Goal: Task Accomplishment & Management: Use online tool/utility

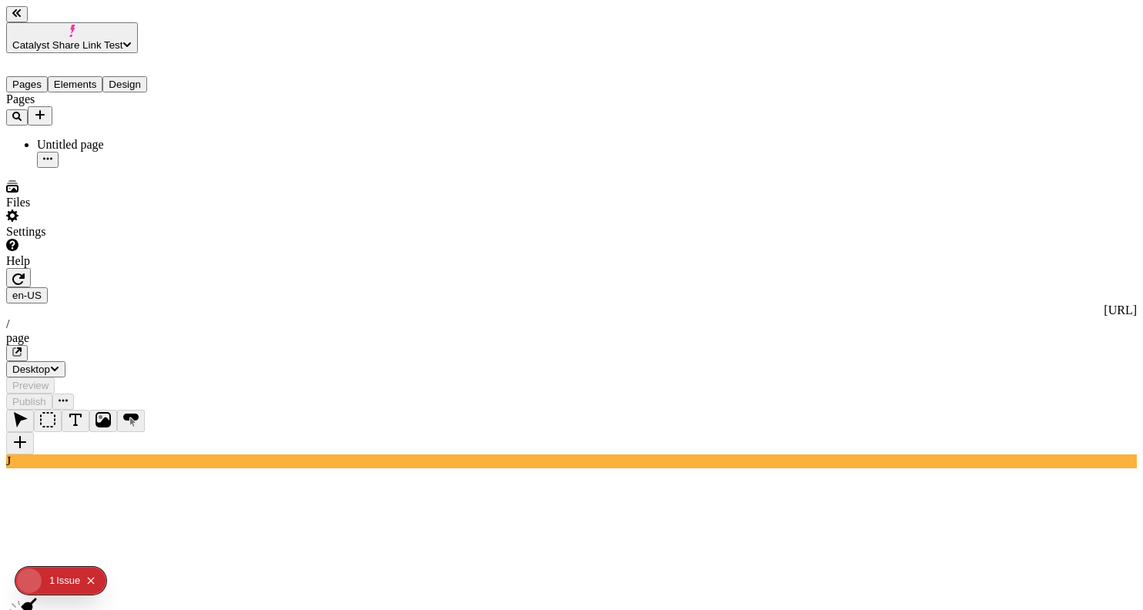
click at [143, 239] on div "Settings" at bounding box center [98, 223] width 185 height 29
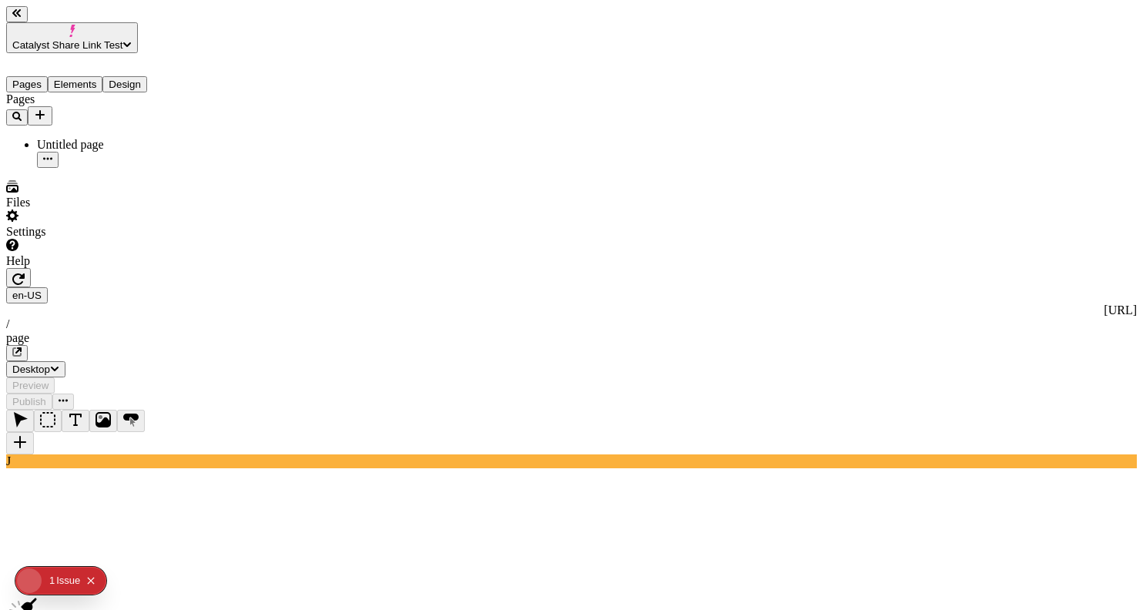
click at [122, 39] on span "Catalyst Share Link Test" at bounding box center [67, 45] width 110 height 12
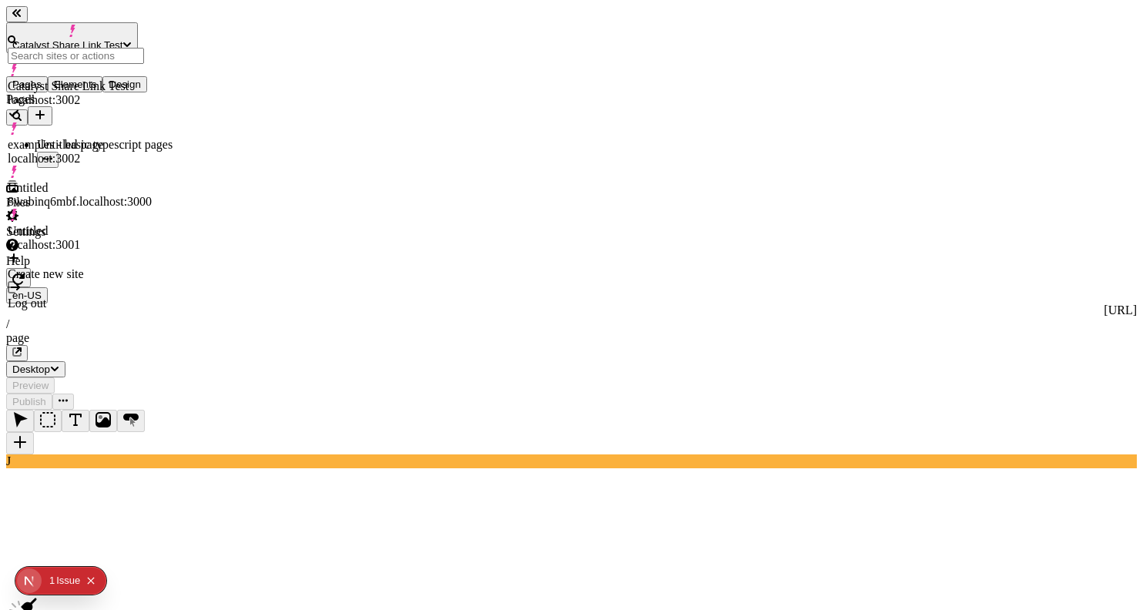
click at [136, 224] on div "Untitled localhost:3001" at bounding box center [90, 238] width 165 height 28
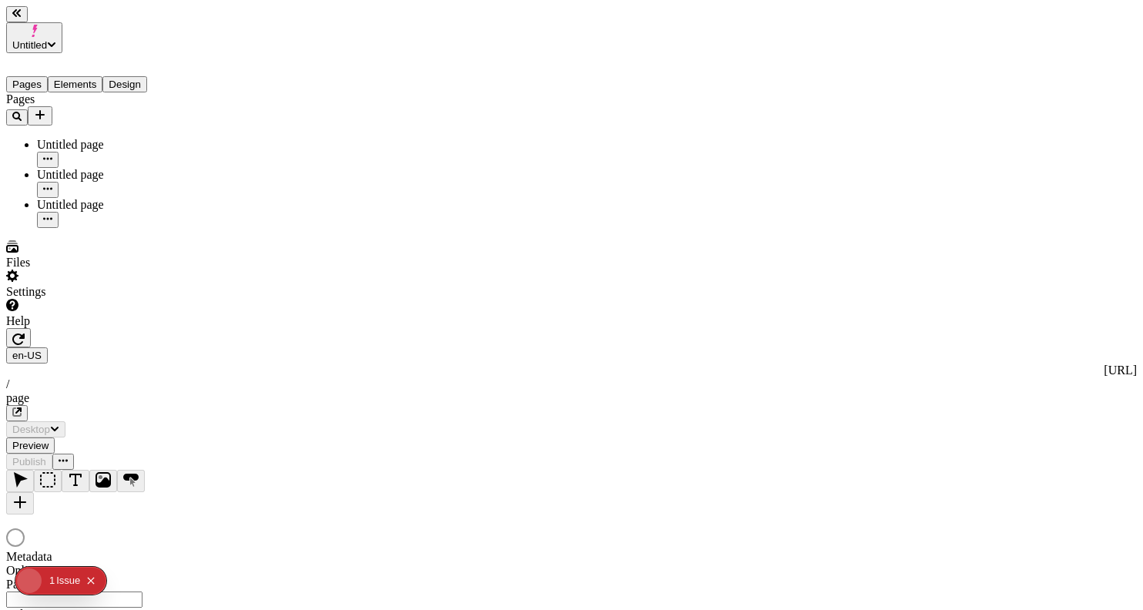
type input "/page"
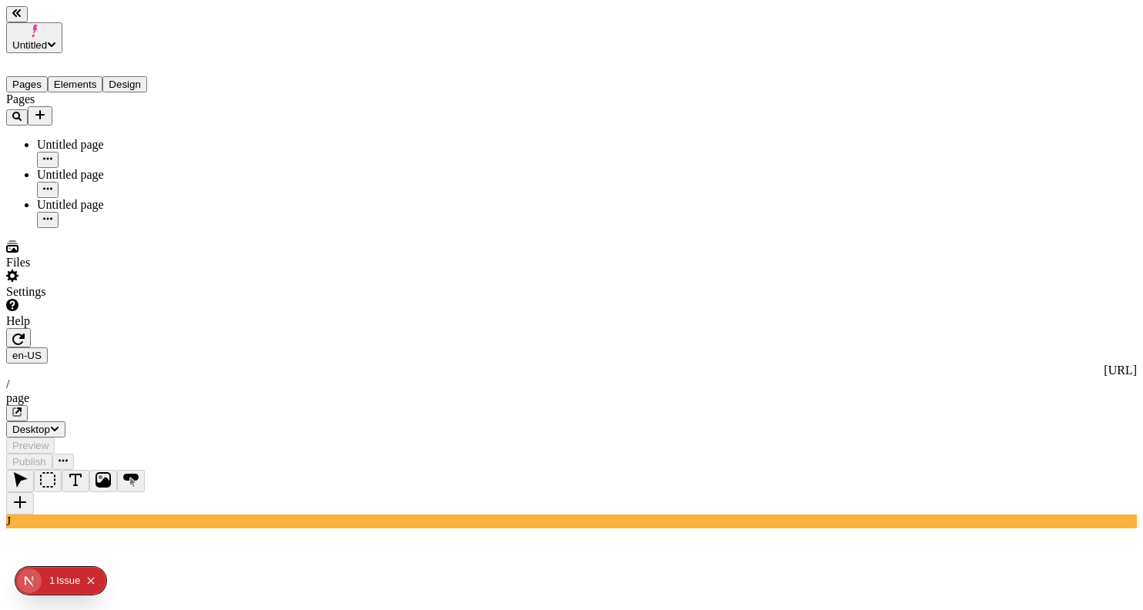
click at [25, 333] on icon "button" at bounding box center [18, 339] width 12 height 12
click at [119, 299] on div "Settings" at bounding box center [98, 284] width 185 height 29
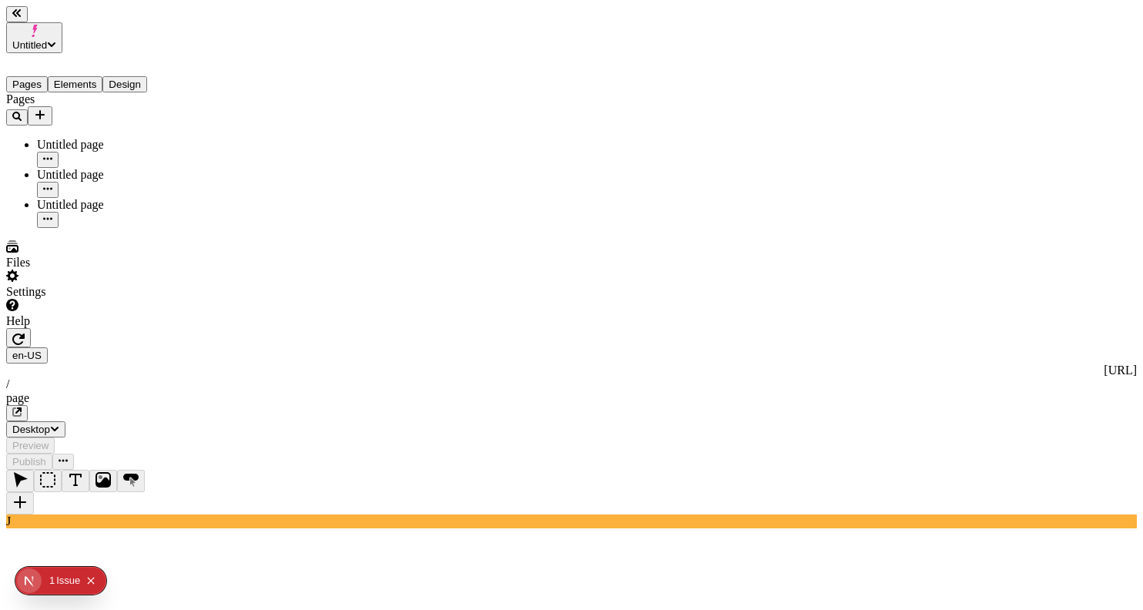
click at [145, 299] on div "Settings" at bounding box center [98, 284] width 185 height 29
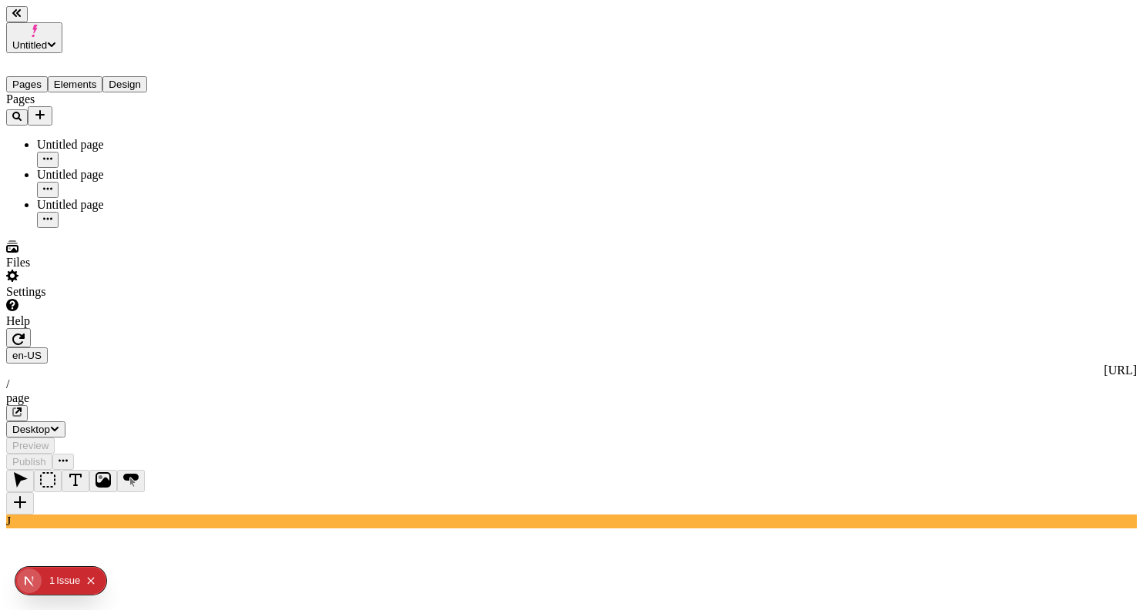
click at [31, 328] on button "button" at bounding box center [18, 337] width 25 height 19
click at [62, 26] on button "Untitled" at bounding box center [34, 37] width 56 height 31
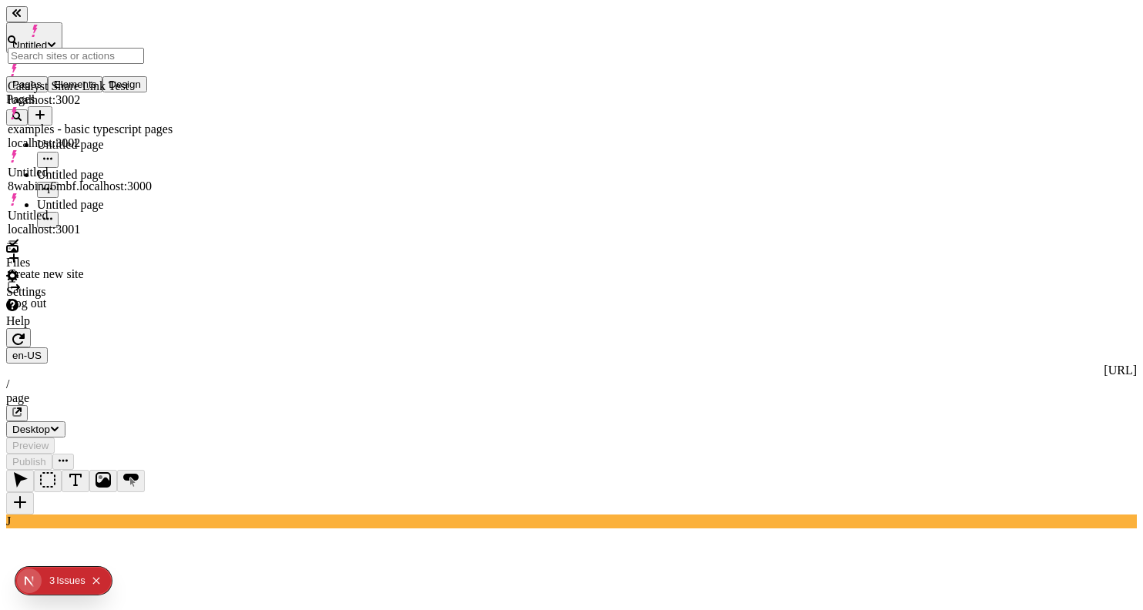
click at [173, 193] on div "Untitled localhost:3001" at bounding box center [90, 222] width 165 height 59
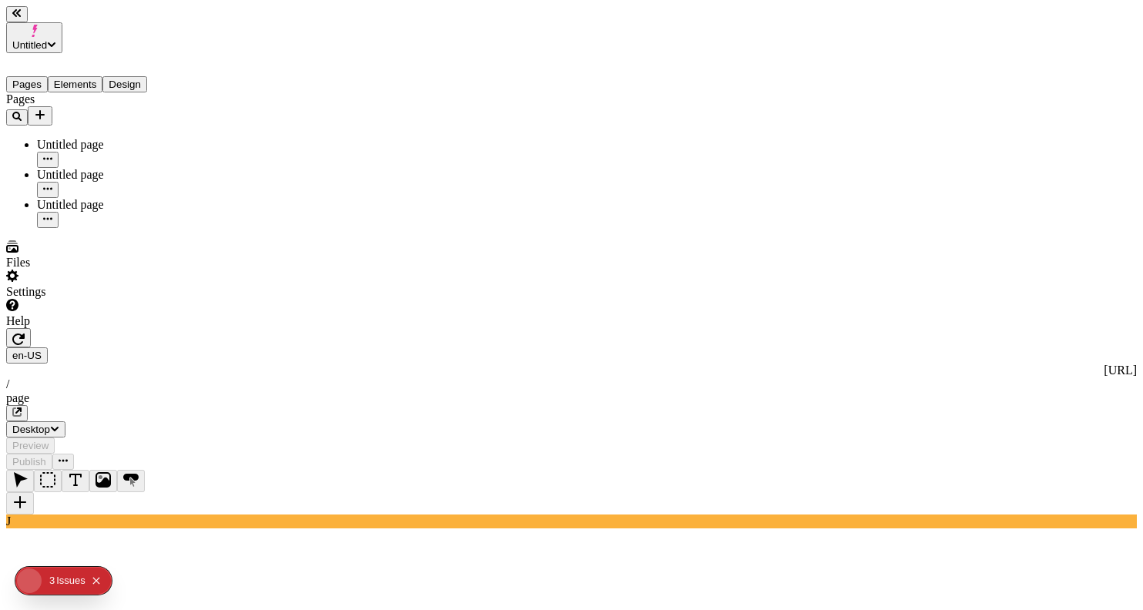
click at [31, 328] on button "button" at bounding box center [18, 337] width 25 height 19
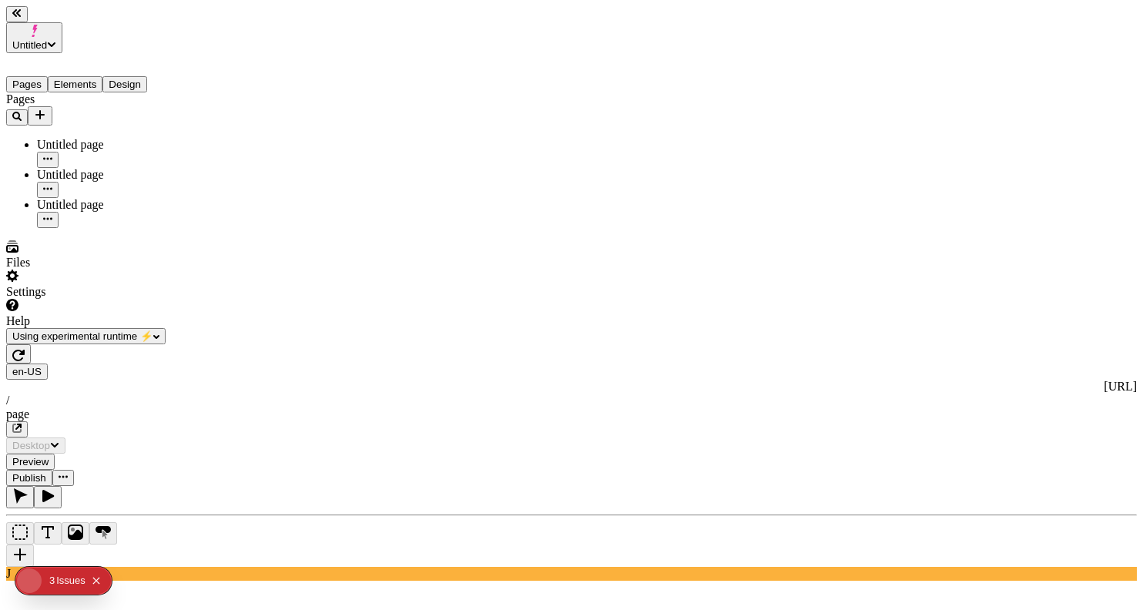
click at [68, 581] on div "Issue s" at bounding box center [70, 581] width 29 height 28
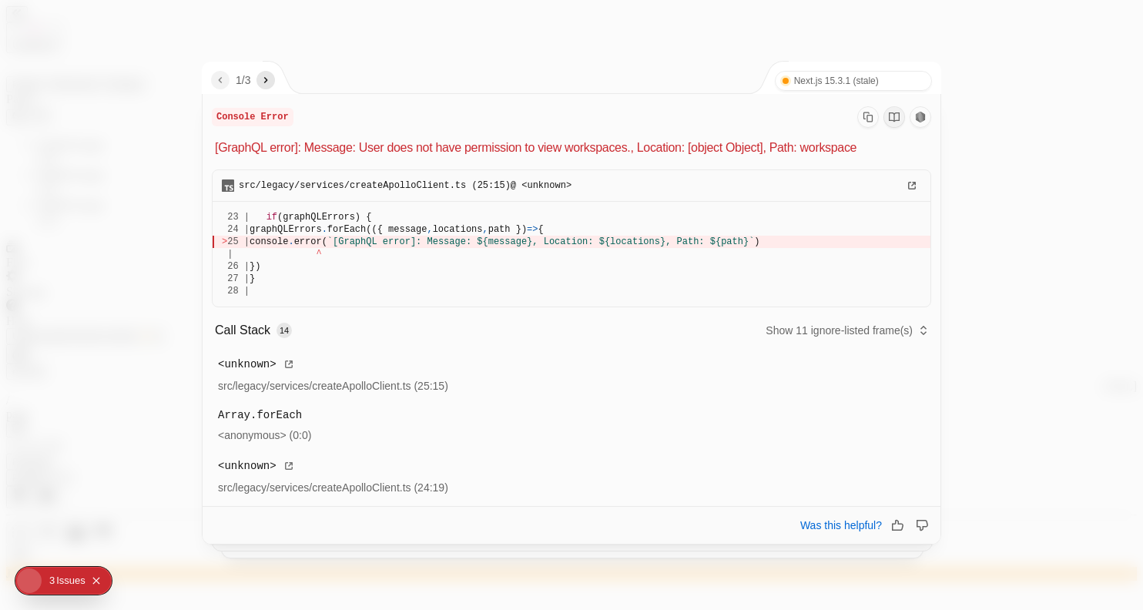
click at [260, 87] on nav "1 / 3" at bounding box center [243, 80] width 64 height 18
click at [266, 78] on icon "next" at bounding box center [266, 80] width 12 height 12
click at [272, 80] on icon "next" at bounding box center [266, 80] width 12 height 12
click at [266, 82] on icon "next" at bounding box center [266, 80] width 12 height 12
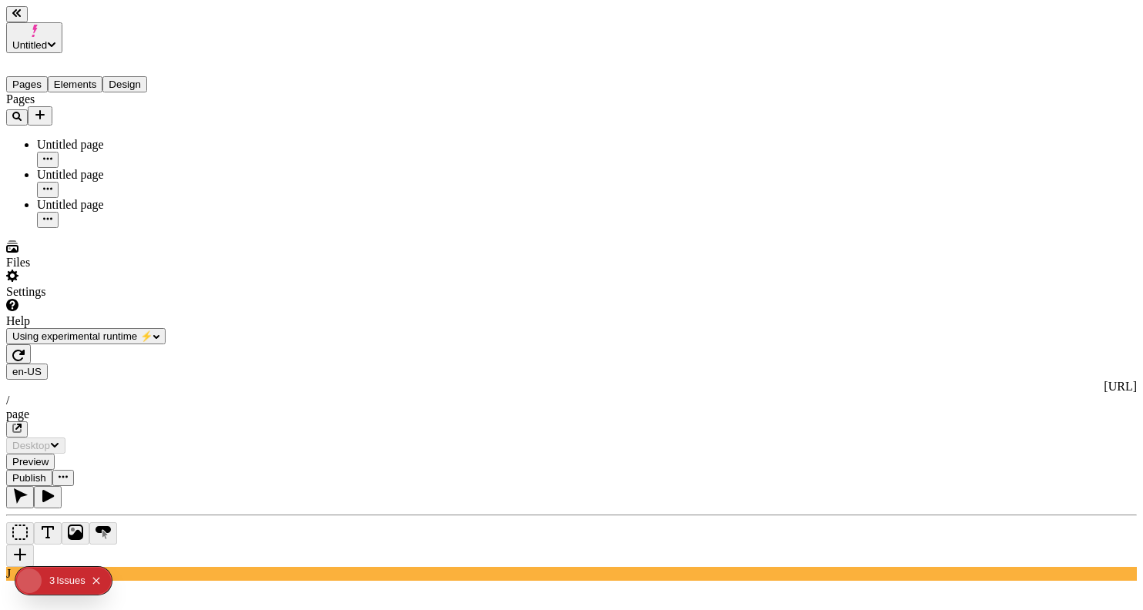
click at [31, 344] on button "button" at bounding box center [18, 353] width 25 height 19
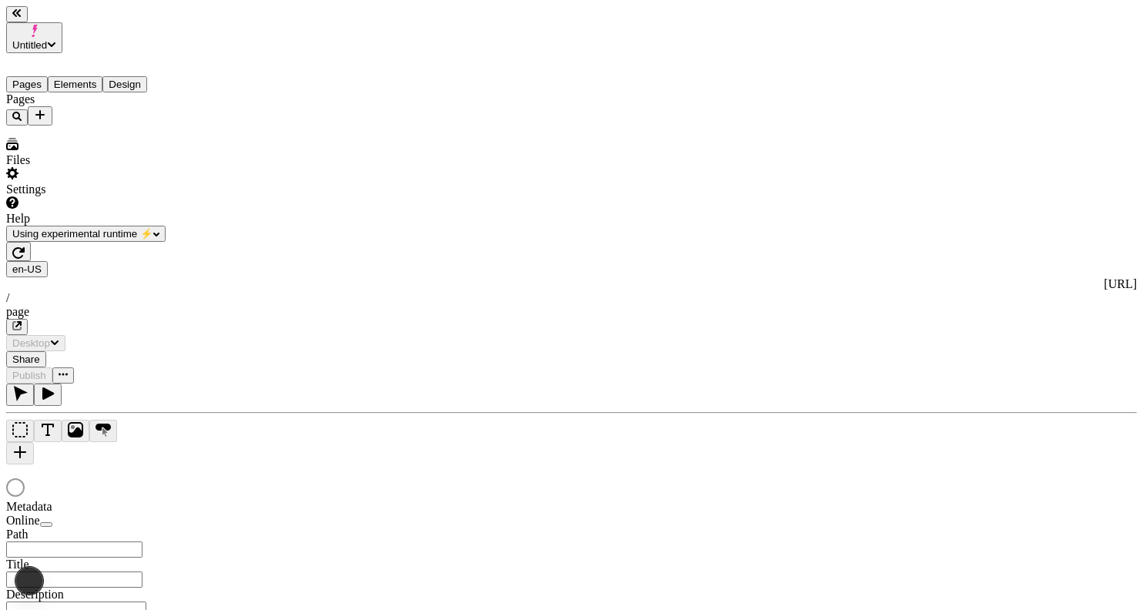
type input "/page"
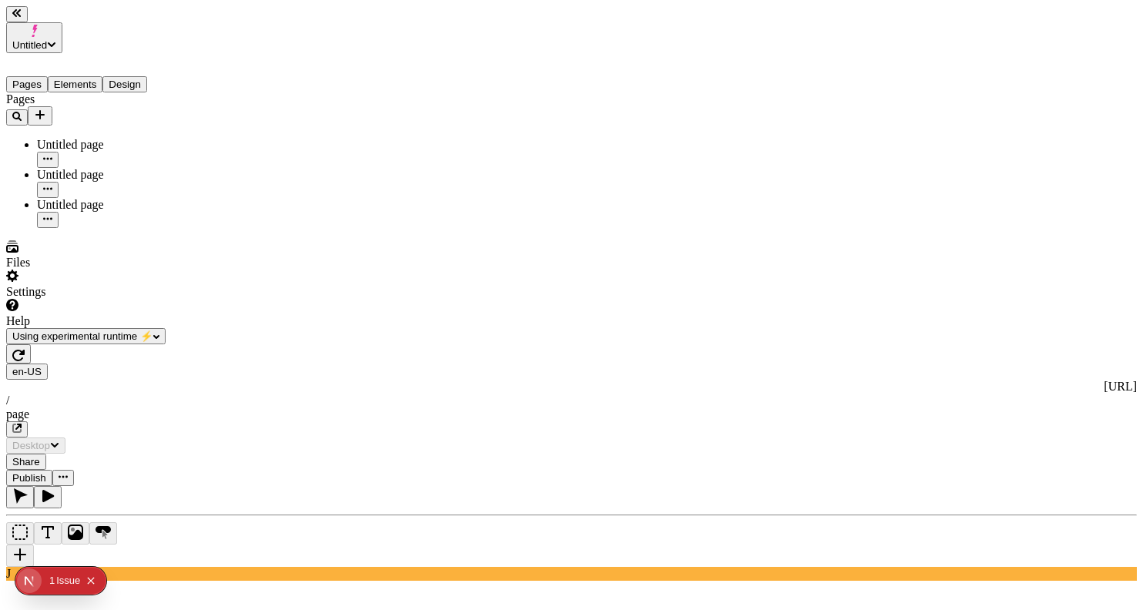
click at [70, 578] on div "Issue" at bounding box center [68, 581] width 24 height 28
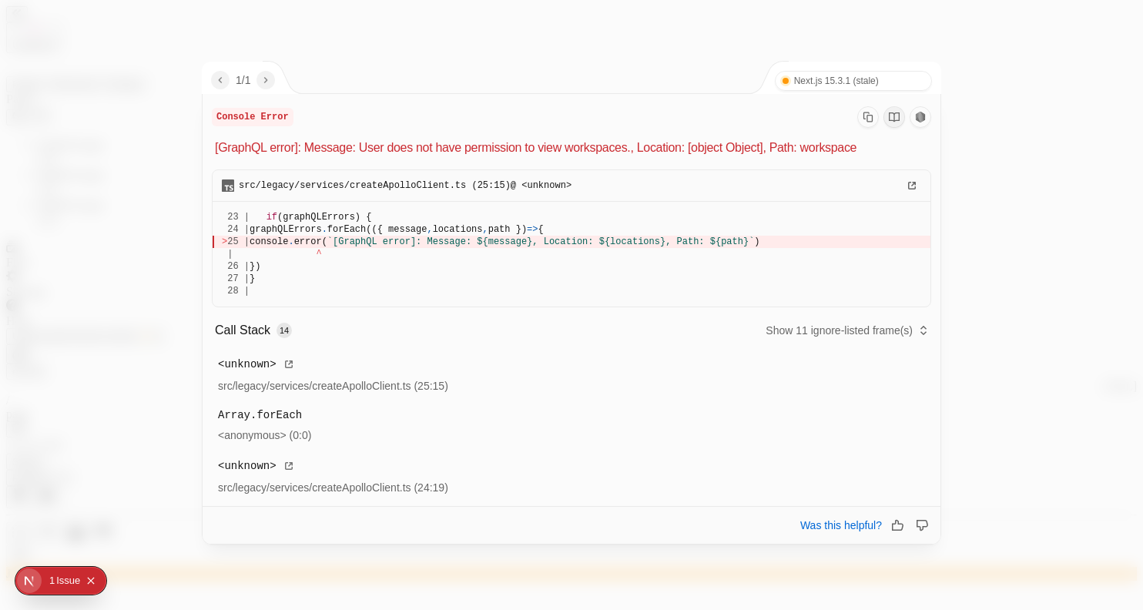
click at [503, 71] on div "1 / 1 Next.js 15.3.1 (stale) Turbopack" at bounding box center [572, 78] width 739 height 32
click at [351, 42] on div at bounding box center [571, 305] width 1143 height 610
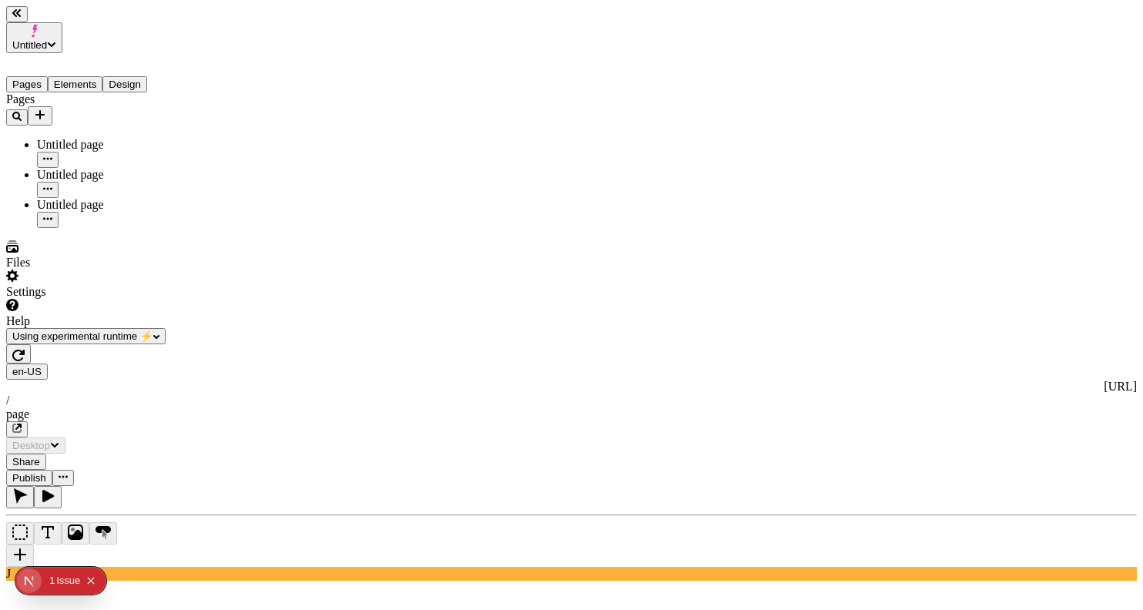
click at [52, 589] on div "1" at bounding box center [51, 581] width 5 height 28
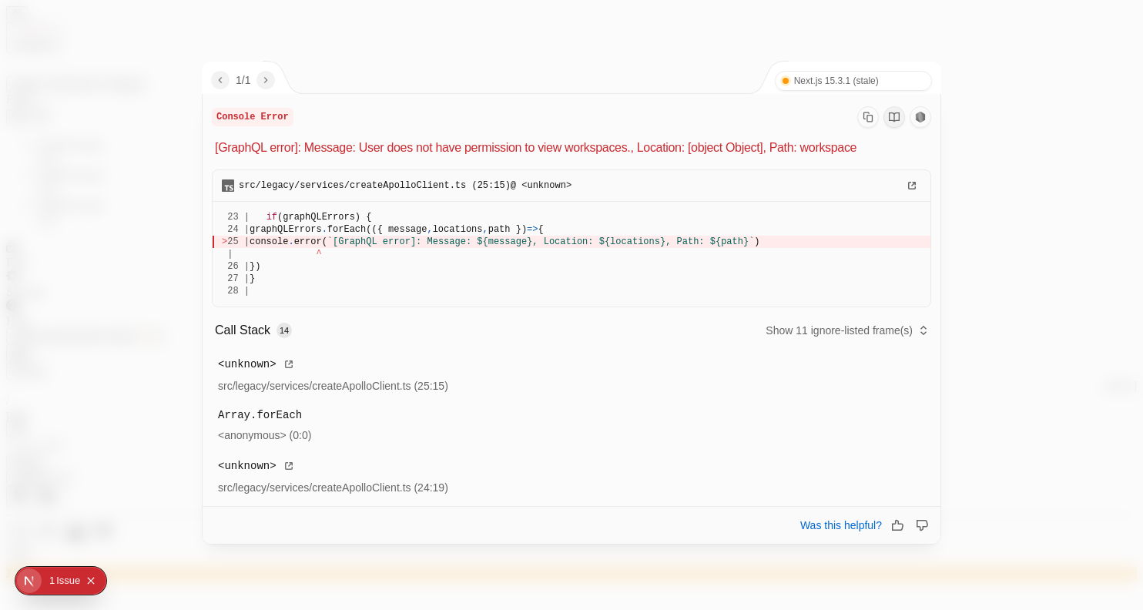
click at [303, 18] on div at bounding box center [571, 305] width 1143 height 610
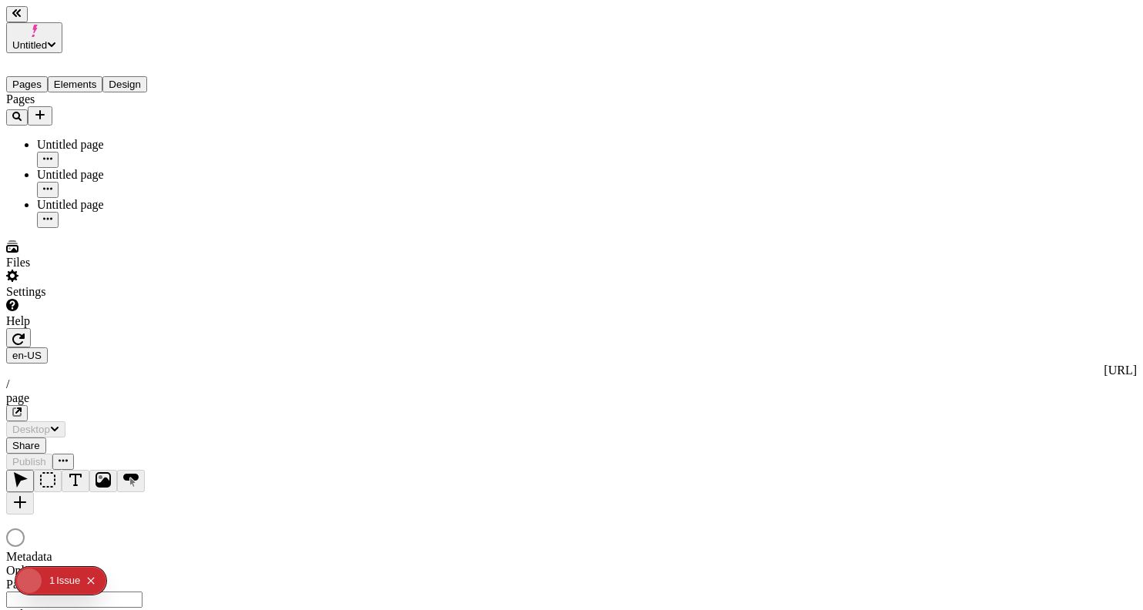
type input "/page"
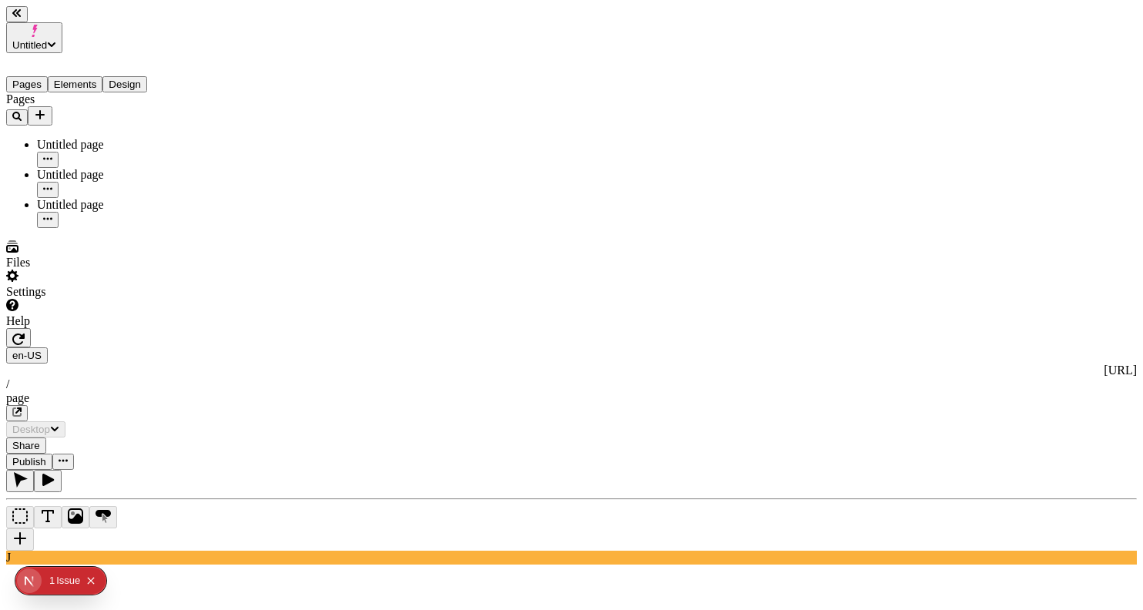
click at [31, 328] on button "button" at bounding box center [18, 337] width 25 height 19
click at [150, 299] on div "Settings" at bounding box center [98, 284] width 185 height 29
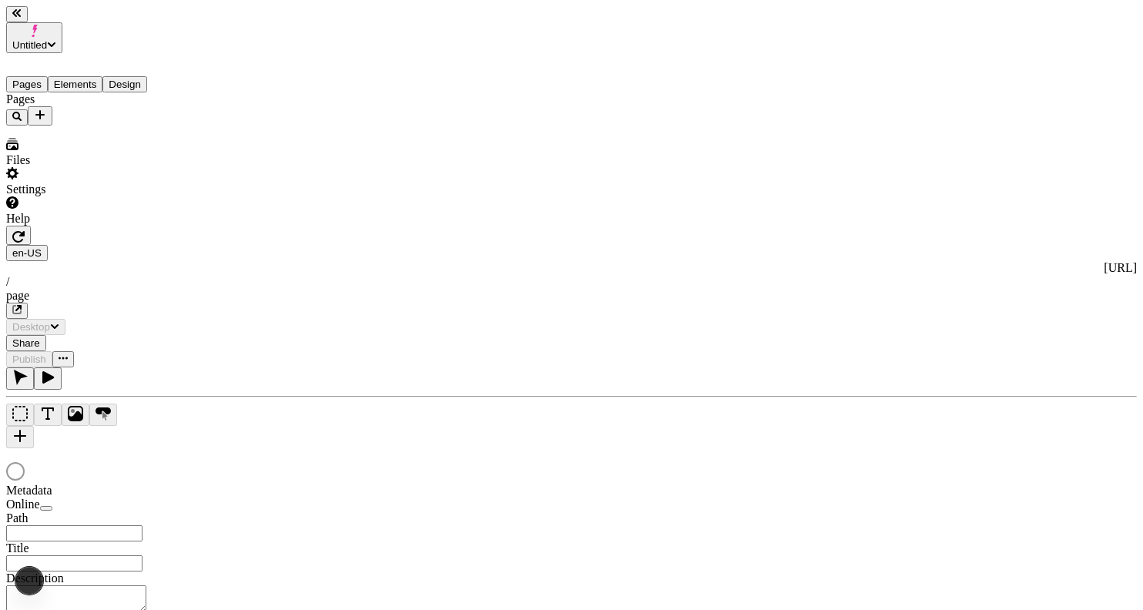
type input "/page"
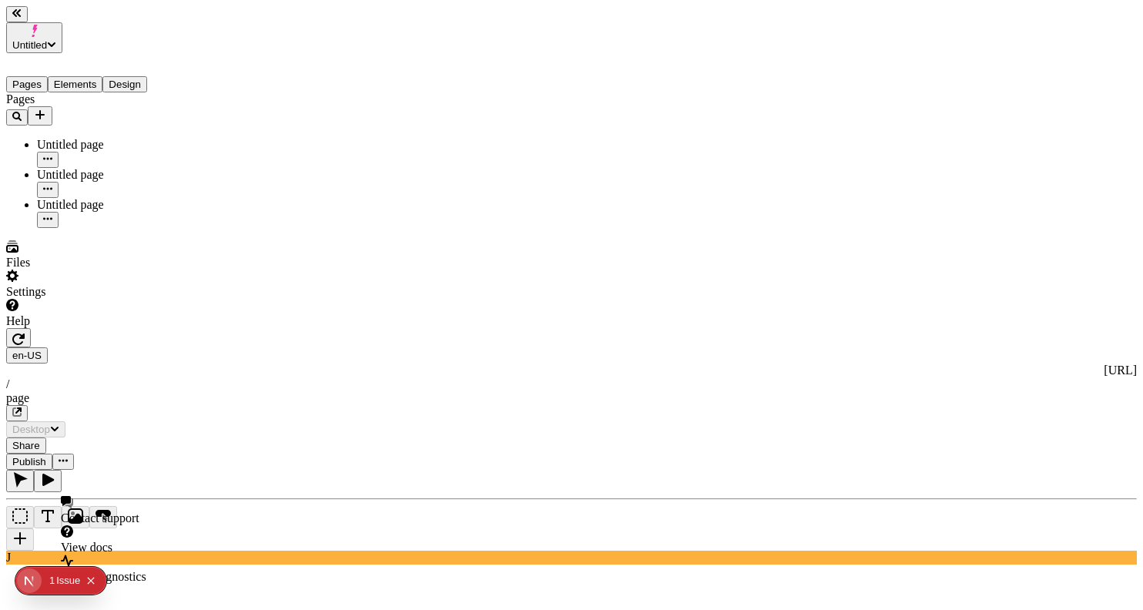
click at [45, 328] on div "Help" at bounding box center [98, 321] width 185 height 14
click at [56, 587] on button "0 1 Issue" at bounding box center [64, 580] width 31 height 25
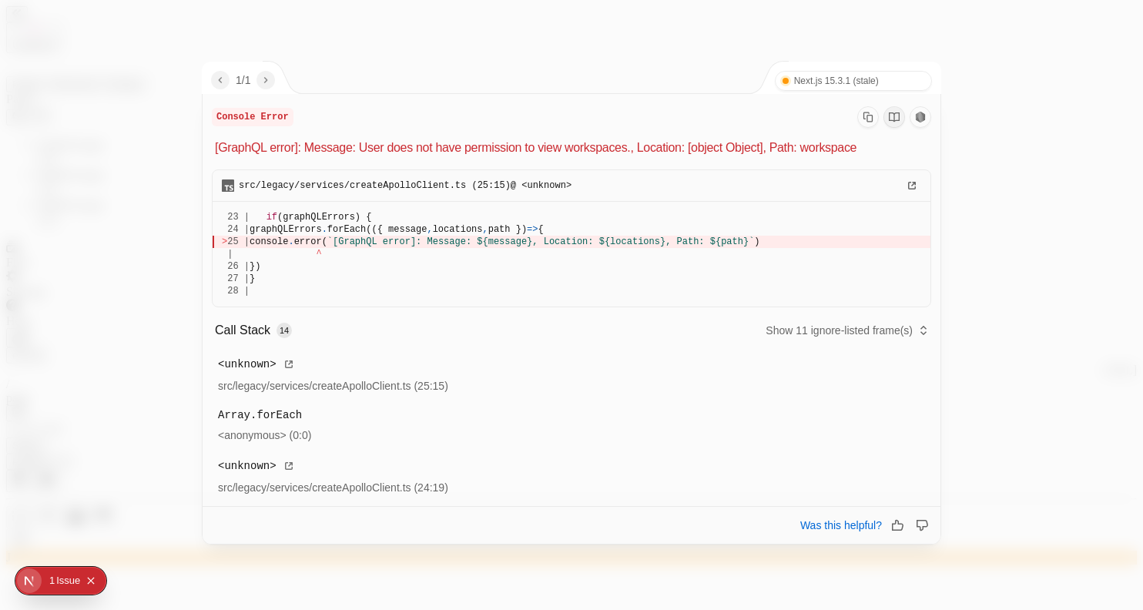
click at [471, 23] on div at bounding box center [571, 305] width 1143 height 610
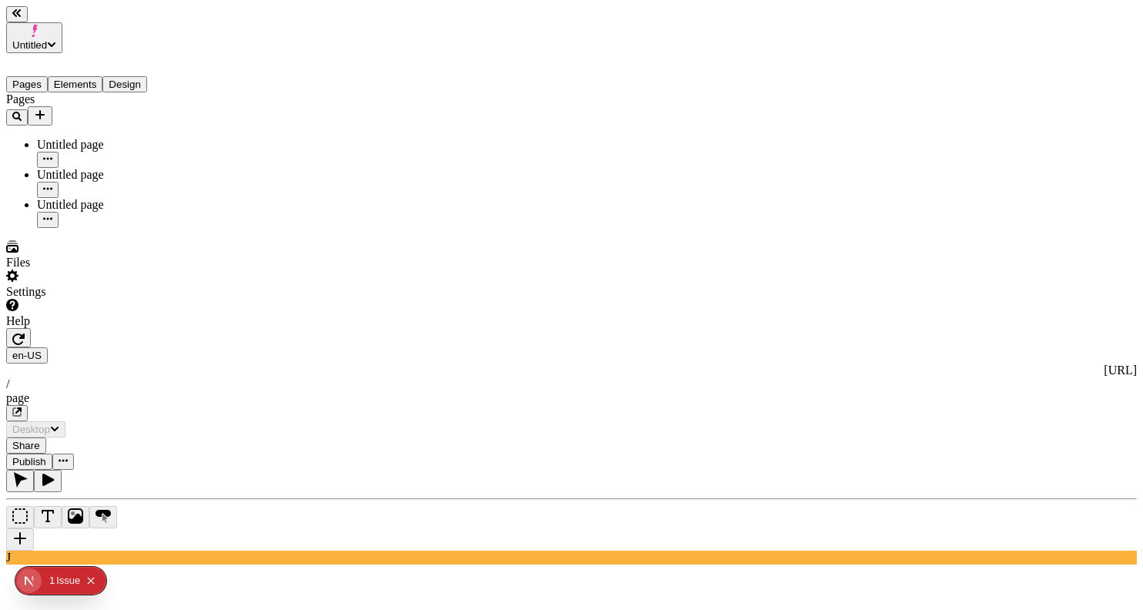
click at [31, 328] on button "button" at bounding box center [18, 337] width 25 height 19
click at [130, 299] on div "Settings" at bounding box center [98, 284] width 185 height 29
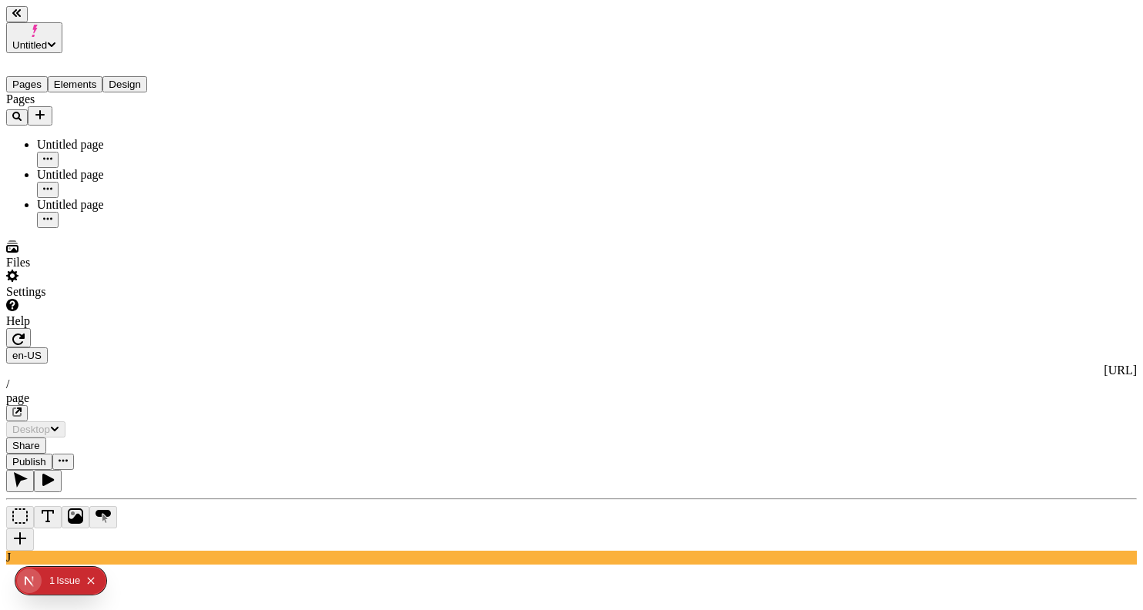
click at [62, 31] on button "Untitled" at bounding box center [34, 37] width 56 height 31
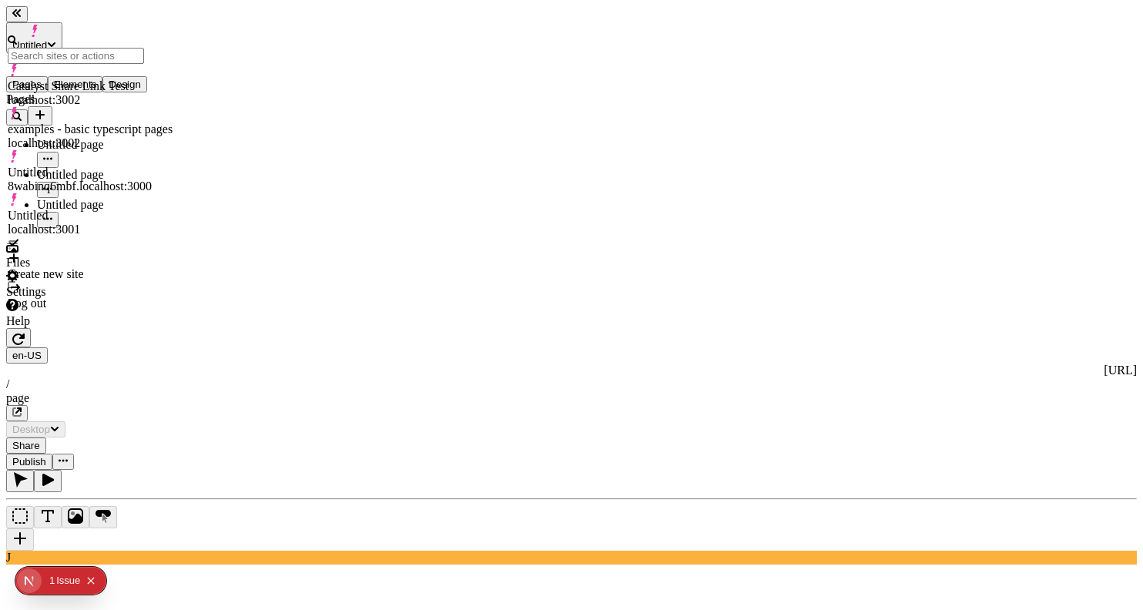
click at [183, 328] on div at bounding box center [98, 328] width 185 height 0
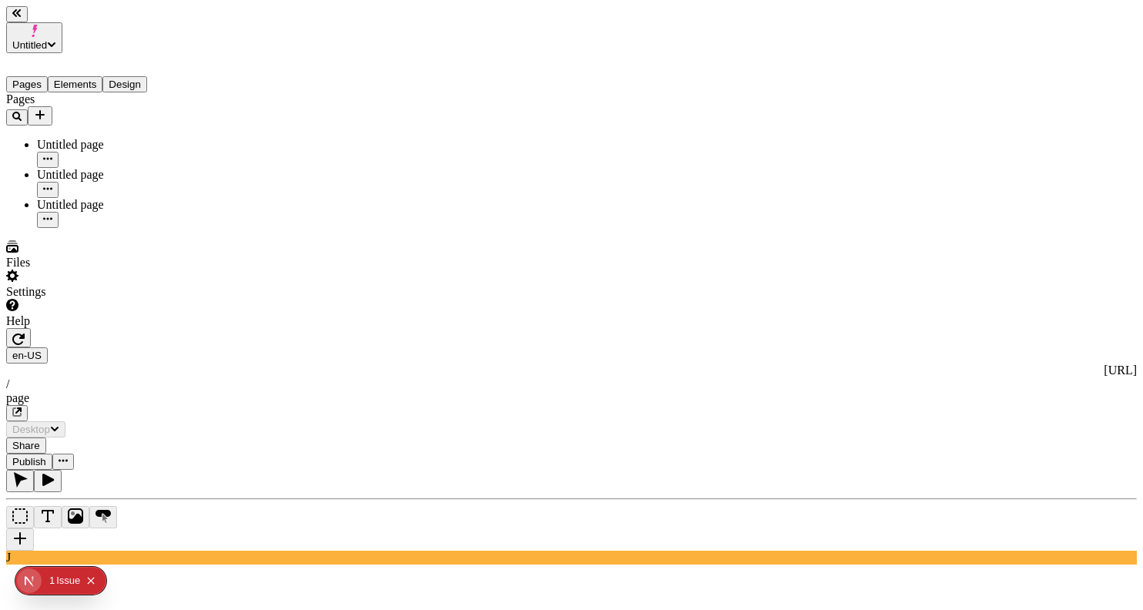
click at [425, 347] on div "en-US http://localhost:3001 / page" at bounding box center [571, 384] width 1131 height 74
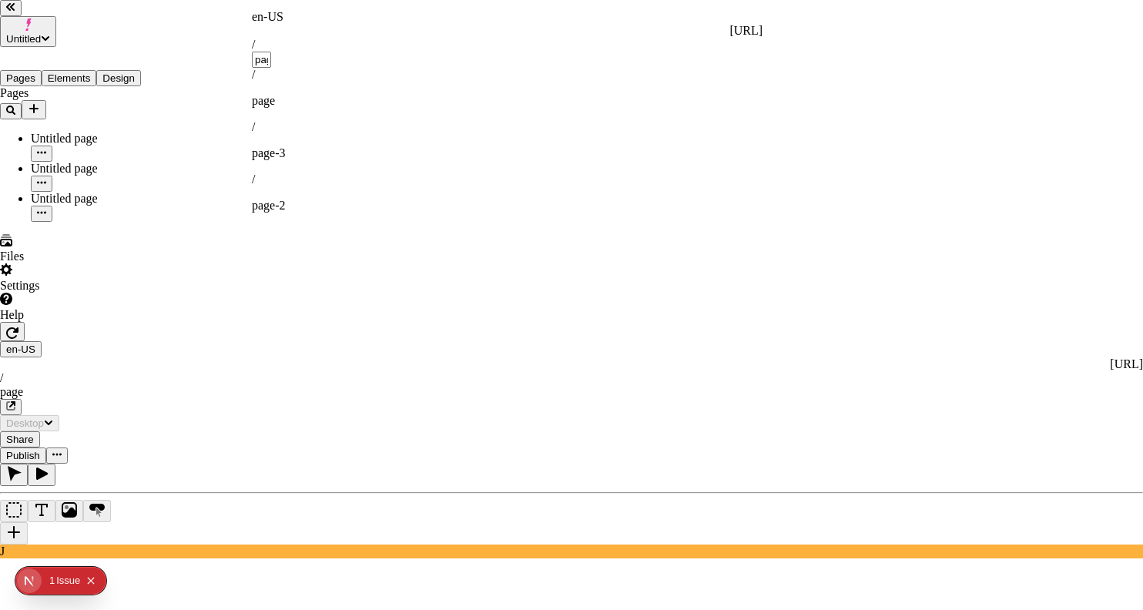
type input "/en-US/page?makeswift-preview-token=eyJhbGciOiJIUzI1NiIsInR5cCI6IkpXVCJ9.eyJzaX…"
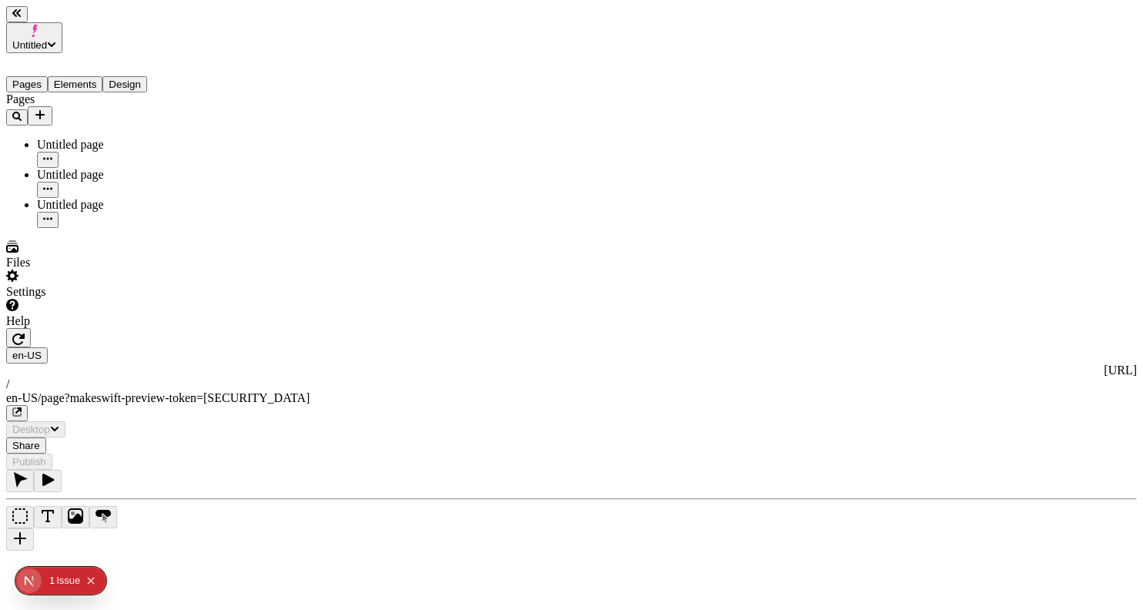
click at [320, 347] on div "en-US http://localhost:3001 / en-US/page?makeswift-preview-token=eyJhbGciOiJIUz…" at bounding box center [571, 384] width 1131 height 74
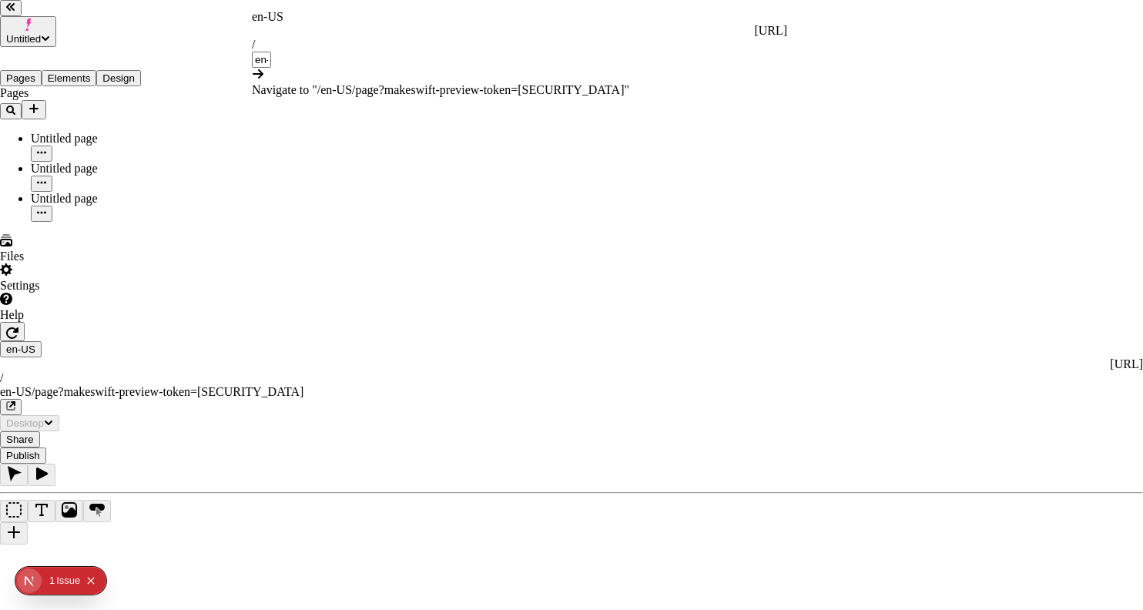
click at [320, 233] on html "Untitled Pages Elements Design Pages Untitled page Untitled page Untitled page …" at bounding box center [571, 451] width 1143 height 903
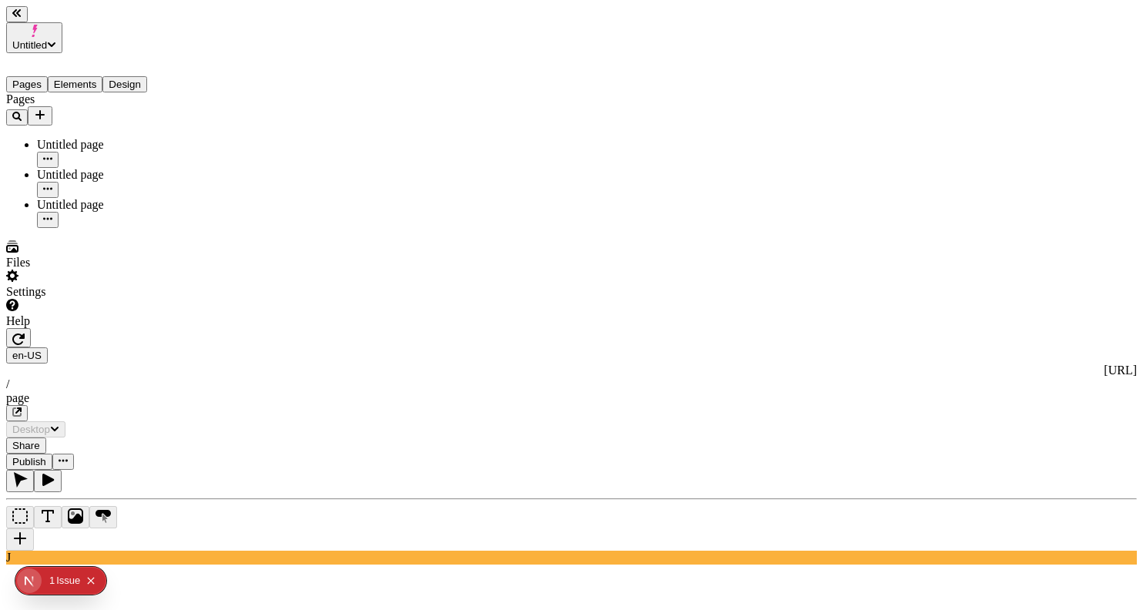
click at [260, 22] on html "Untitled Pages Elements Design Pages Untitled page Untitled page Untitled page …" at bounding box center [571, 461] width 1143 height 923
click at [138, 299] on div "Settings" at bounding box center [98, 284] width 185 height 29
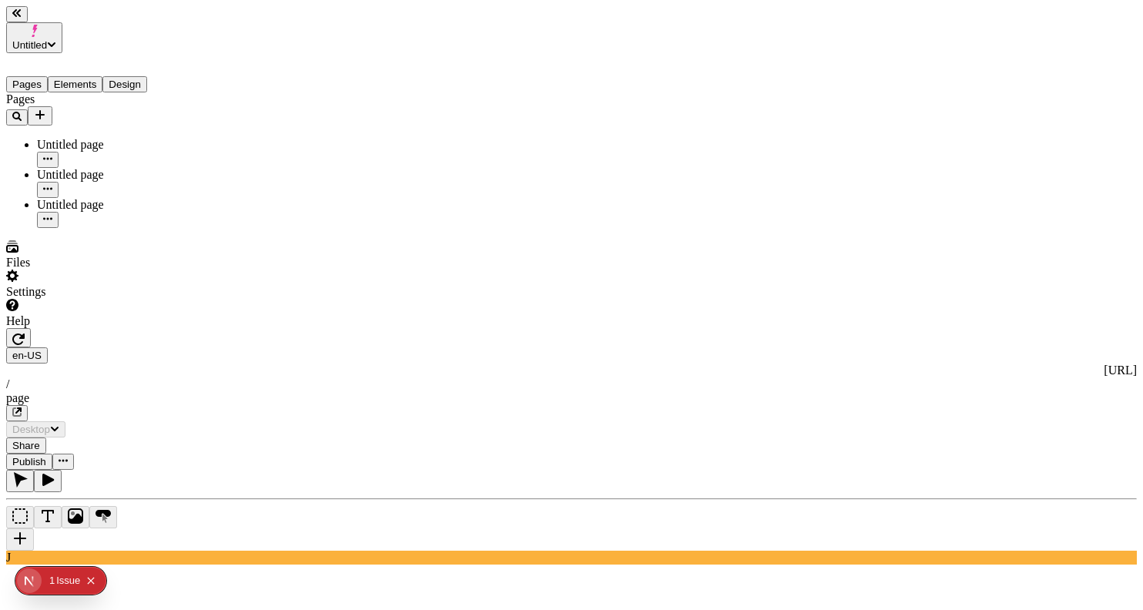
click at [266, 18] on html "Untitled Pages Elements Design Pages Untitled page Untitled page Untitled page …" at bounding box center [571, 461] width 1143 height 923
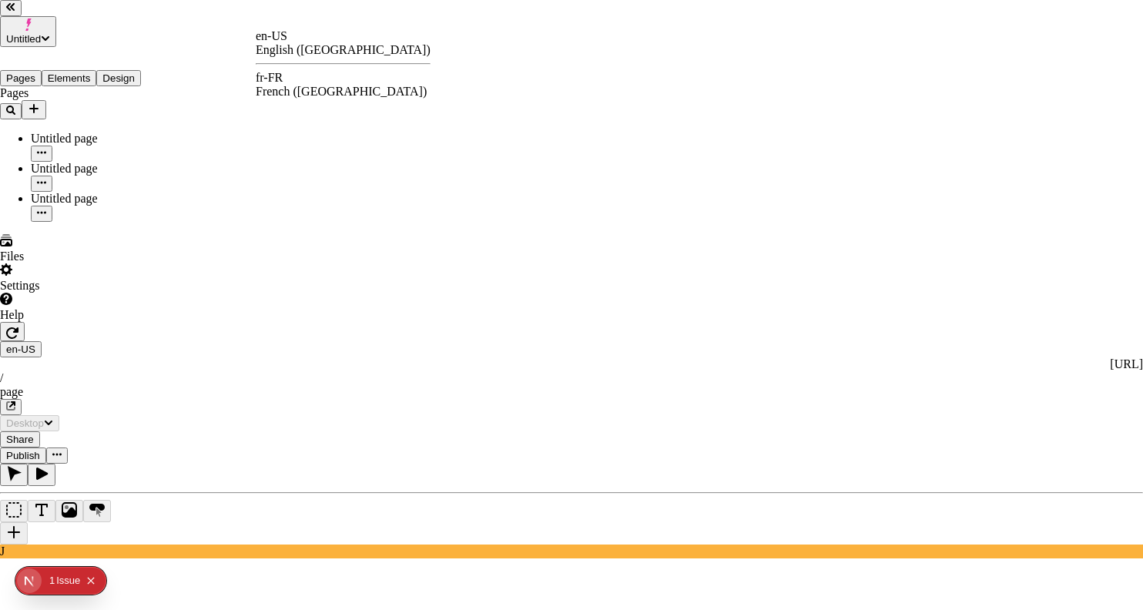
click at [293, 75] on div "fr-FR" at bounding box center [343, 78] width 175 height 14
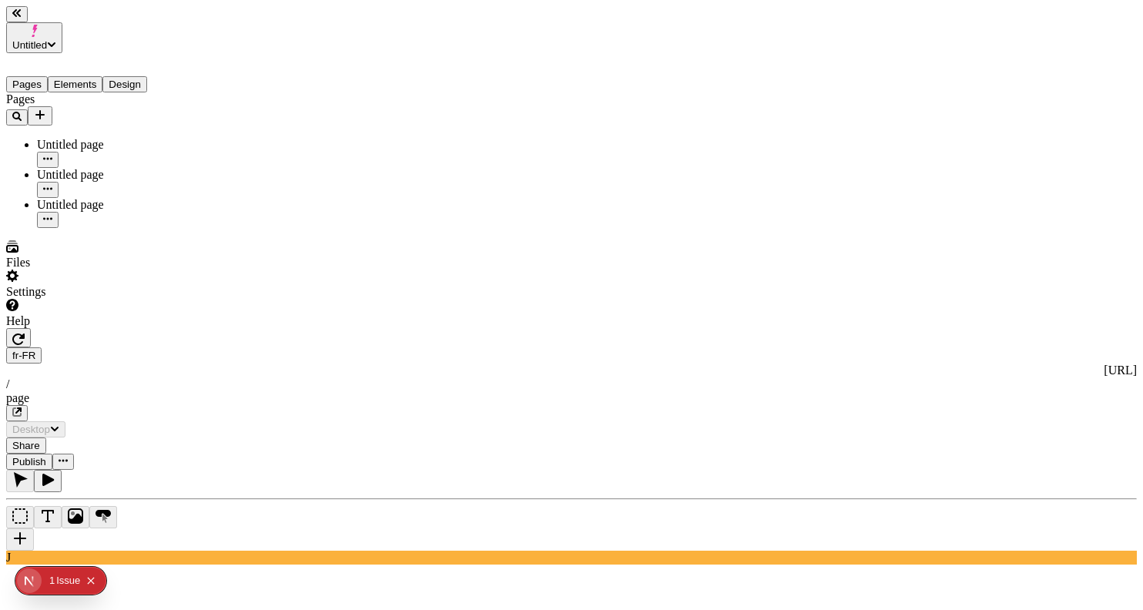
click at [260, 21] on html "Untitled Pages Elements Design Pages Untitled page Untitled page Untitled page …" at bounding box center [571, 461] width 1143 height 923
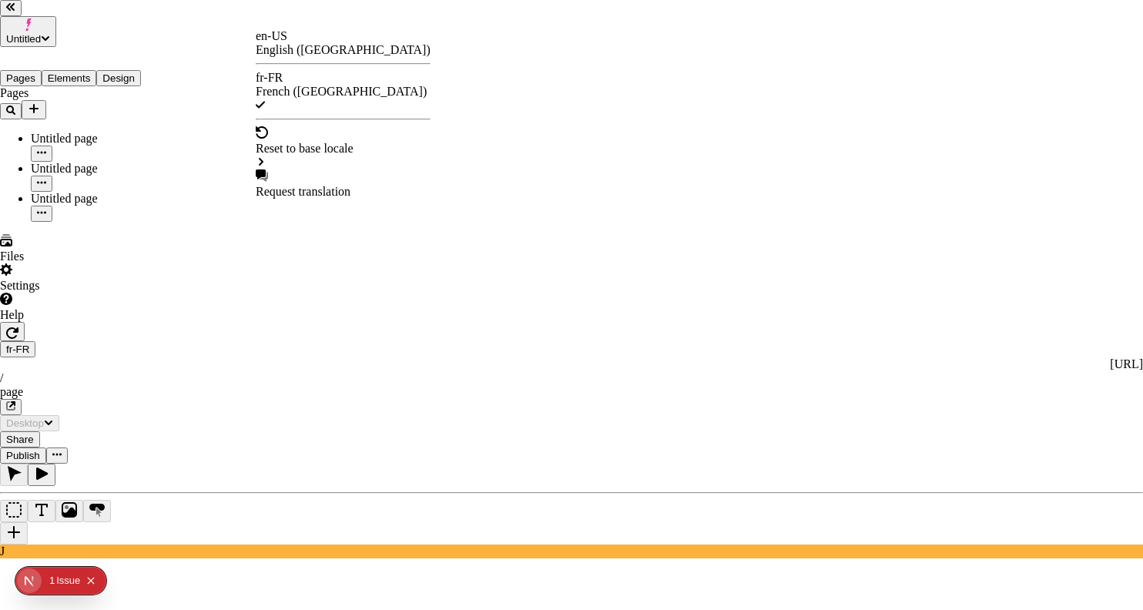
click at [285, 42] on div "en-US" at bounding box center [343, 36] width 175 height 14
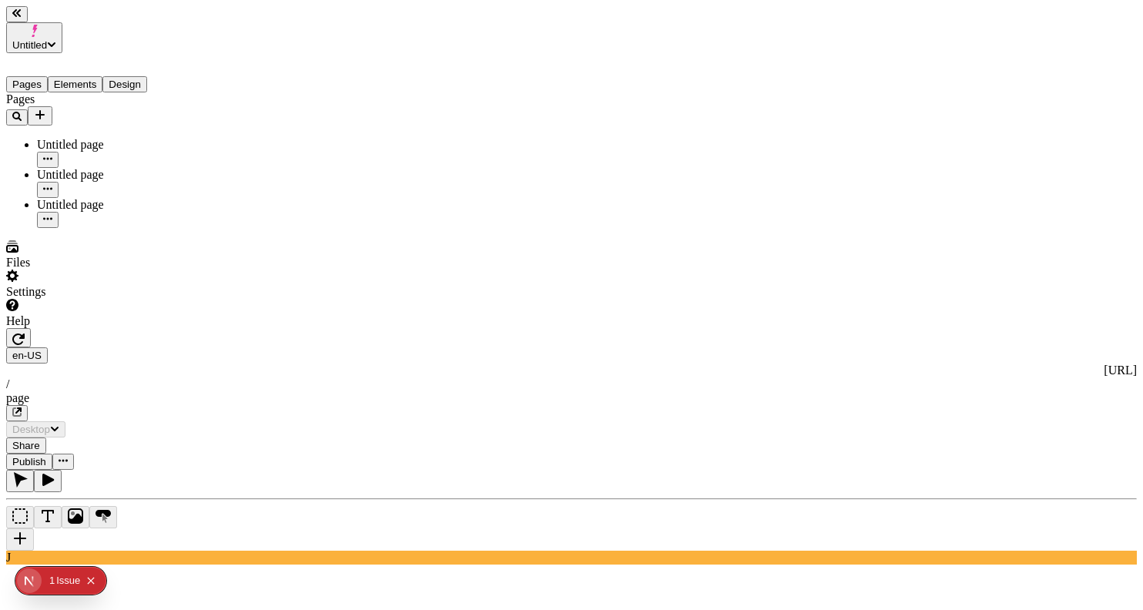
click at [99, 76] on button "Elements" at bounding box center [75, 84] width 55 height 16
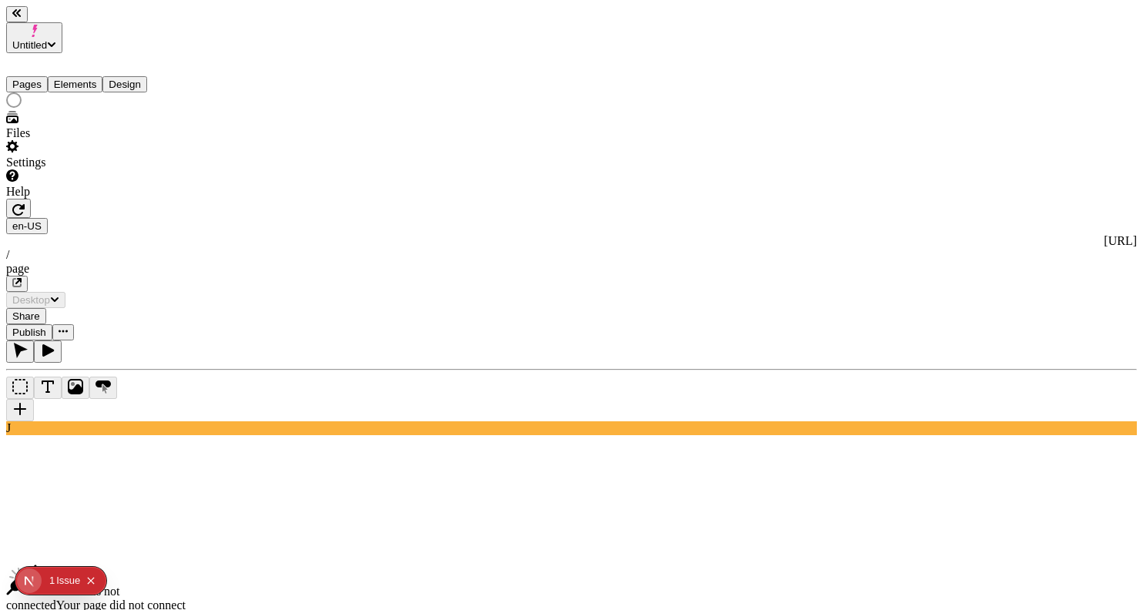
click at [137, 76] on button "Design" at bounding box center [124, 84] width 45 height 16
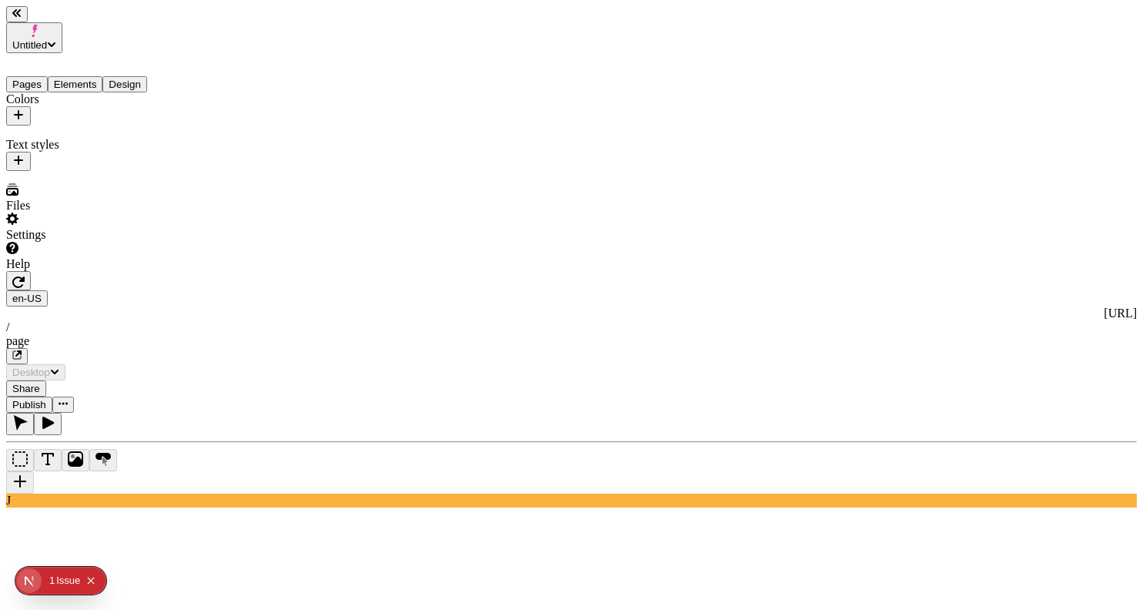
click at [71, 76] on button "Elements" at bounding box center [75, 84] width 55 height 16
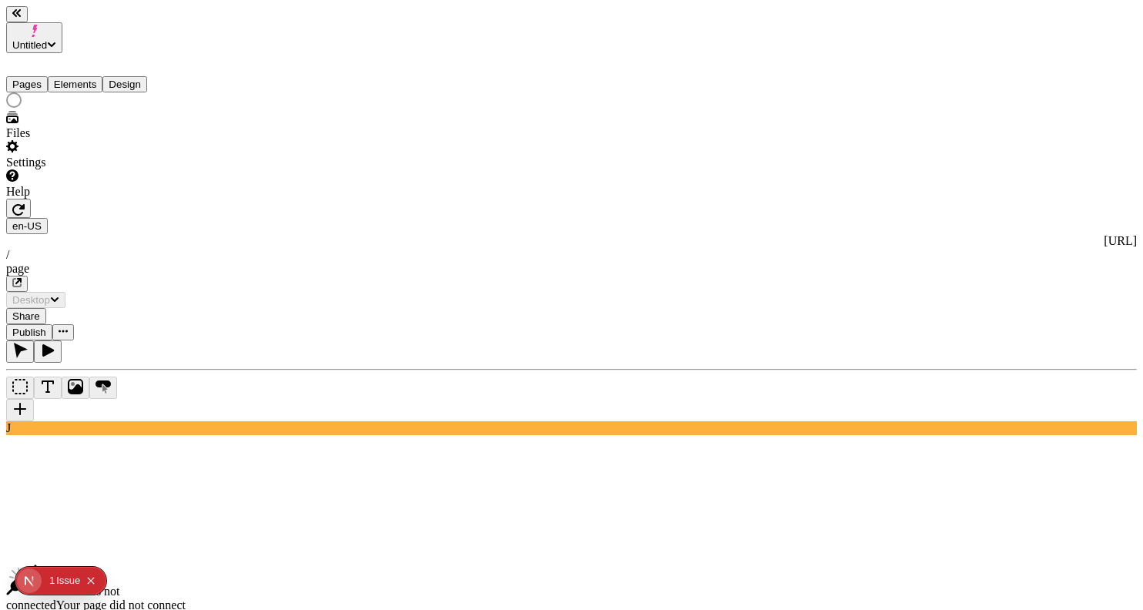
click at [38, 76] on button "Pages" at bounding box center [27, 84] width 42 height 16
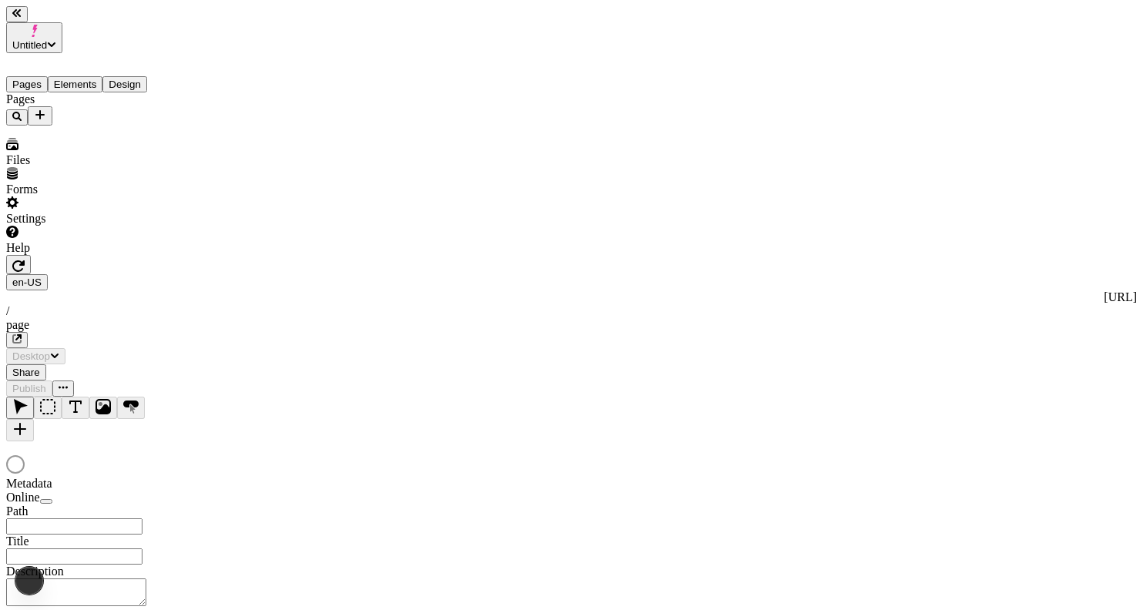
type input "/page"
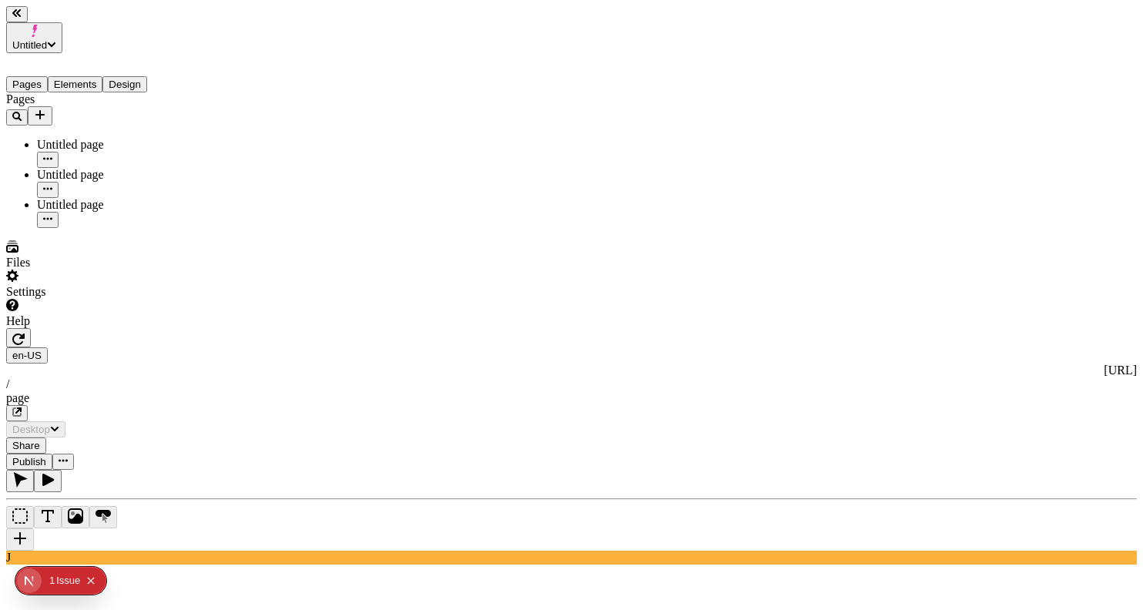
click at [62, 31] on button "Untitled" at bounding box center [34, 37] width 56 height 31
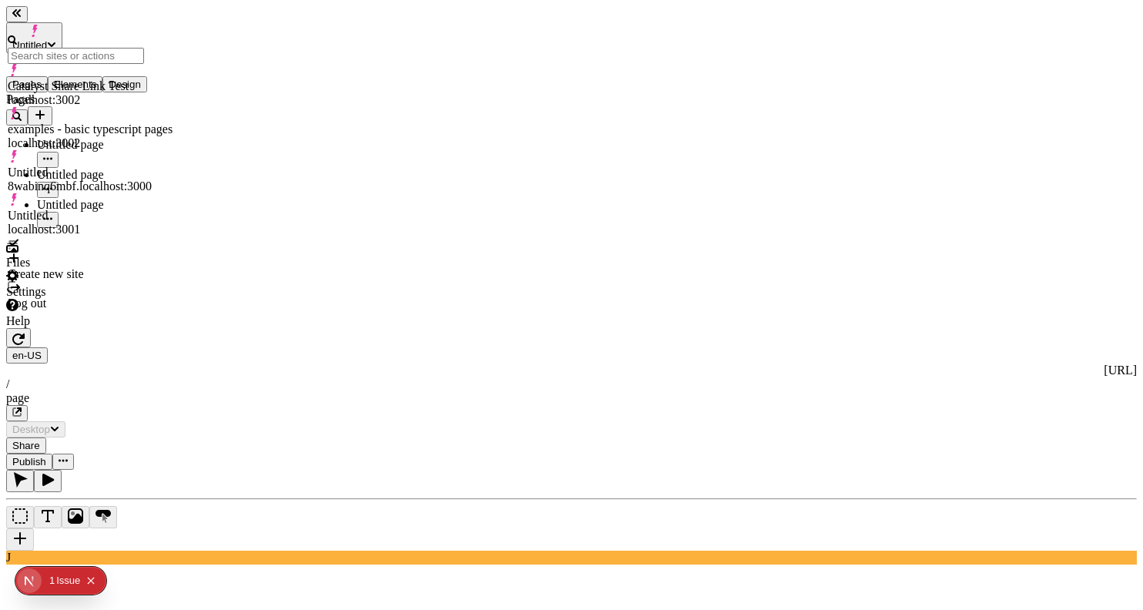
click at [209, 470] on div "J" at bounding box center [571, 517] width 1131 height 95
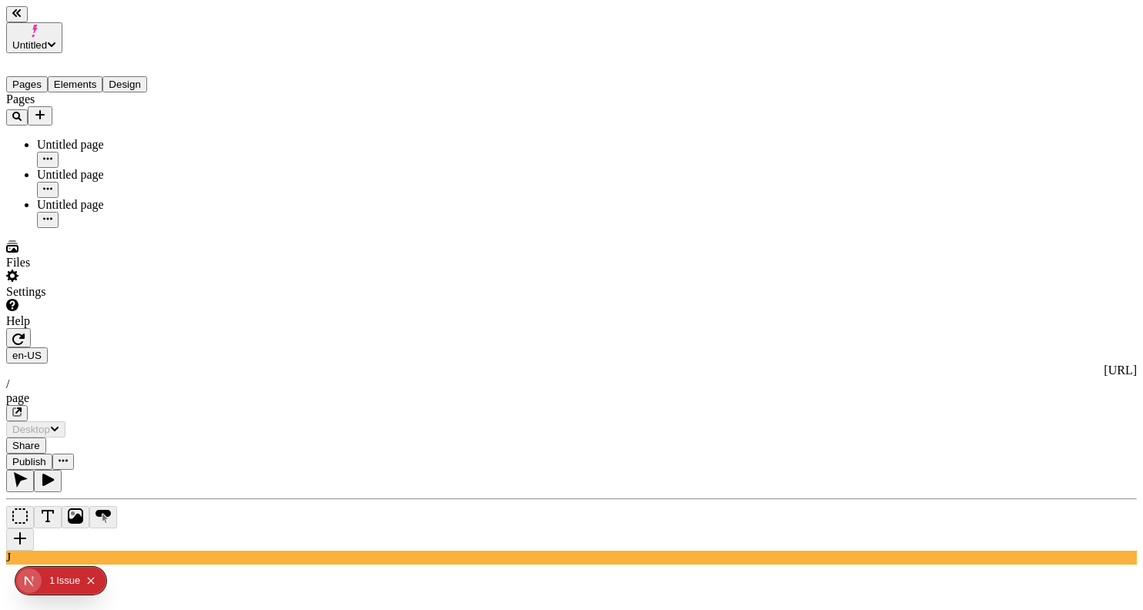
click at [62, 22] on button "Untitled" at bounding box center [34, 37] width 56 height 31
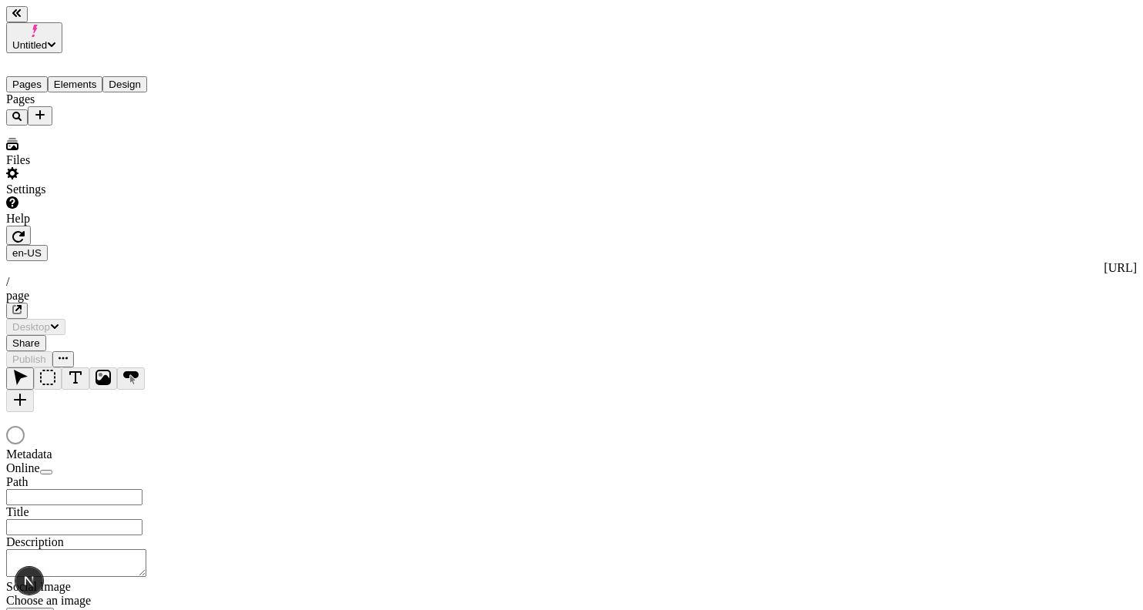
type input "/page"
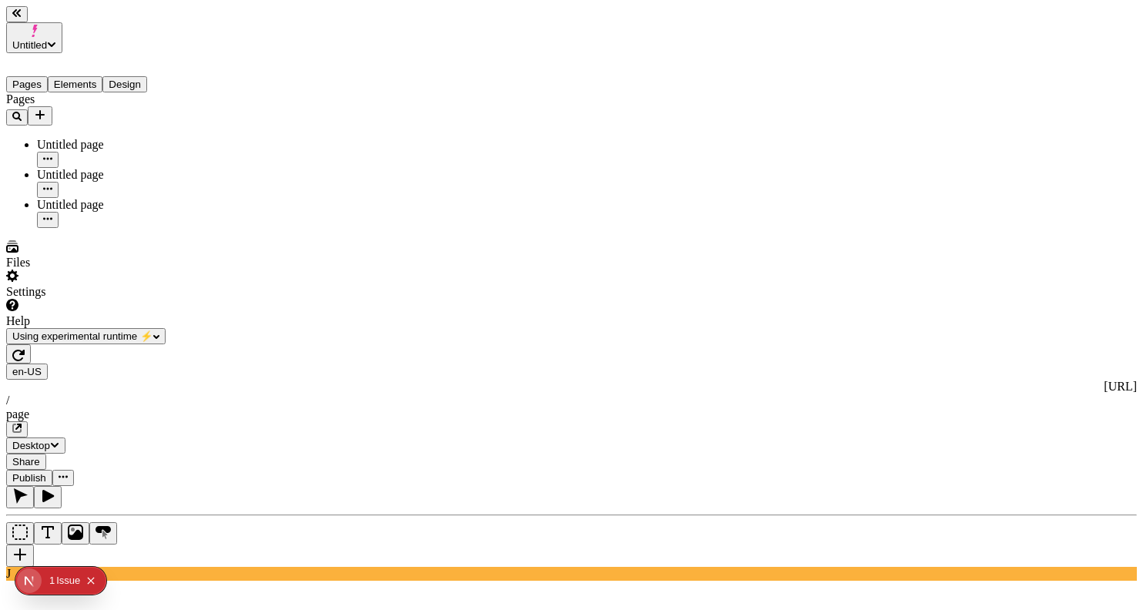
click at [46, 472] on span "Publish" at bounding box center [29, 478] width 34 height 12
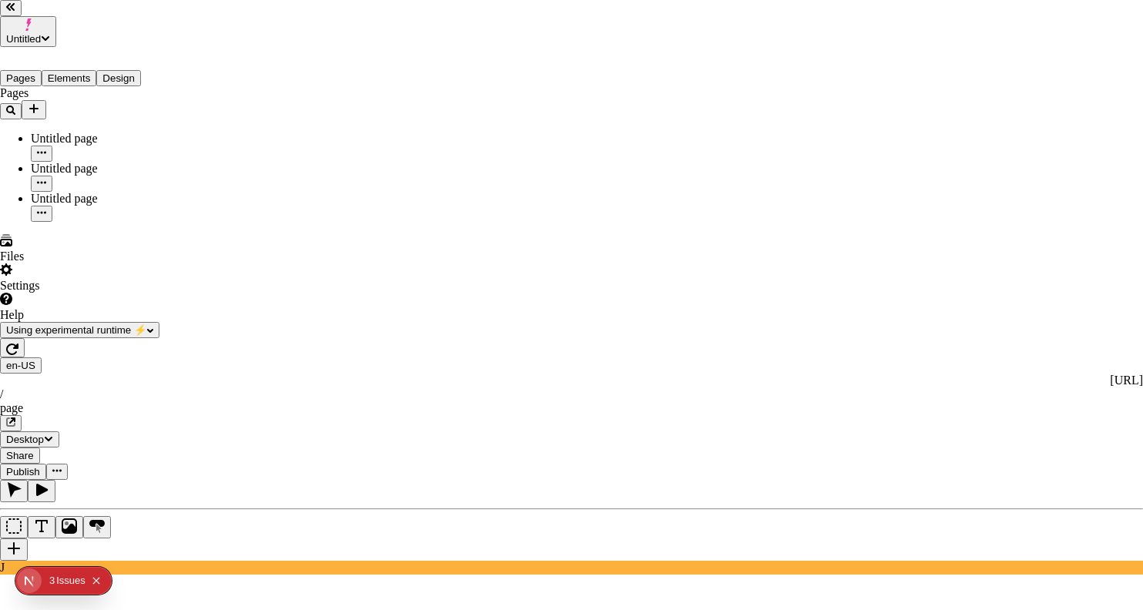
click at [75, 575] on div "Issue s" at bounding box center [70, 581] width 29 height 28
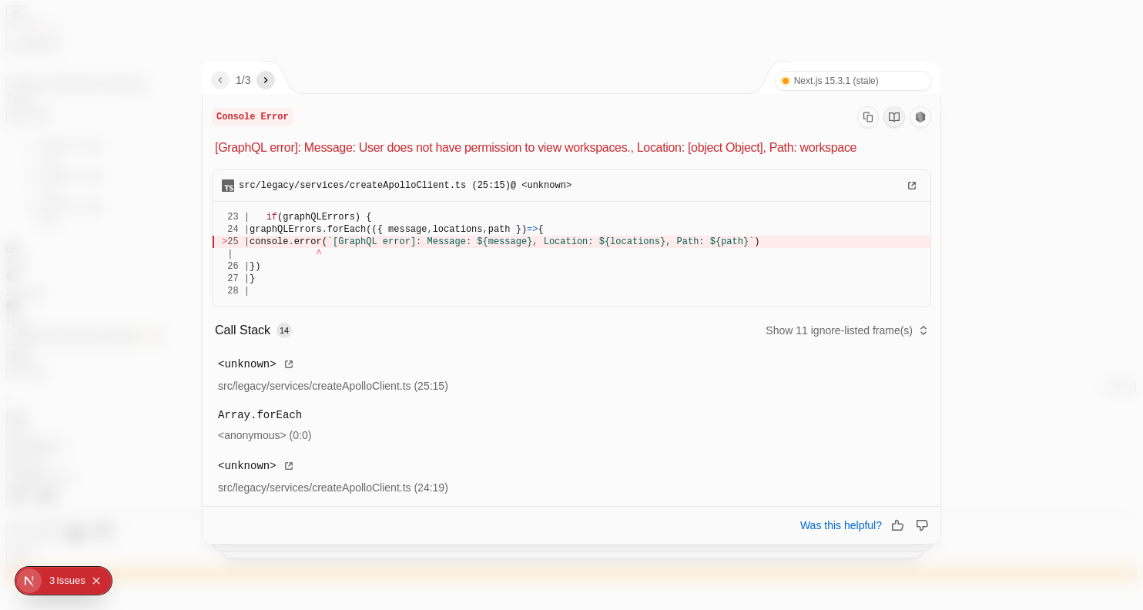
click at [272, 76] on icon "next" at bounding box center [266, 80] width 12 height 12
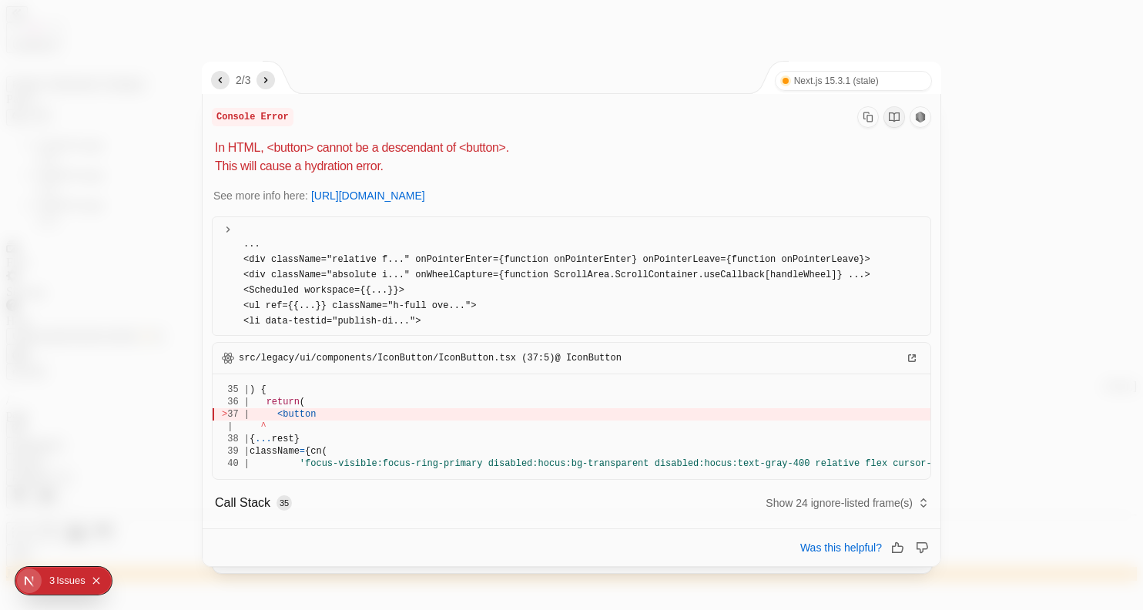
scroll to position [177, 0]
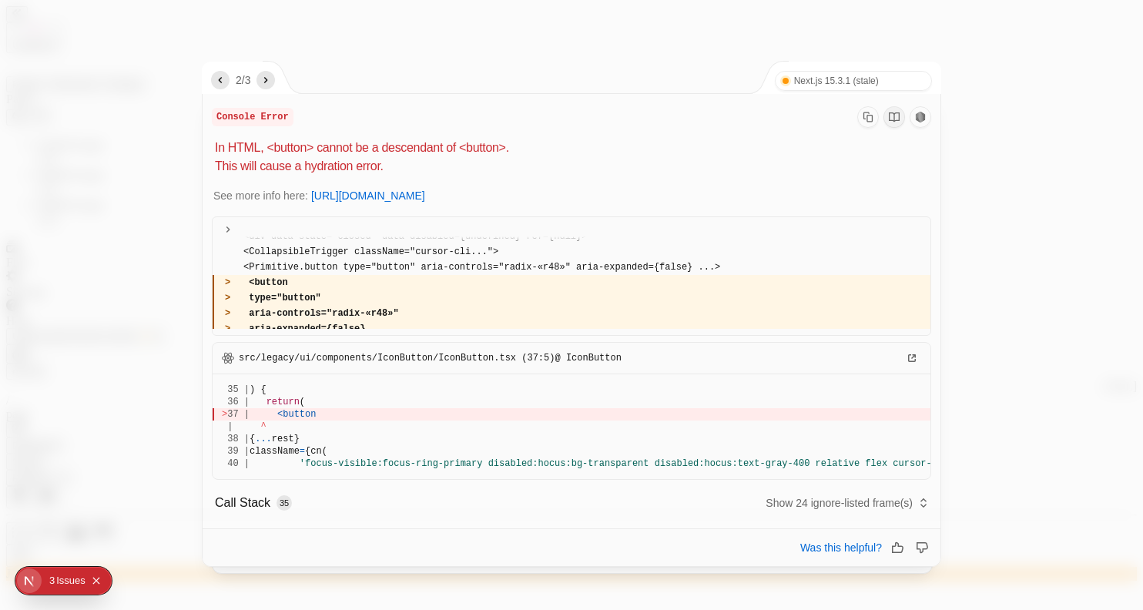
drag, startPoint x: 267, startPoint y: 142, endPoint x: 370, endPoint y: 151, distance: 103.6
click at [370, 151] on p "In HTML, <button> cannot be a descendant of <button>. This will cause a hydrati…" at bounding box center [573, 157] width 716 height 37
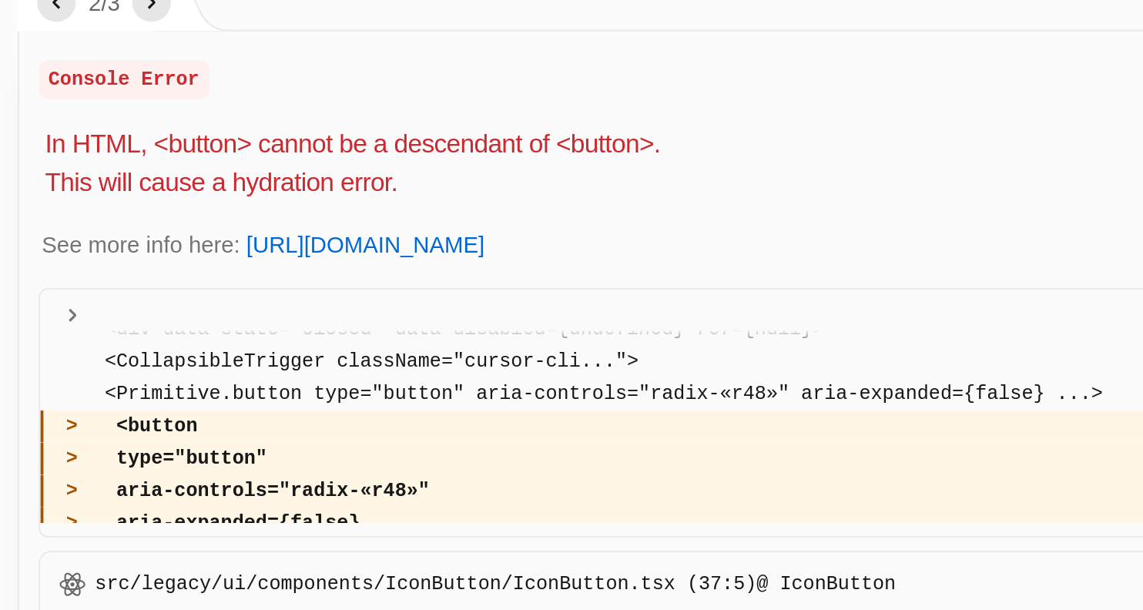
drag, startPoint x: 327, startPoint y: 149, endPoint x: 383, endPoint y: 174, distance: 61.0
click at [383, 174] on p "In HTML, <button> cannot be a descendant of <button>. This will cause a hydrati…" at bounding box center [573, 157] width 716 height 37
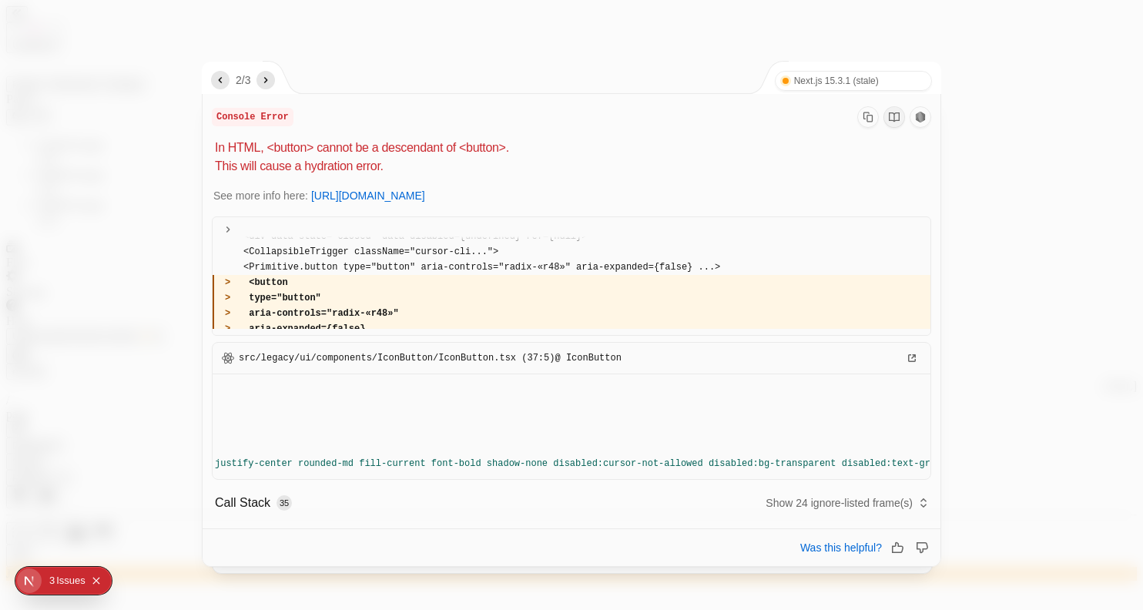
scroll to position [0, 0]
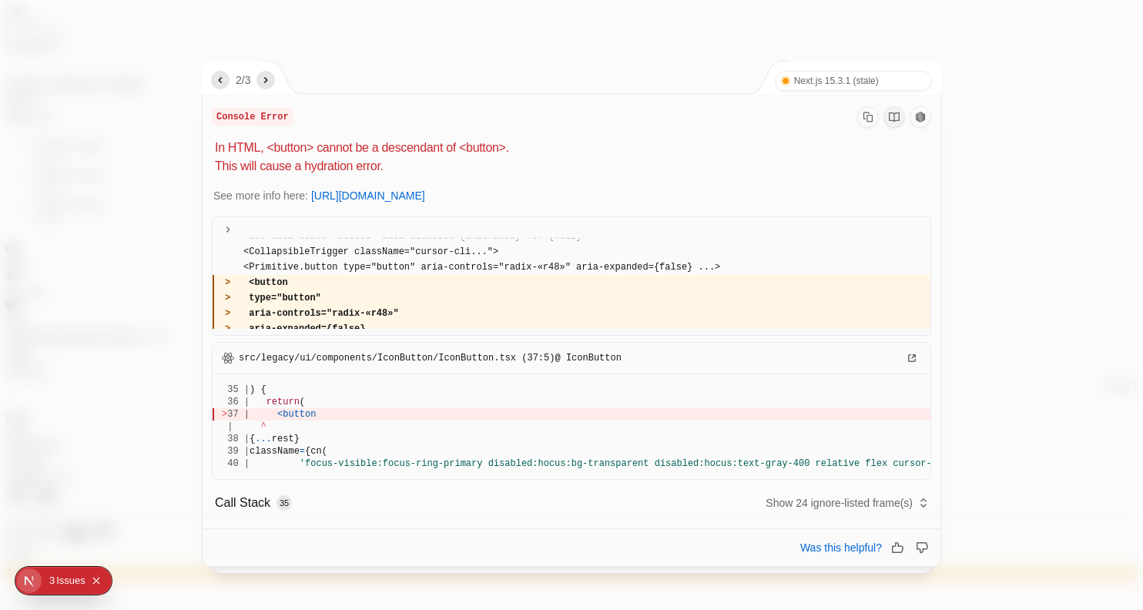
click at [265, 91] on div "2 / 3" at bounding box center [234, 78] width 65 height 32
click at [266, 84] on icon "next" at bounding box center [266, 80] width 12 height 12
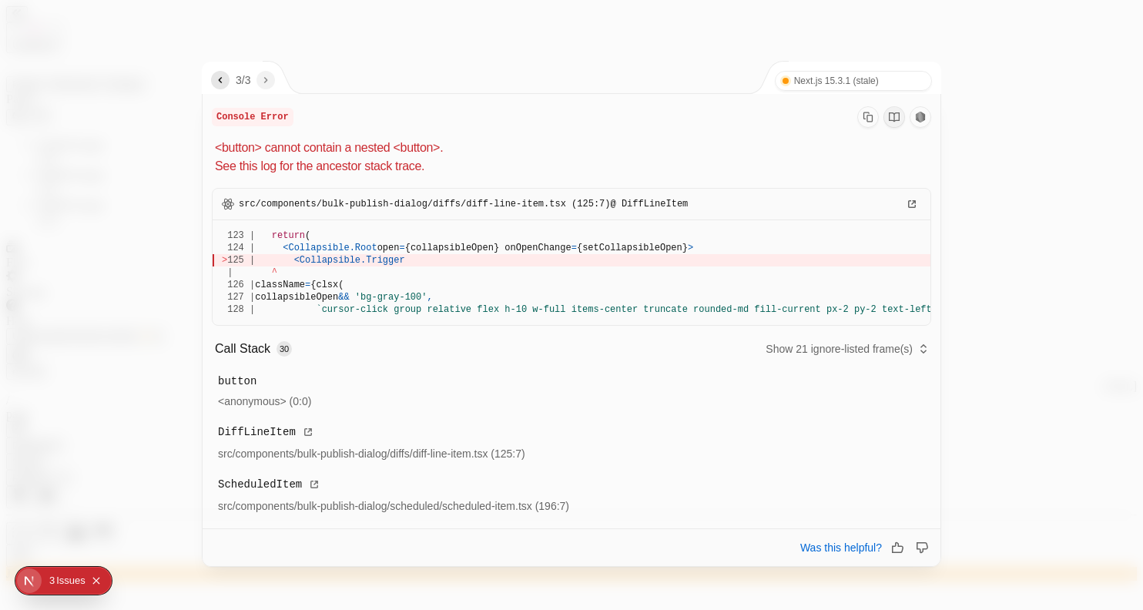
drag, startPoint x: 388, startPoint y: 122, endPoint x: 471, endPoint y: 166, distance: 94.0
click at [471, 166] on div "Console Error <button> cannot contain a nested <button>. See this log for the a…" at bounding box center [571, 140] width 719 height 69
click at [471, 166] on p "<button> cannot contain a nested <button>. See this log for the ancestor stack …" at bounding box center [573, 157] width 716 height 37
drag, startPoint x: 387, startPoint y: 129, endPoint x: 480, endPoint y: 171, distance: 101.3
click at [480, 171] on div "Console Error <button> cannot contain a nested <button>. See this log for the a…" at bounding box center [571, 140] width 719 height 69
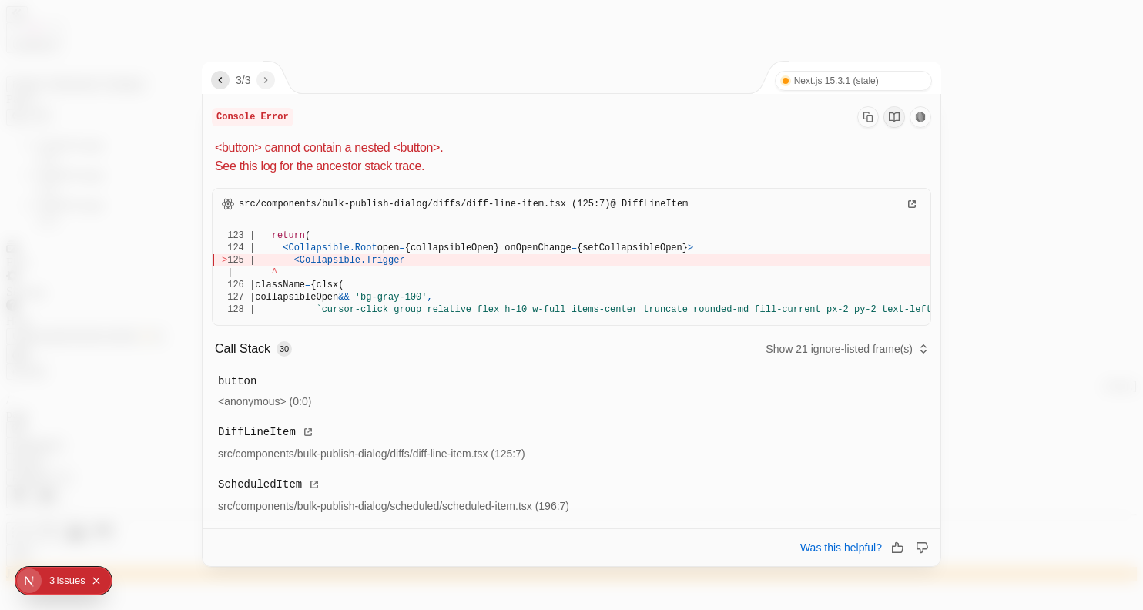
click at [480, 171] on p "<button> cannot contain a nested <button>. See this log for the ancestor stack …" at bounding box center [573, 157] width 716 height 37
click at [129, 270] on div at bounding box center [571, 305] width 1143 height 610
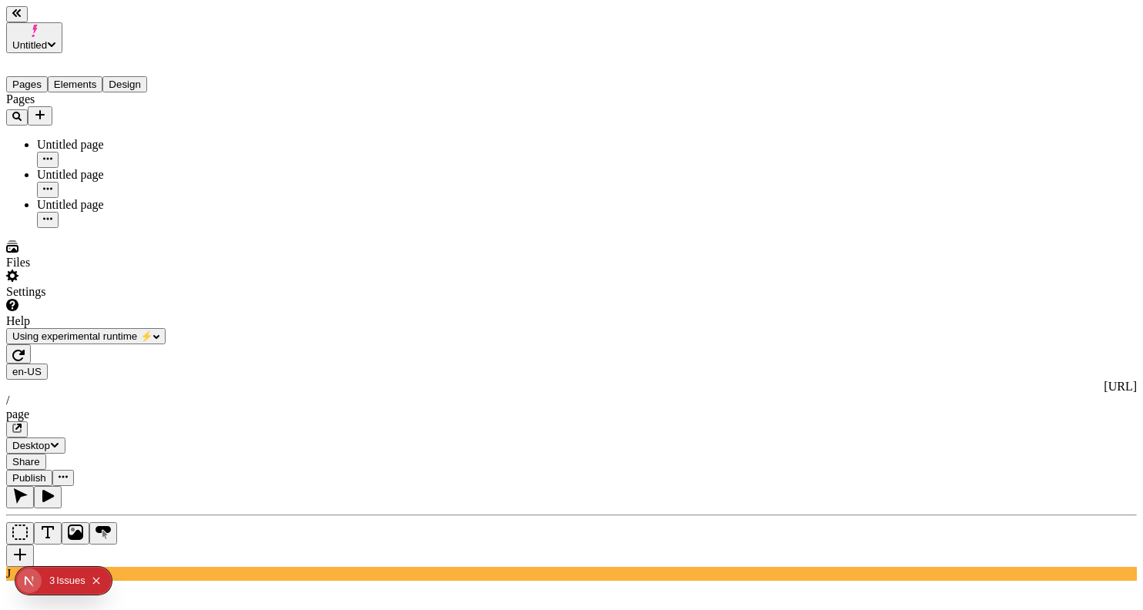
click at [46, 472] on span "Publish" at bounding box center [29, 478] width 34 height 12
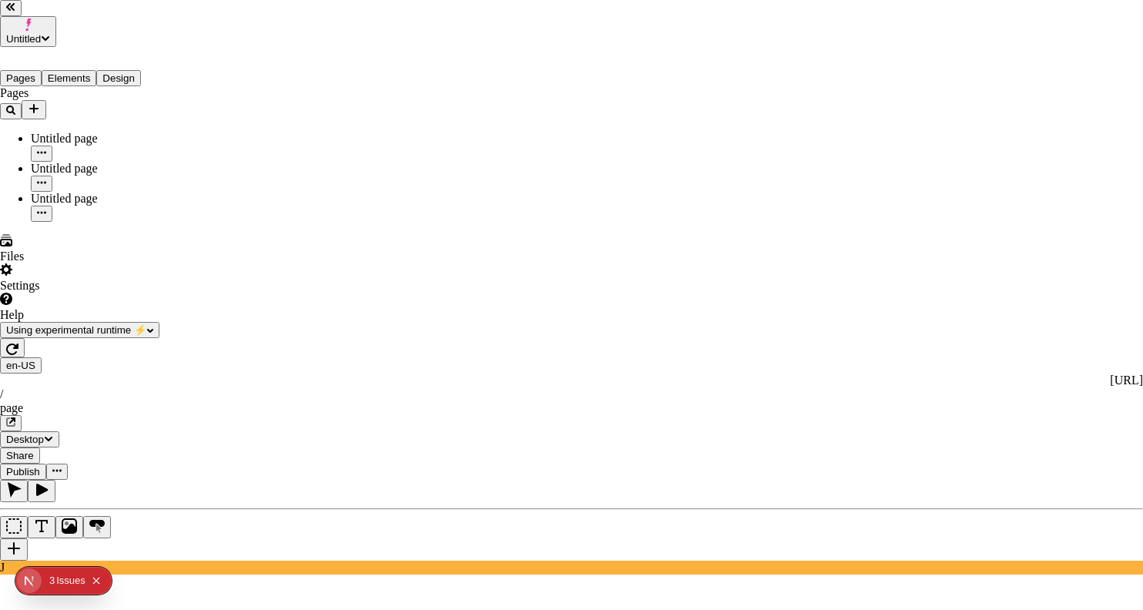
checkbox input "true"
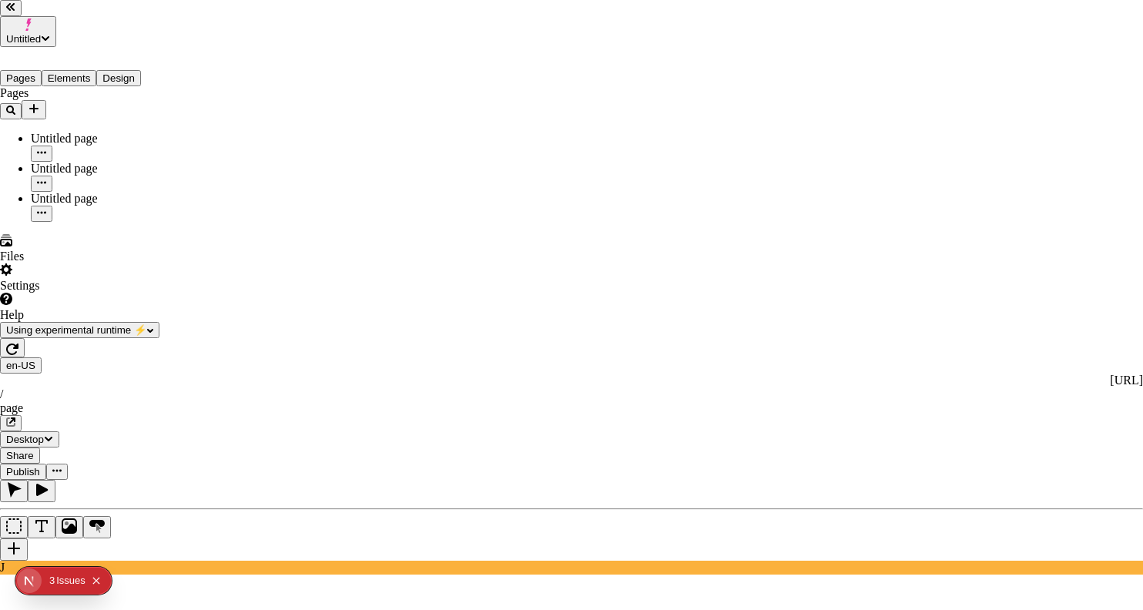
checkbox input "true"
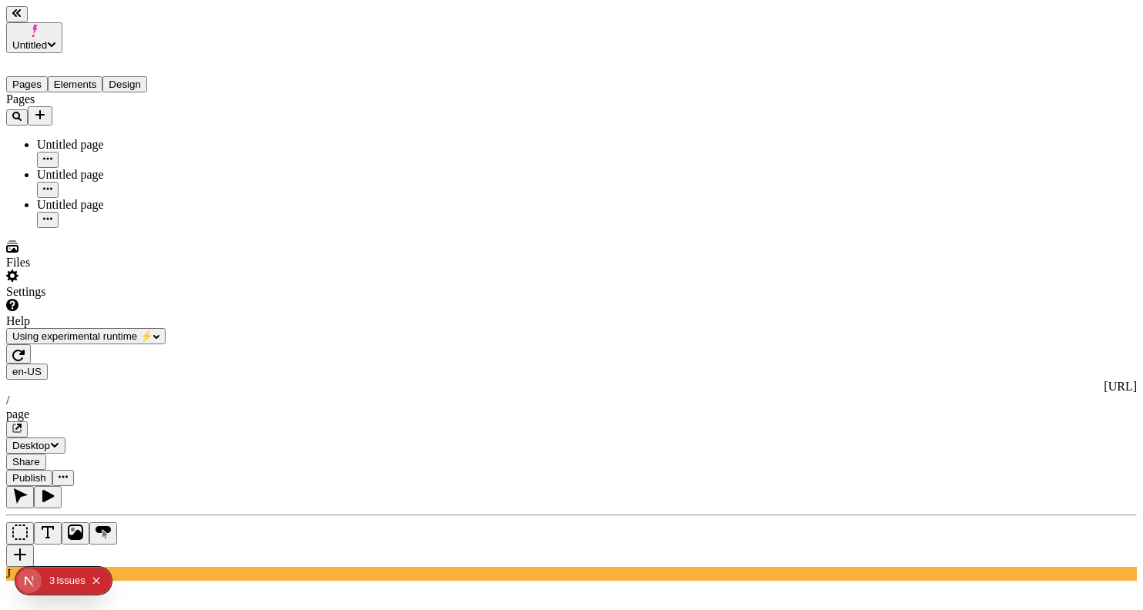
click at [52, 470] on button "Publish" at bounding box center [29, 478] width 46 height 16
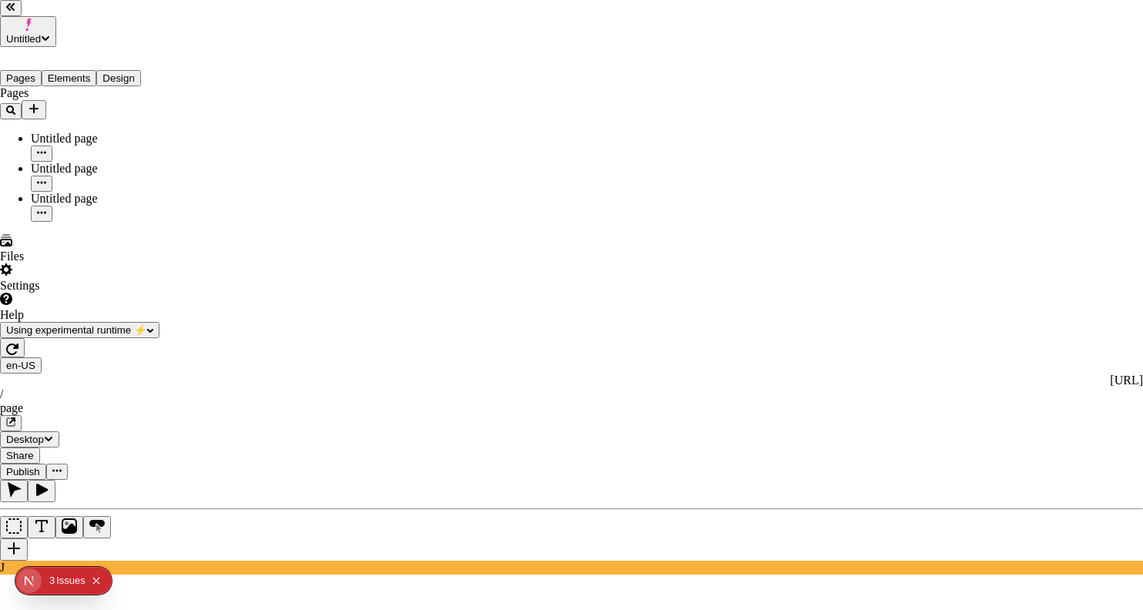
checkbox input "true"
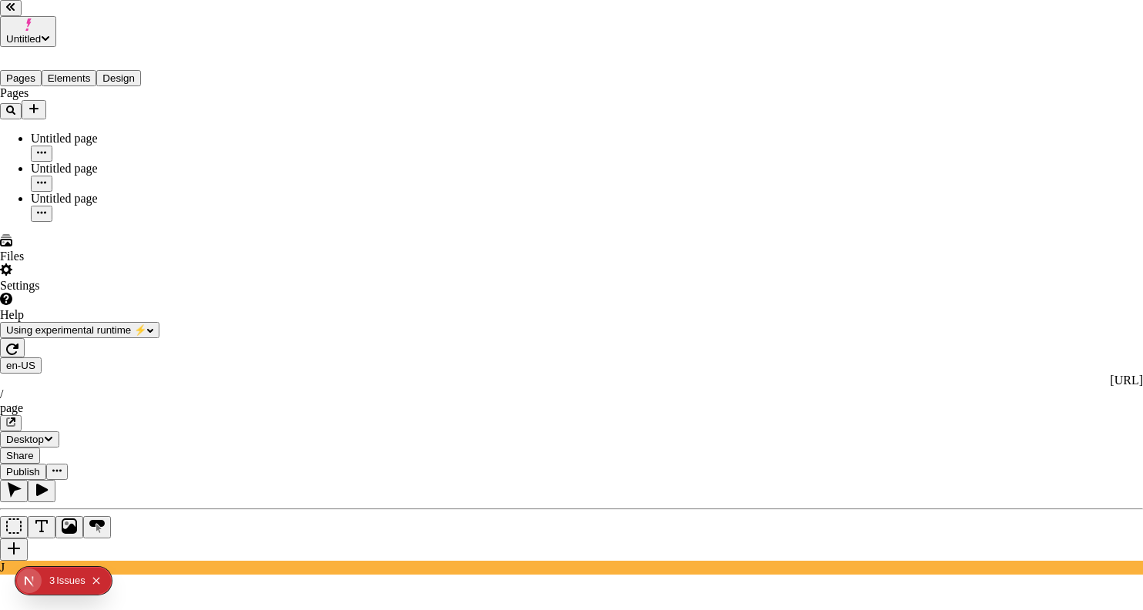
checkbox input "true"
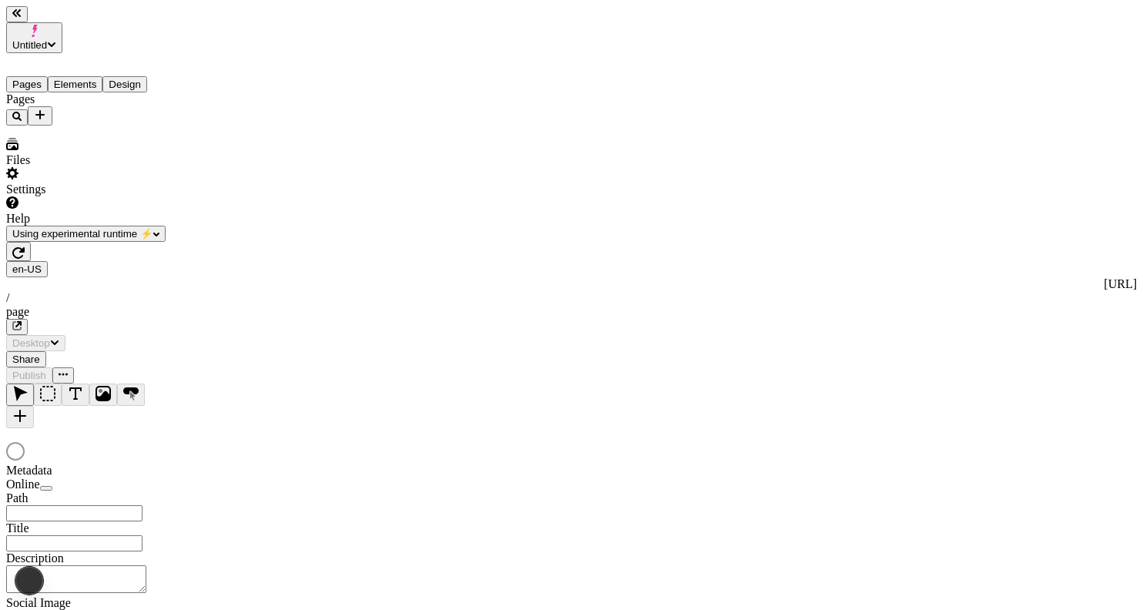
type input "/page"
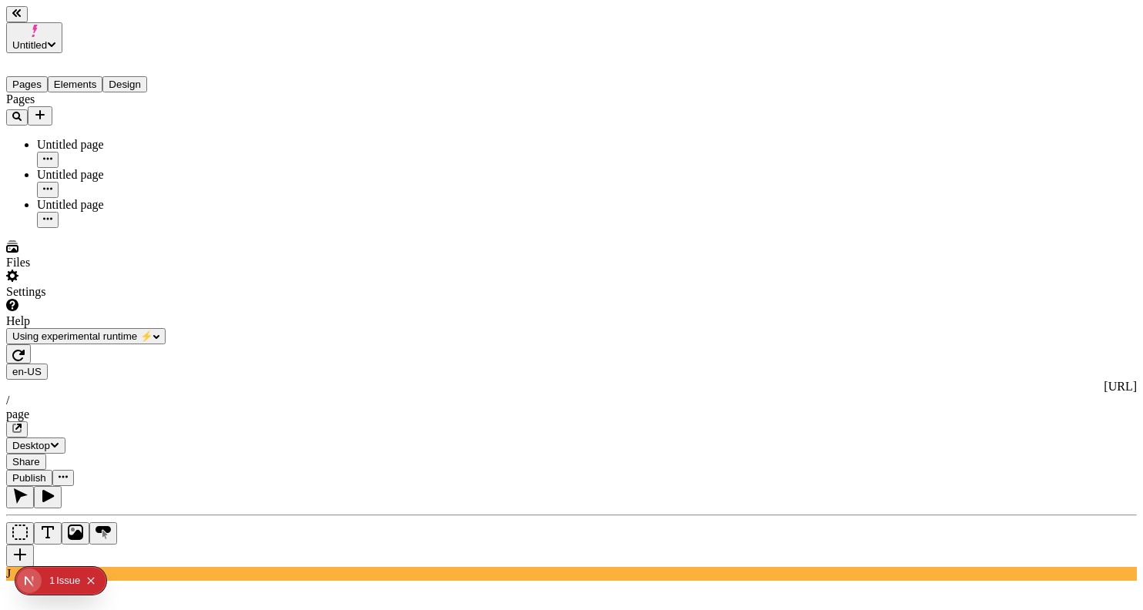
click at [40, 456] on span "Share" at bounding box center [26, 462] width 28 height 12
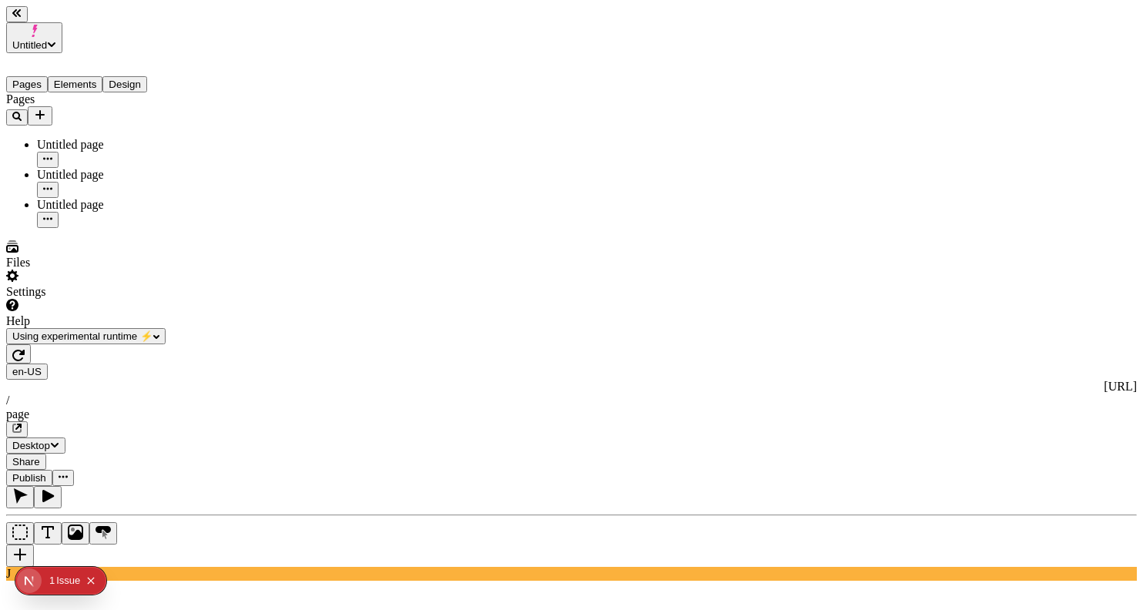
click at [46, 472] on span "Publish" at bounding box center [29, 478] width 34 height 12
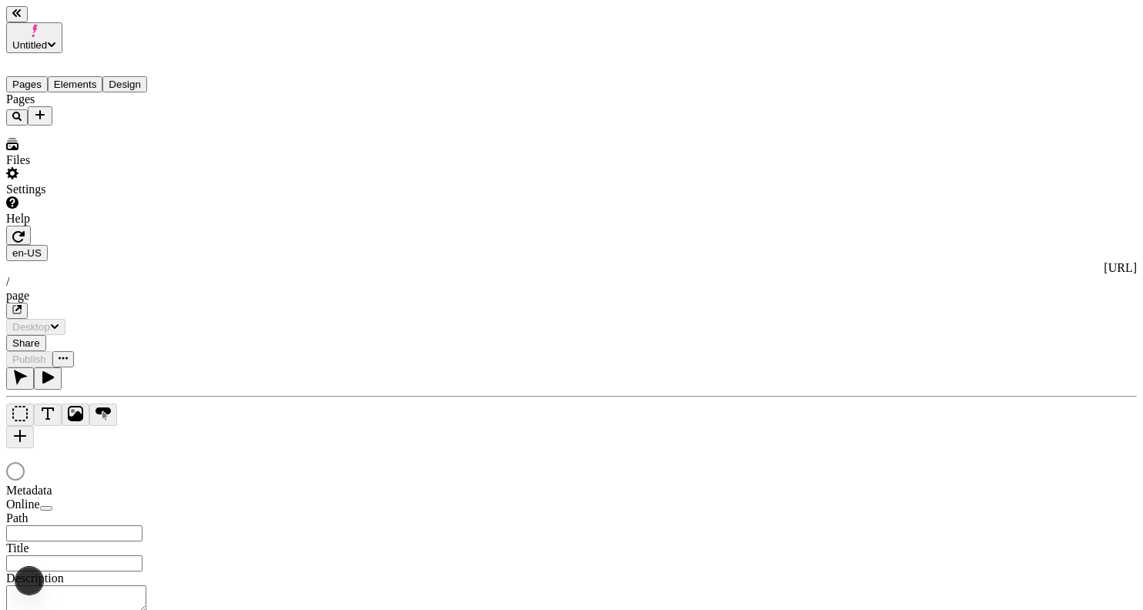
type input "/page"
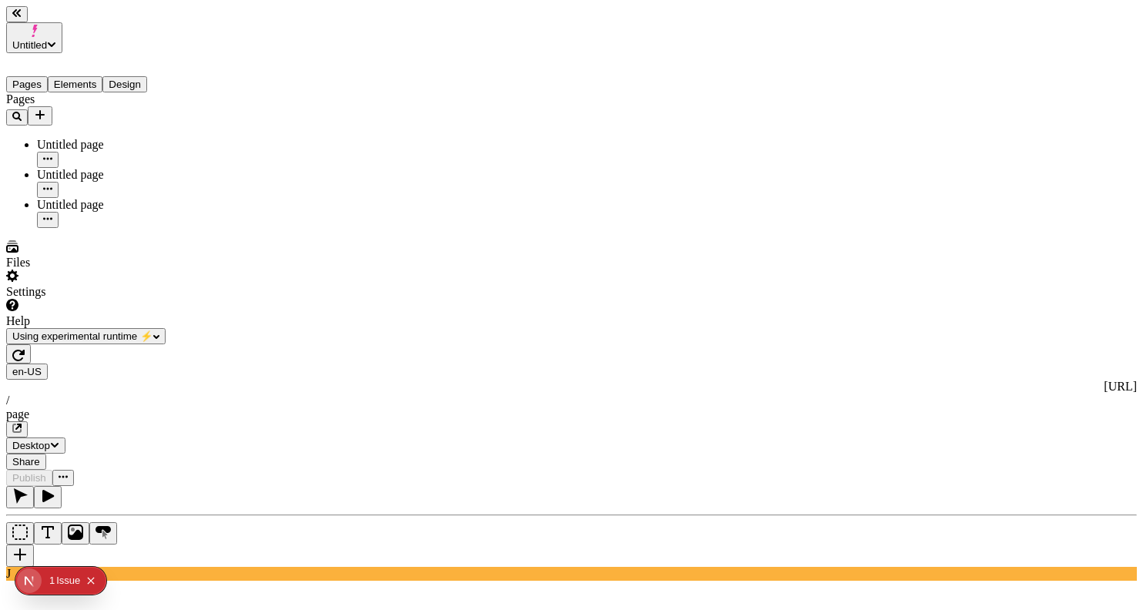
click at [46, 472] on span "Publish" at bounding box center [29, 478] width 34 height 12
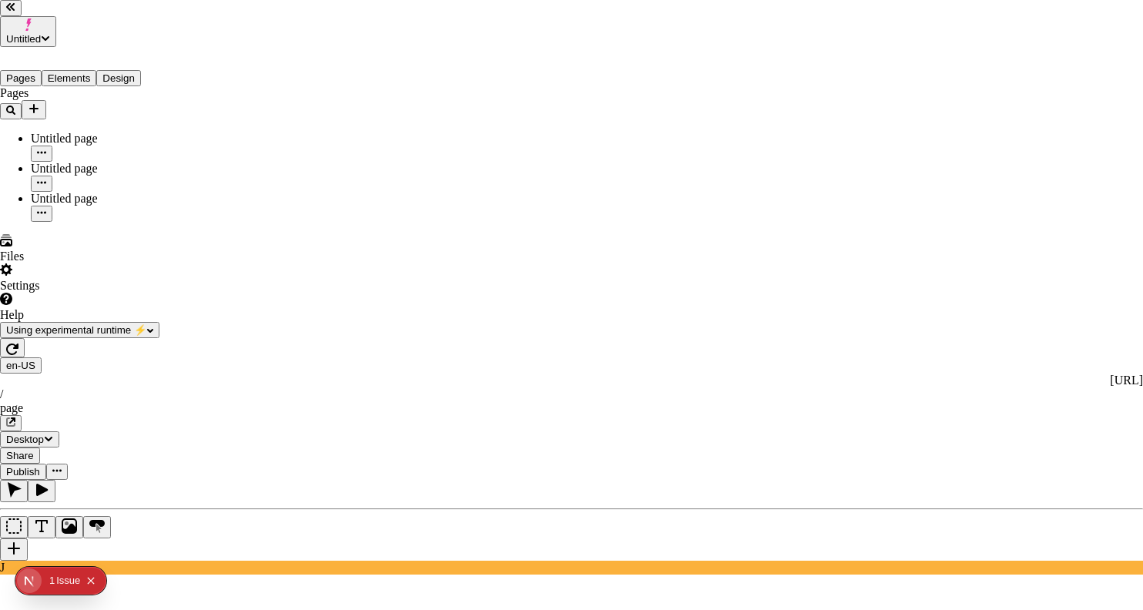
checkbox input "true"
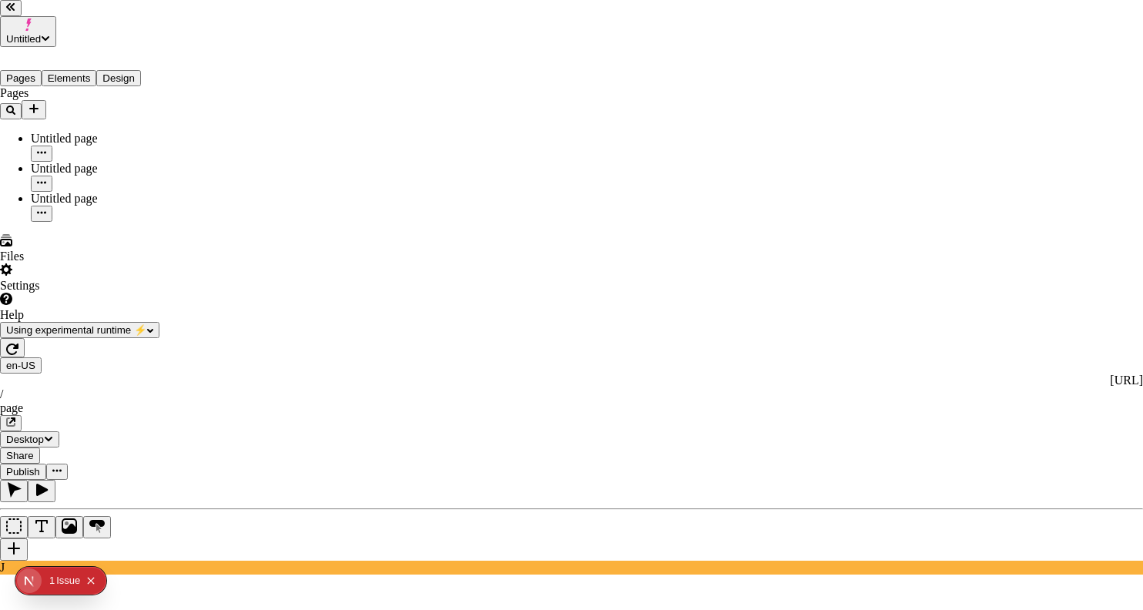
checkbox input "false"
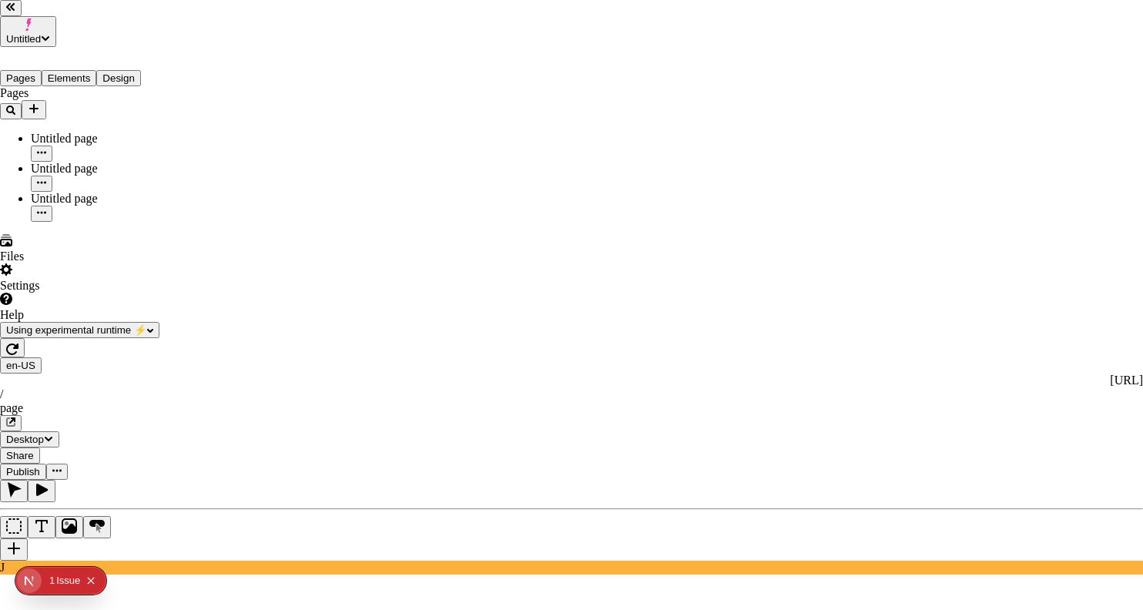
checkbox input "true"
checkbox input "false"
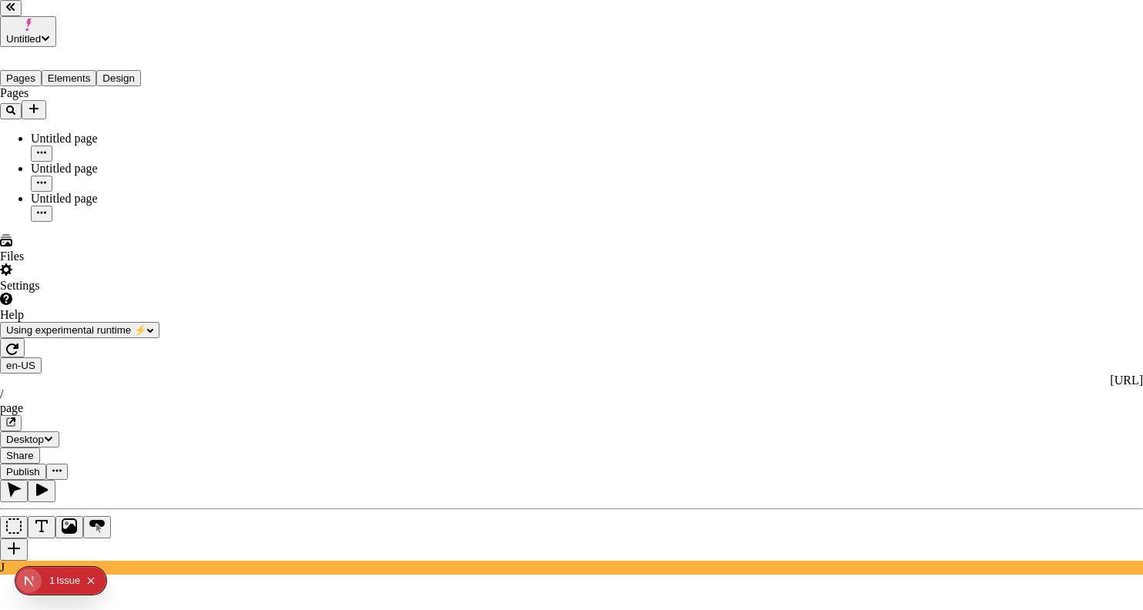
checkbox input "true"
checkbox input "false"
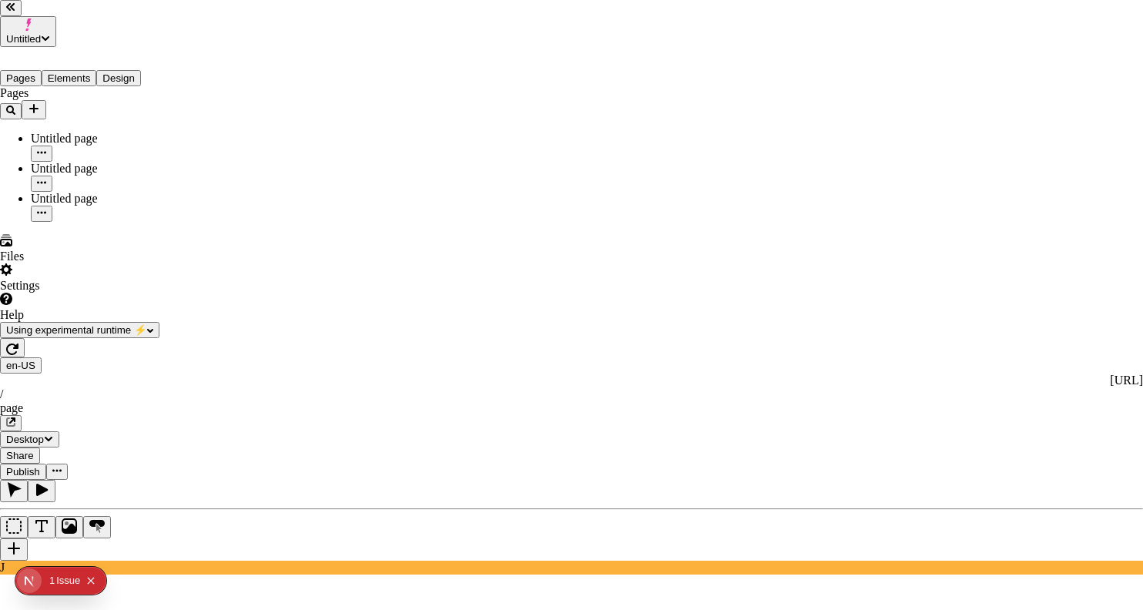
checkbox input "false"
checkbox input "true"
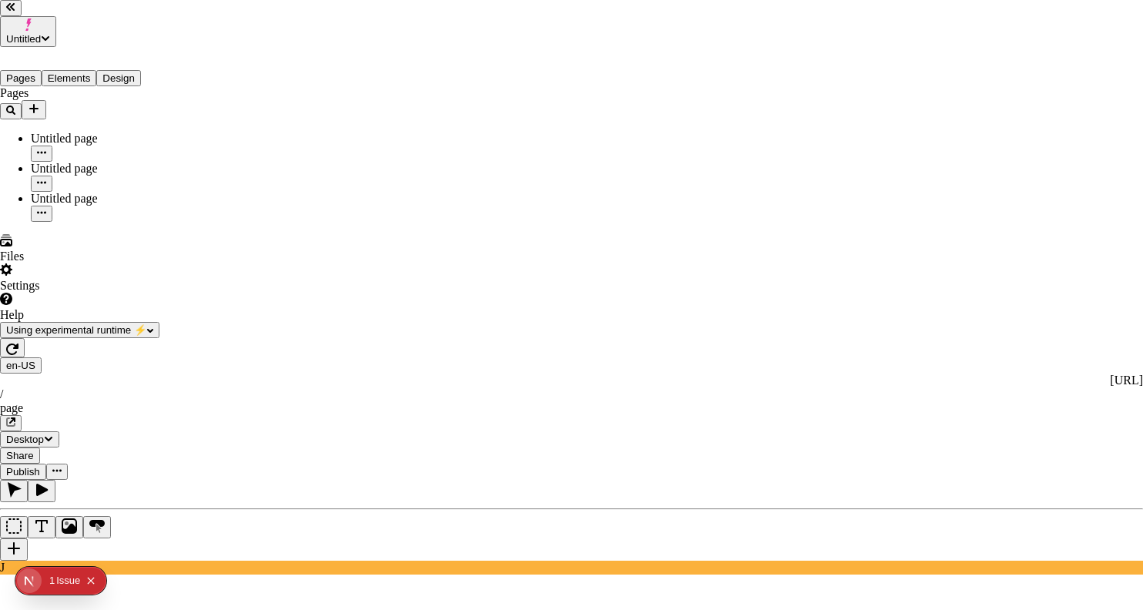
checkbox input "false"
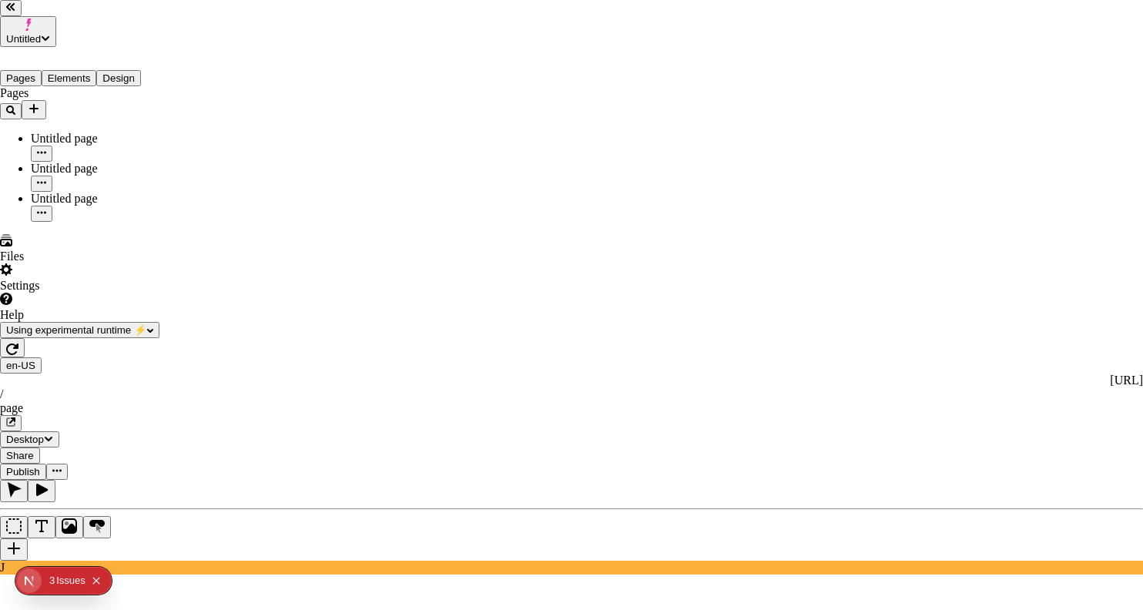
click at [55, 589] on button "2 3 Issue s" at bounding box center [67, 580] width 36 height 25
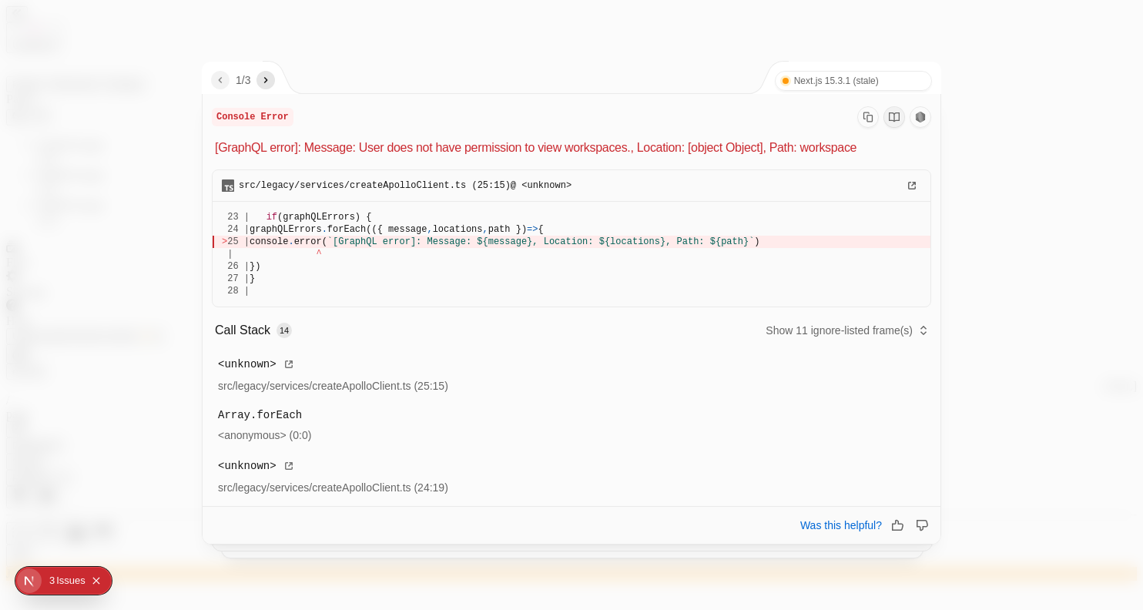
click at [272, 82] on icon "next" at bounding box center [266, 80] width 12 height 12
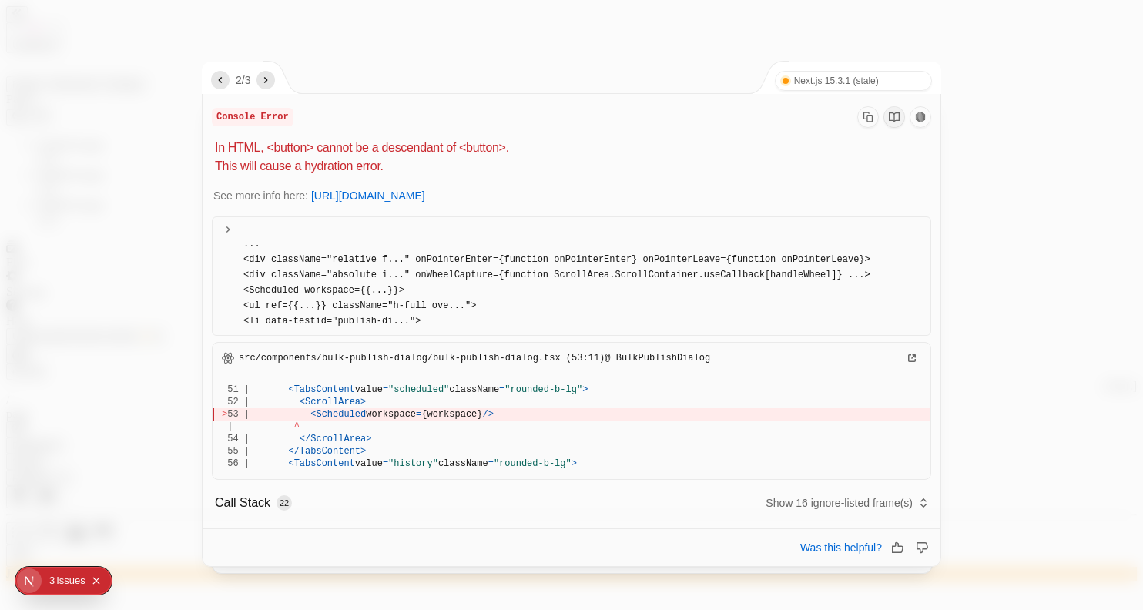
scroll to position [177, 0]
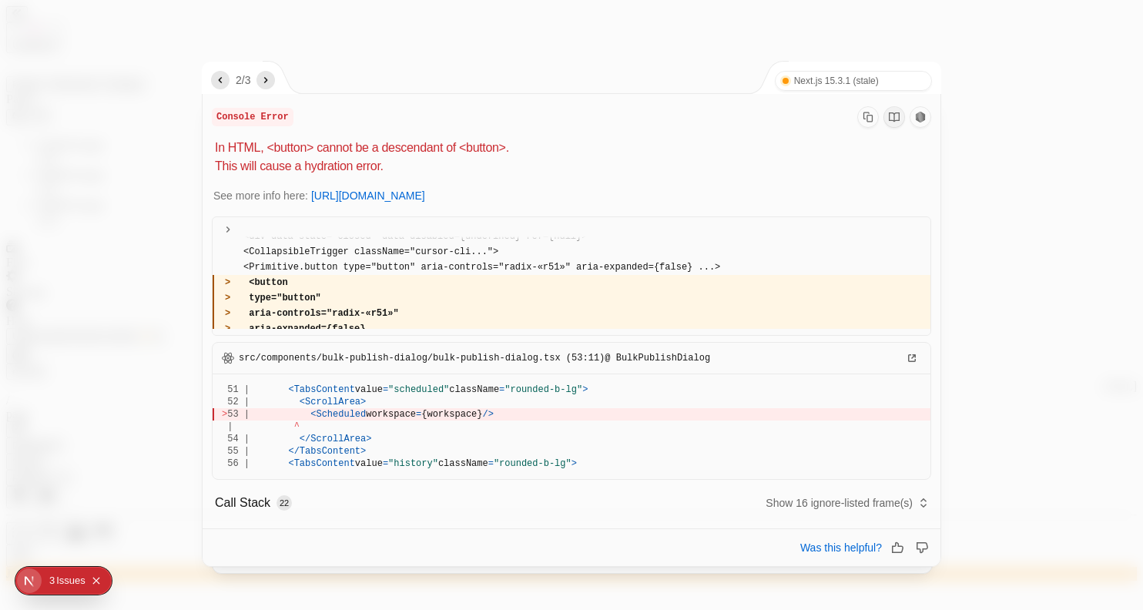
click at [228, 233] on icon at bounding box center [228, 229] width 12 height 12
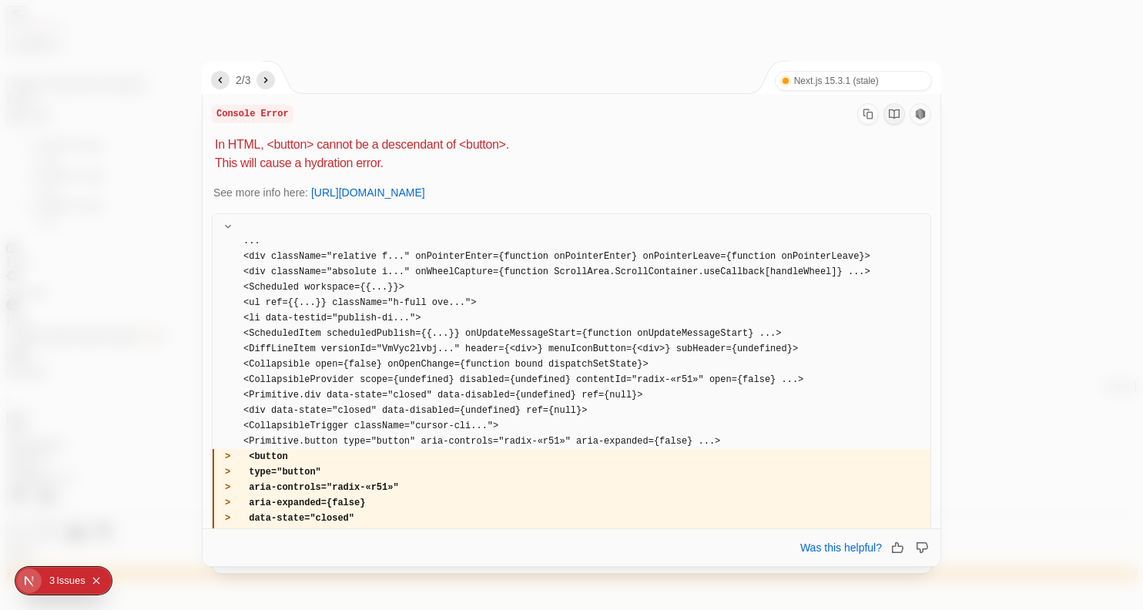
scroll to position [0, 0]
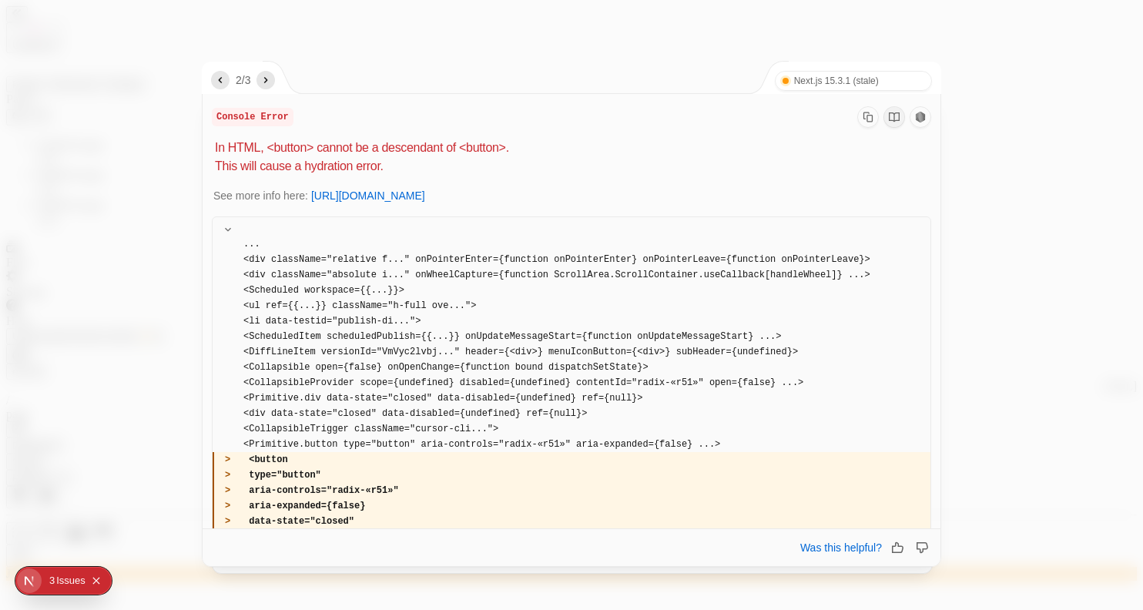
click at [267, 77] on icon "next" at bounding box center [266, 80] width 12 height 12
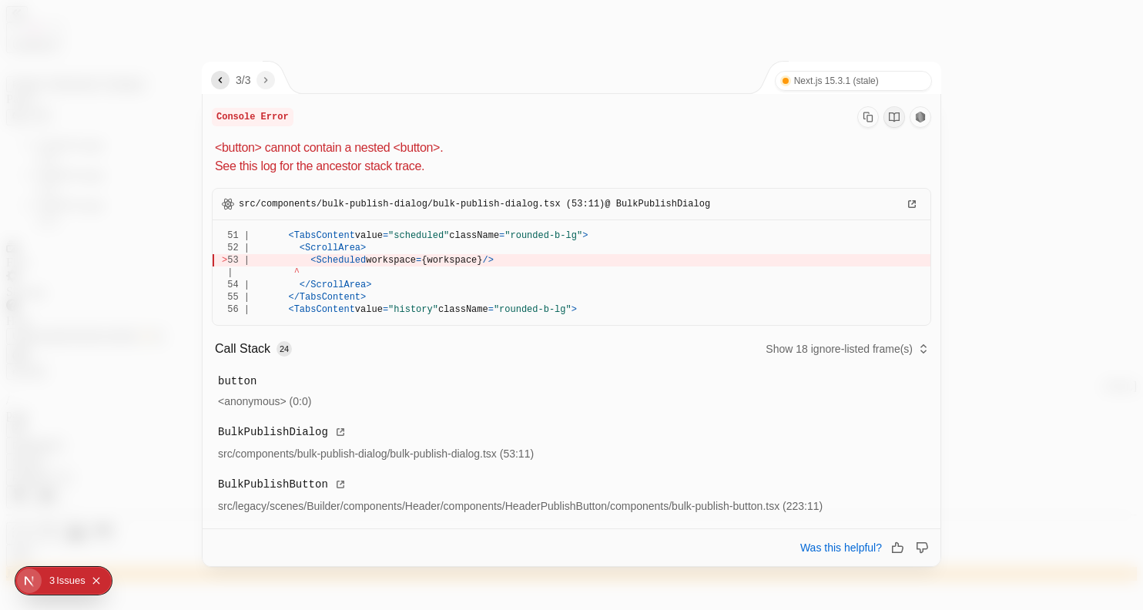
click at [230, 80] on button "button" at bounding box center [220, 80] width 18 height 18
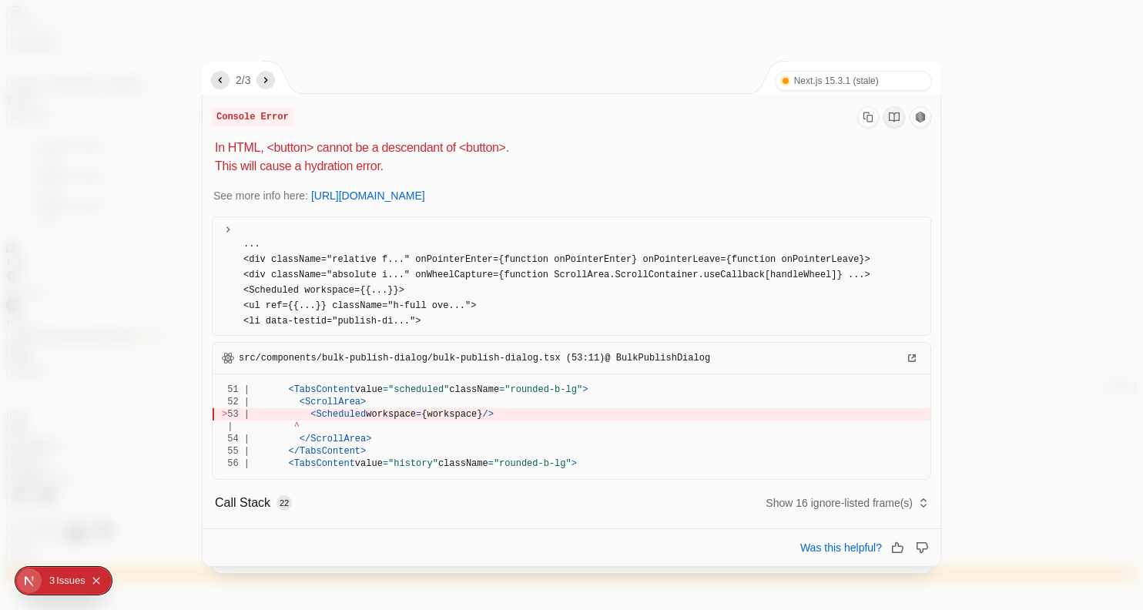
scroll to position [177, 0]
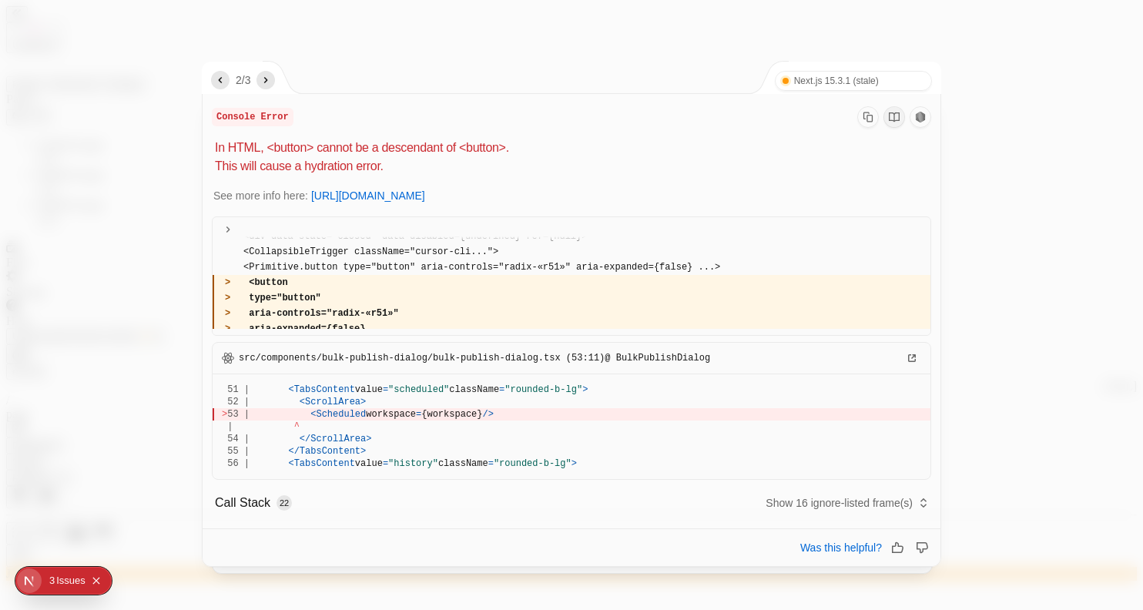
click at [268, 82] on icon "next" at bounding box center [266, 80] width 12 height 12
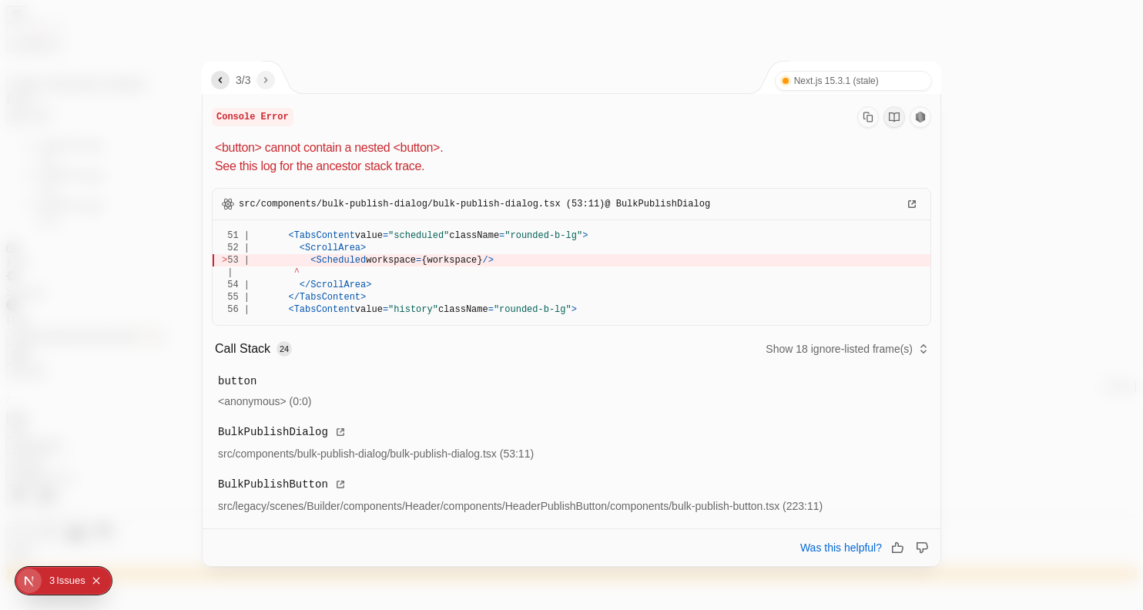
click at [220, 79] on icon "previous" at bounding box center [221, 80] width 4 height 6
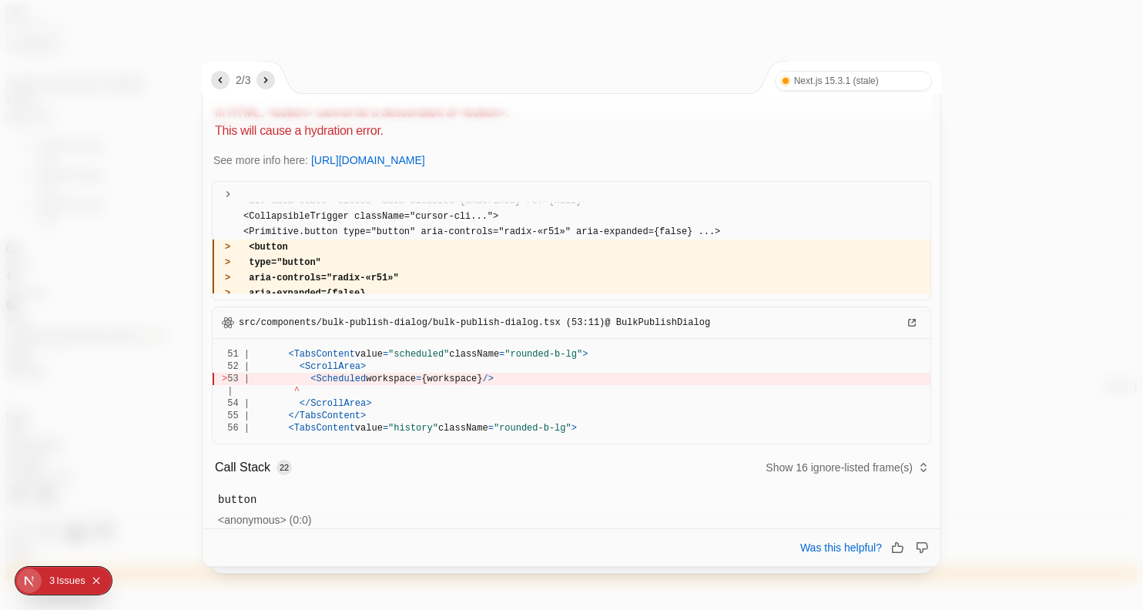
scroll to position [0, 0]
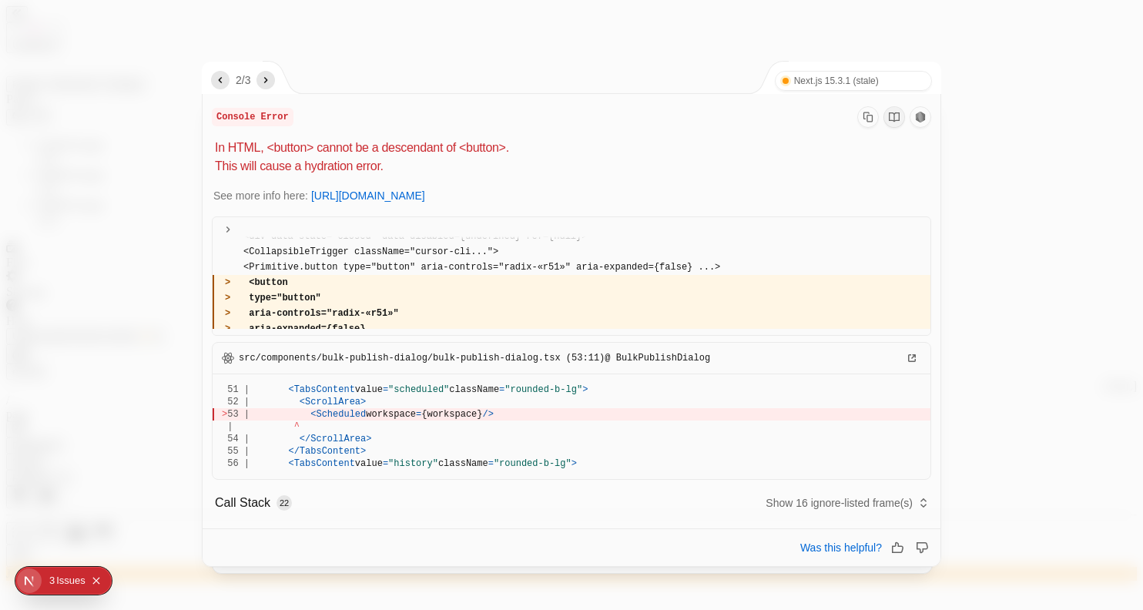
drag, startPoint x: 211, startPoint y: 139, endPoint x: 401, endPoint y: 166, distance: 192.1
click at [401, 166] on div "Console Error In HTML, <button> cannot be a descendant of <button>. This will c…" at bounding box center [572, 468] width 738 height 749
click at [410, 163] on p "In HTML, <button> cannot be a descendant of <button>. This will cause a hydrati…" at bounding box center [573, 157] width 716 height 37
drag, startPoint x: 410, startPoint y: 163, endPoint x: 219, endPoint y: 146, distance: 191.7
click at [219, 146] on p "In HTML, <button> cannot be a descendant of <button>. This will cause a hydrati…" at bounding box center [573, 157] width 716 height 37
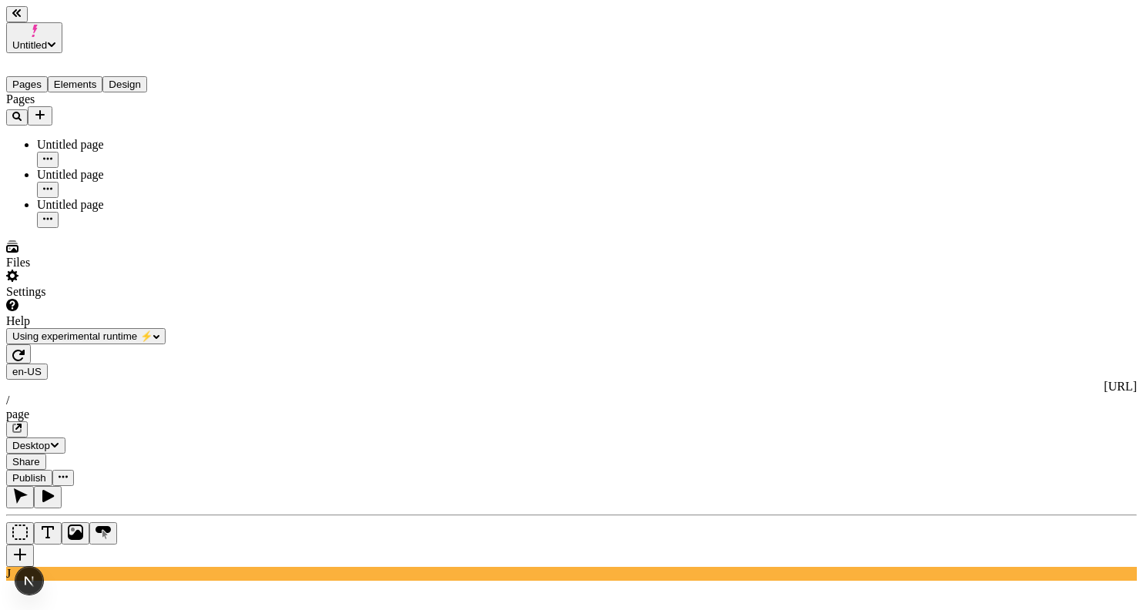
click at [52, 470] on button "Publish" at bounding box center [29, 478] width 46 height 16
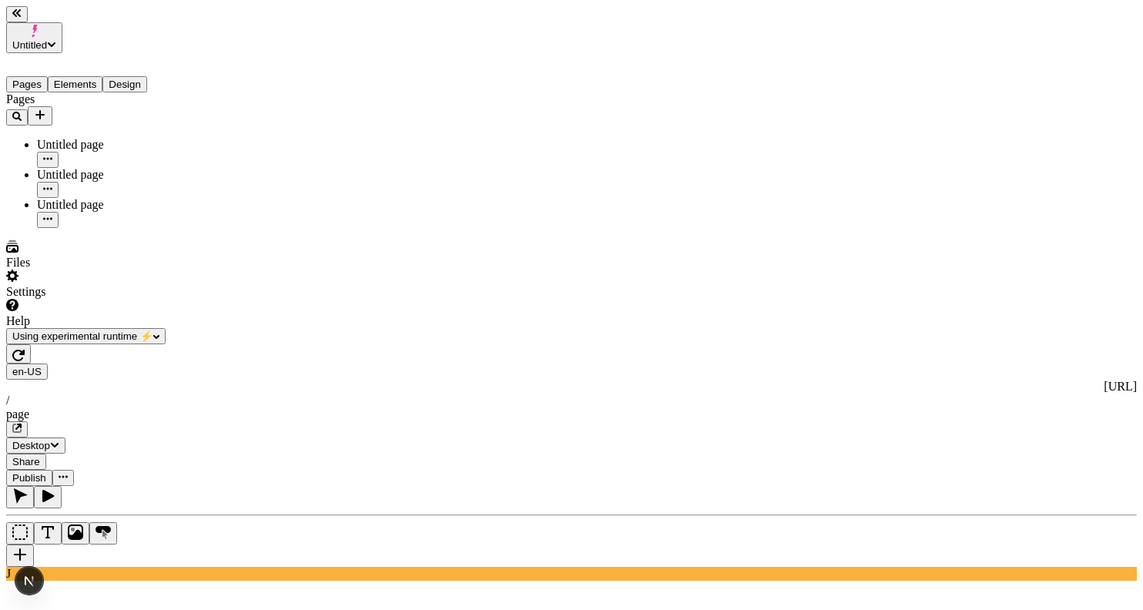
click at [25, 581] on icon "Open Next.js Dev Tools" at bounding box center [29, 581] width 8 height 11
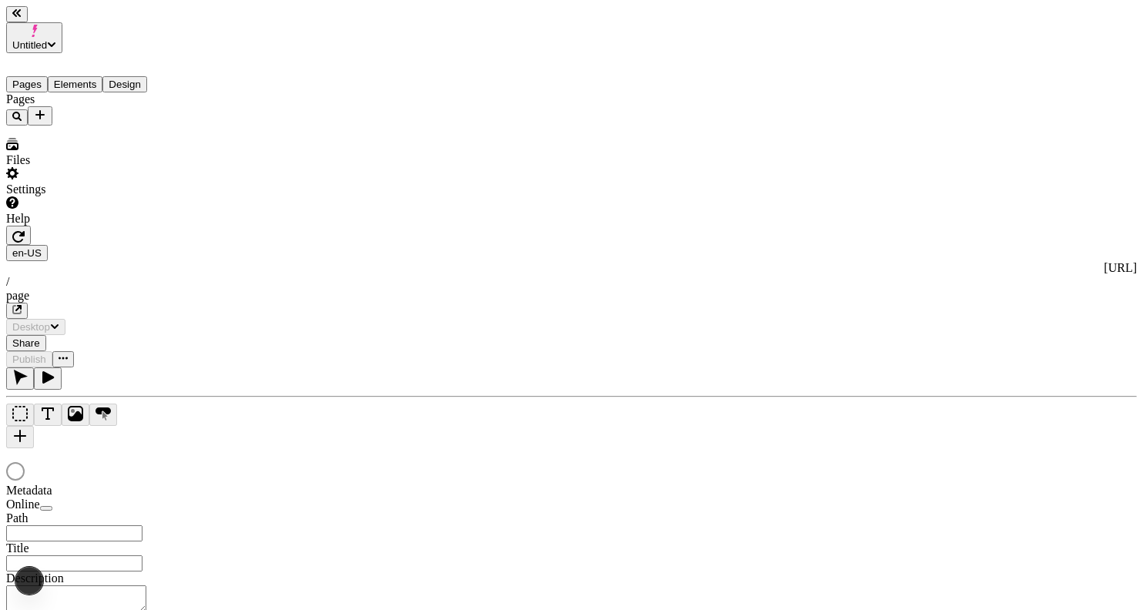
type input "/page"
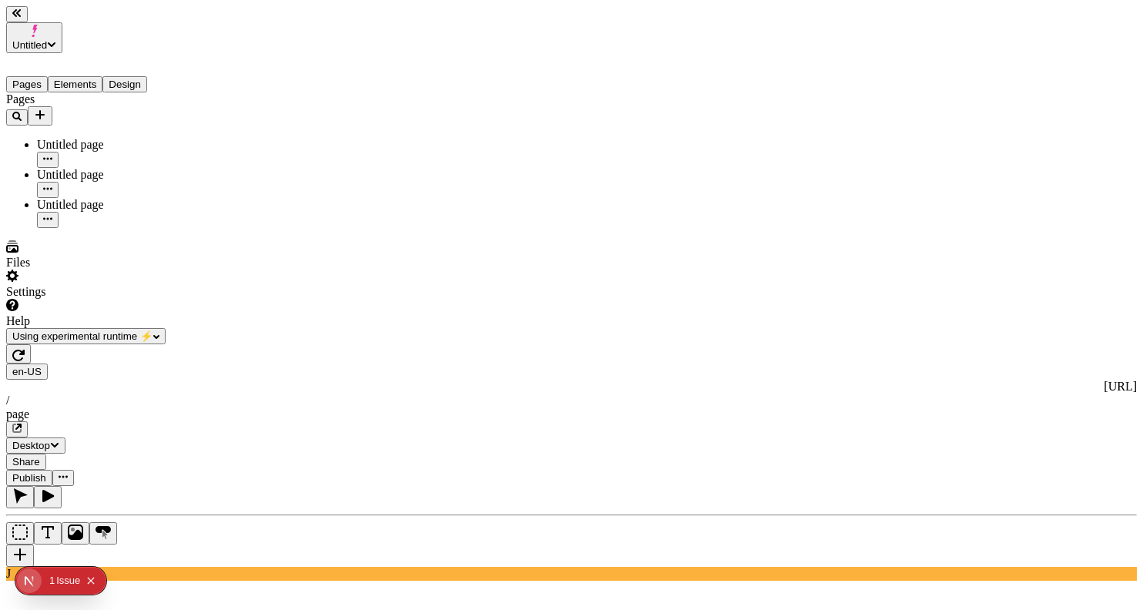
click at [46, 472] on span "Publish" at bounding box center [29, 478] width 34 height 12
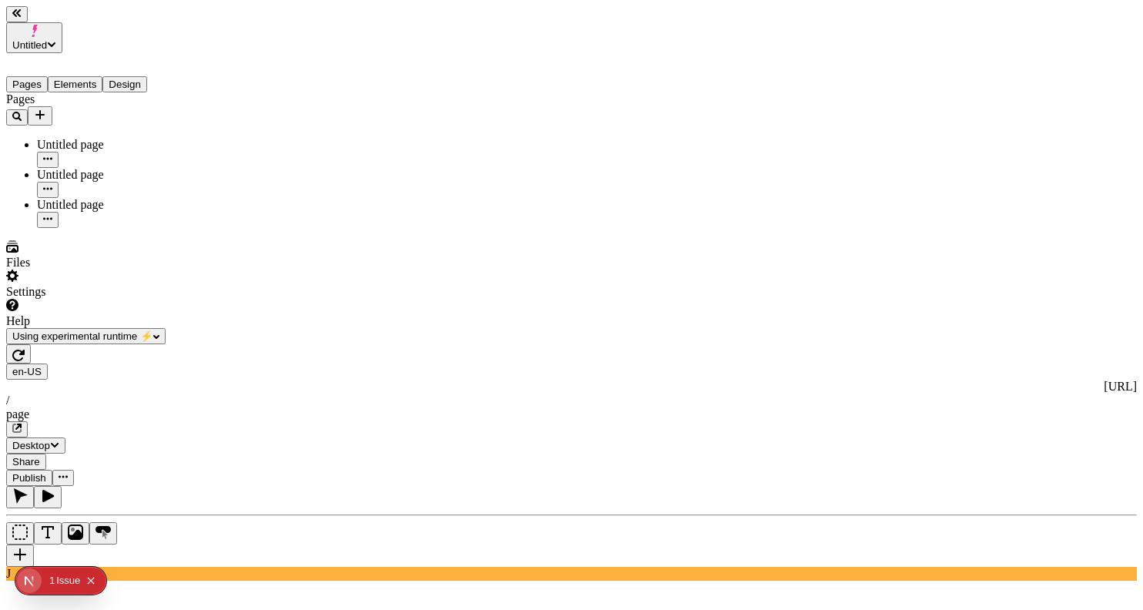
click at [58, 590] on div "Issue" at bounding box center [68, 581] width 24 height 28
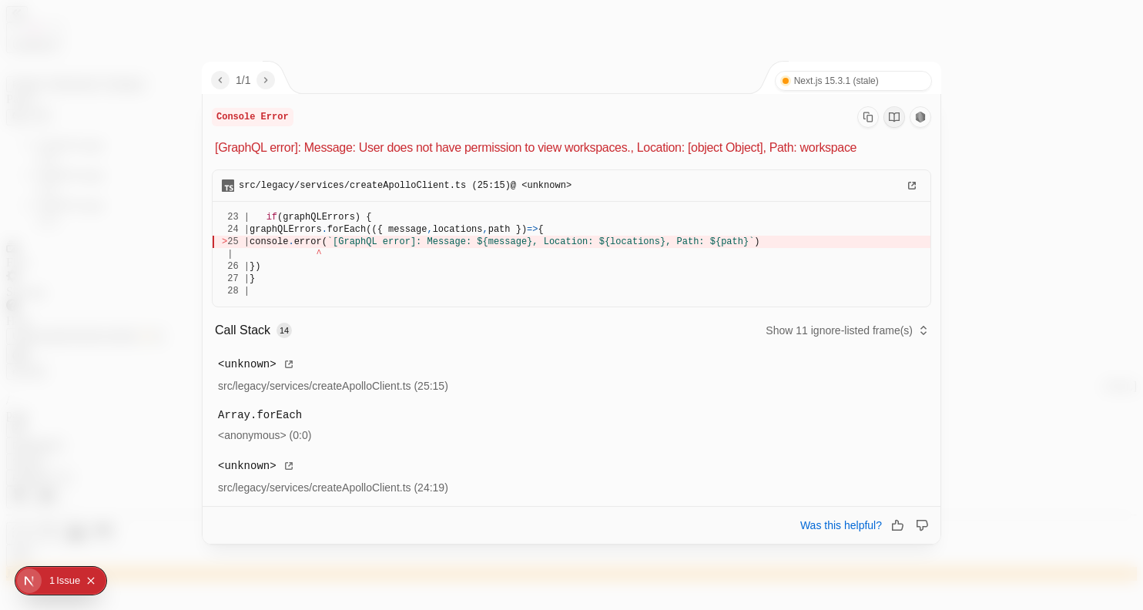
click at [324, 12] on div at bounding box center [571, 305] width 1143 height 610
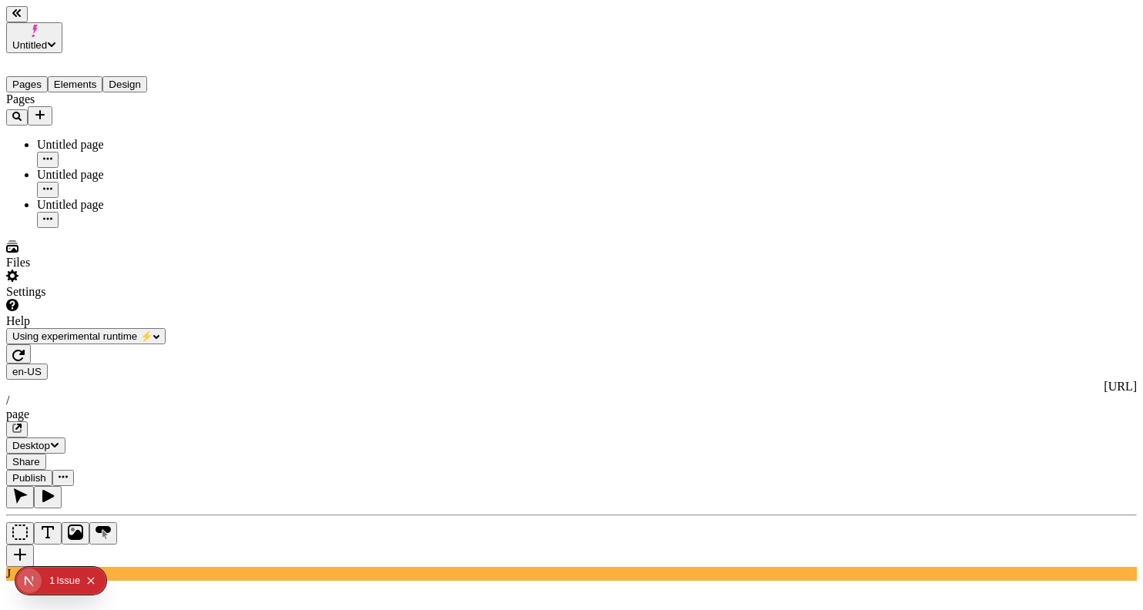
click at [46, 472] on span "Publish" at bounding box center [29, 478] width 34 height 12
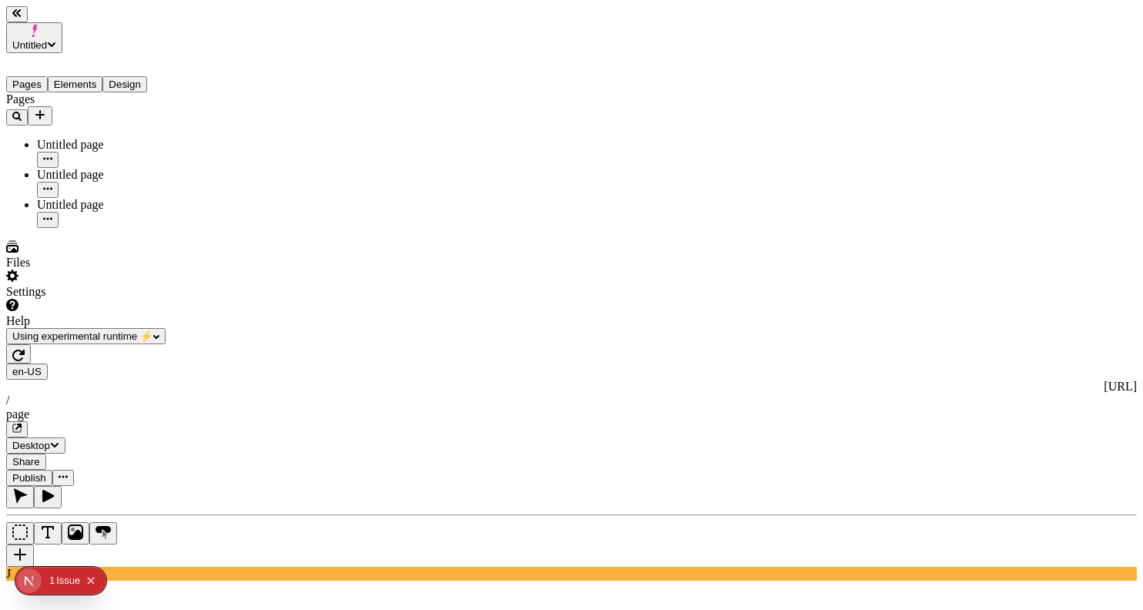
click at [72, 168] on div "Untitled page" at bounding box center [114, 175] width 154 height 14
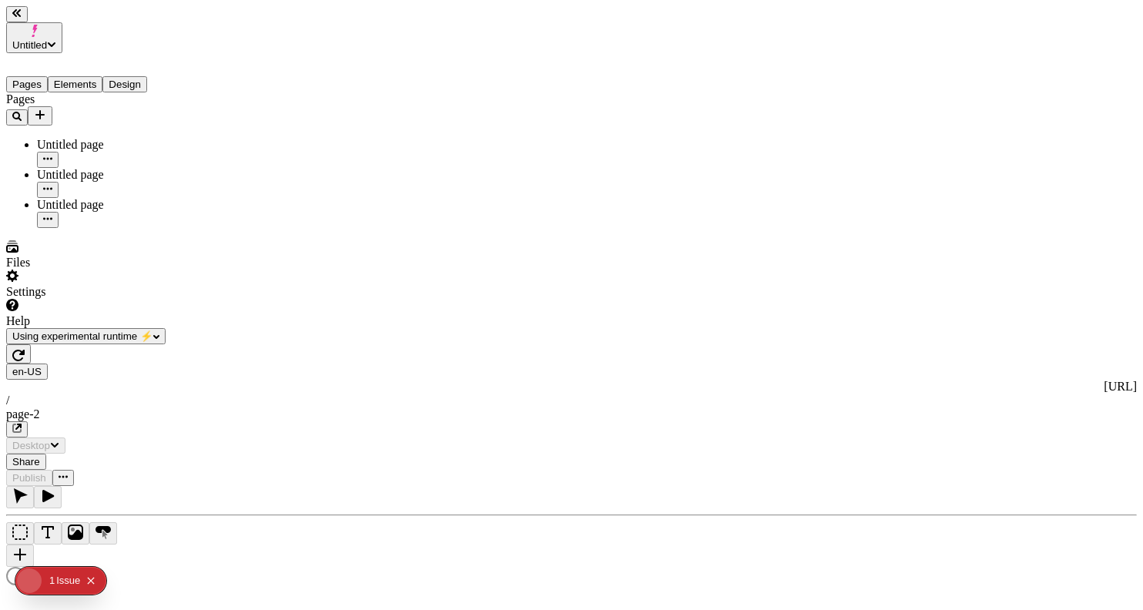
type input "/page-2"
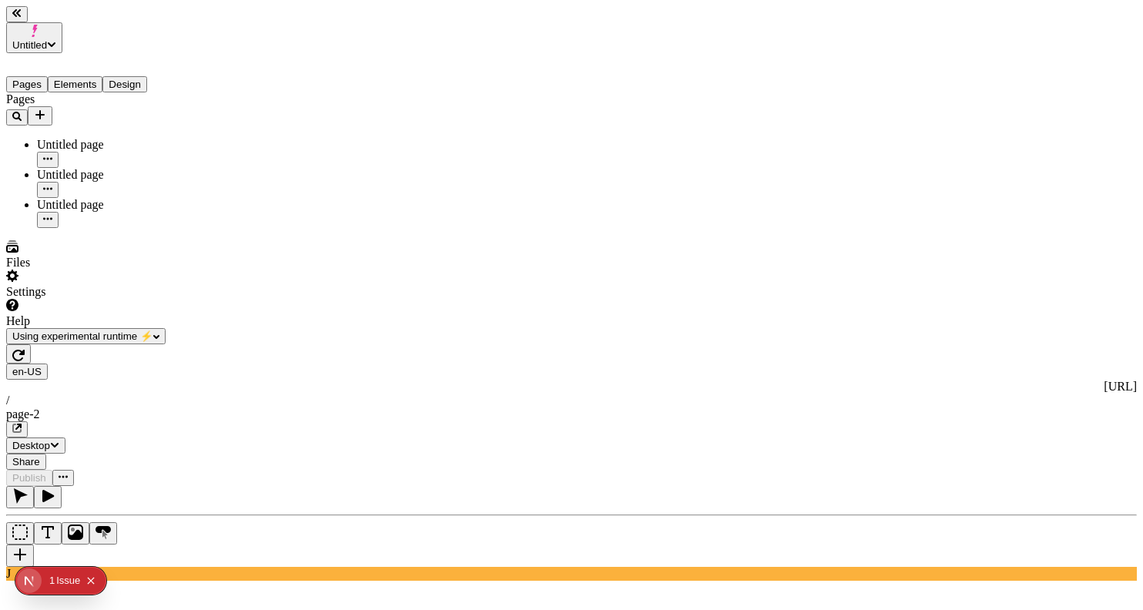
click at [46, 472] on span "Publish" at bounding box center [29, 478] width 34 height 12
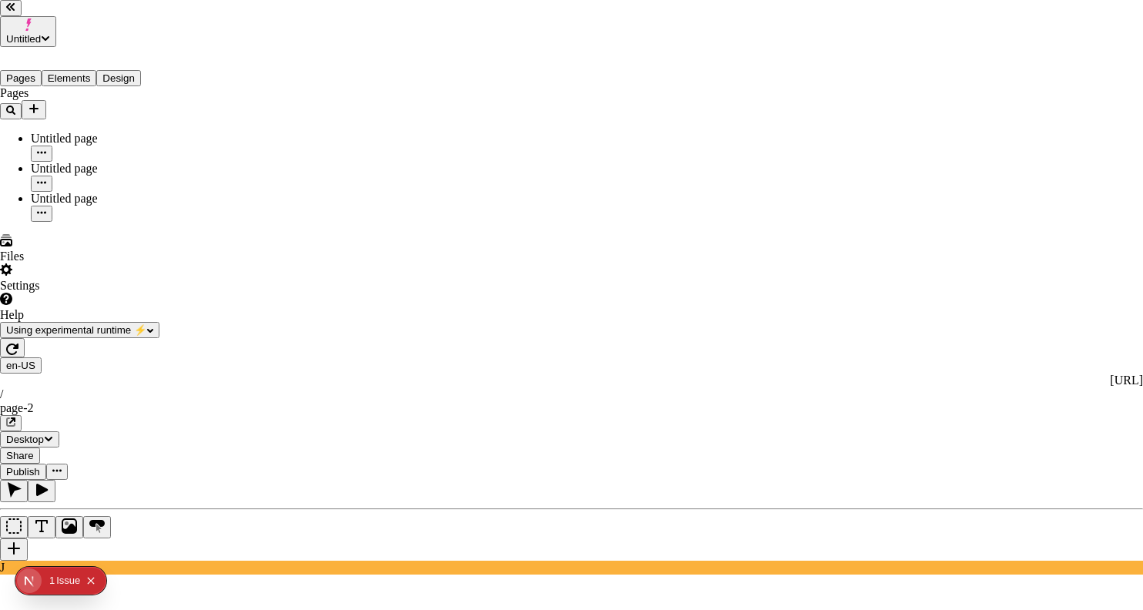
checkbox input "true"
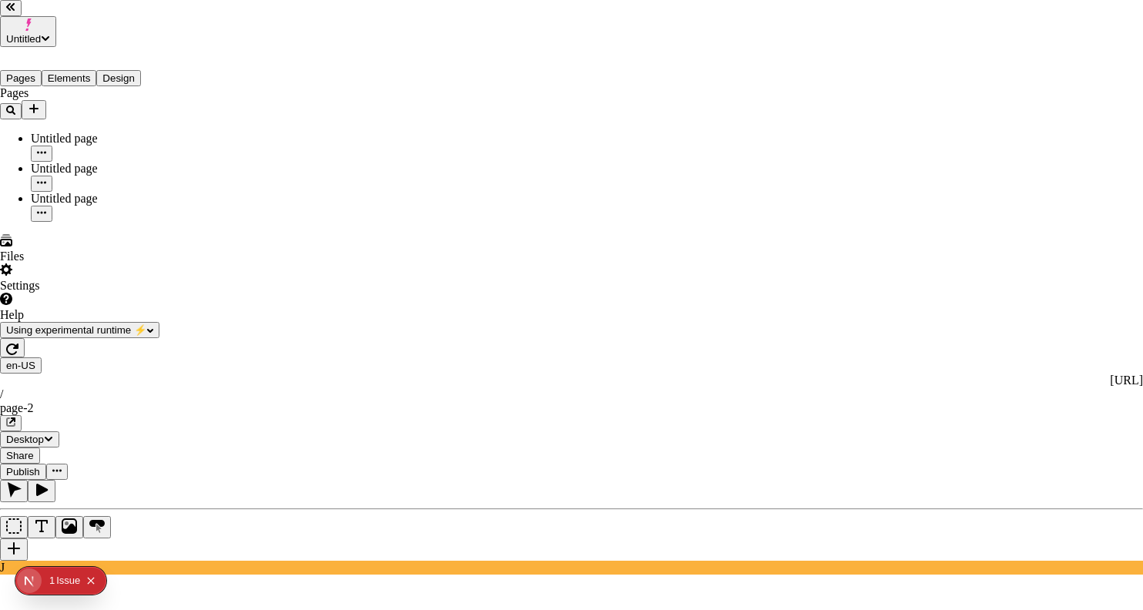
checkbox input "true"
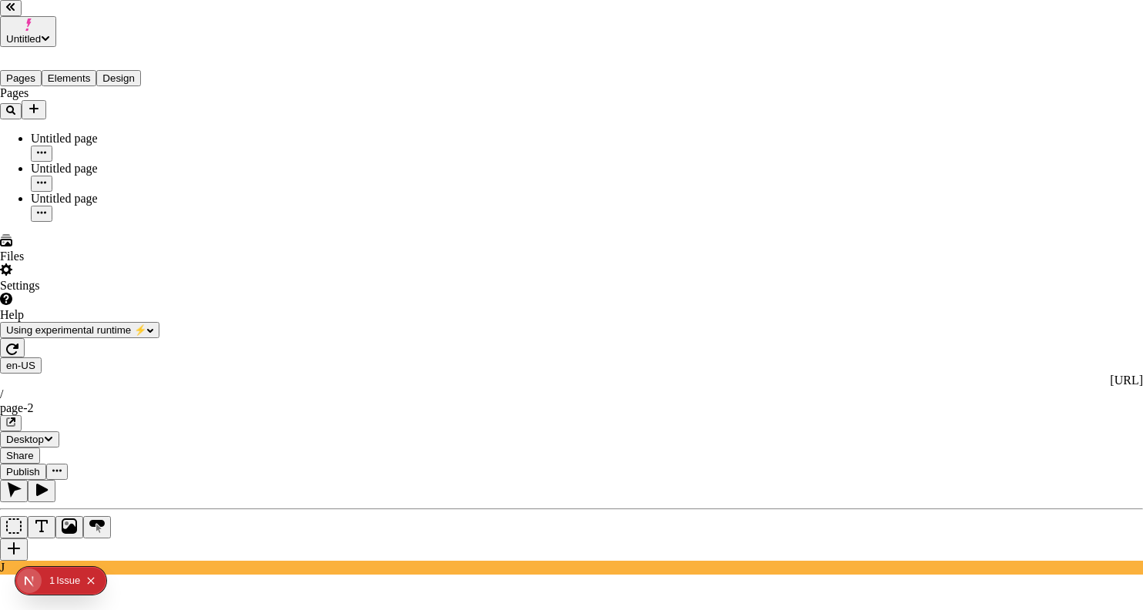
checkbox input "true"
checkbox input "false"
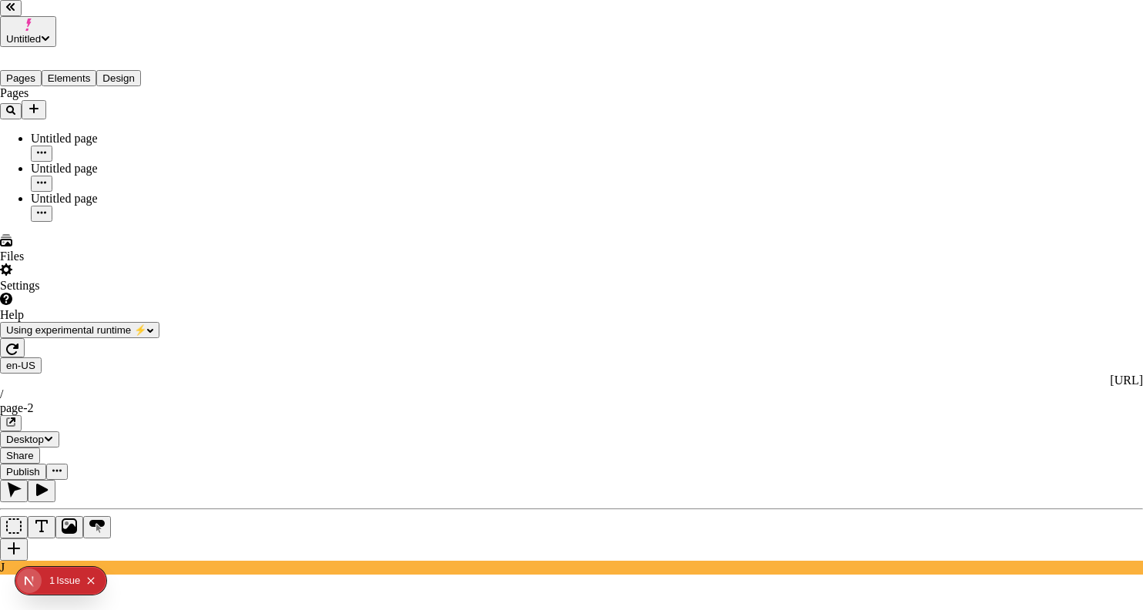
checkbox input "false"
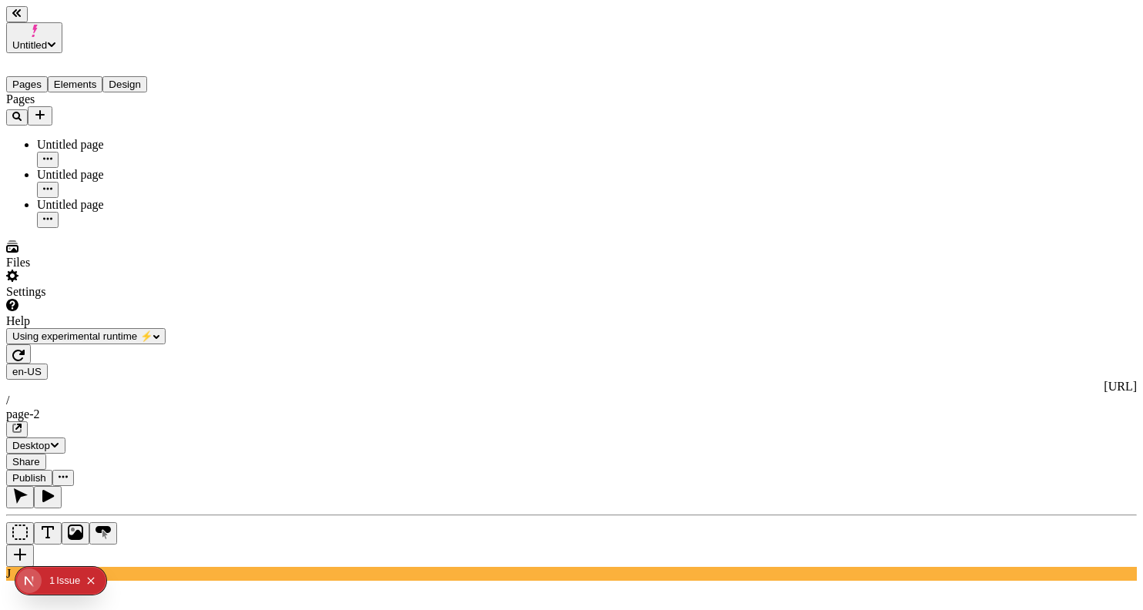
click at [25, 350] on icon "button" at bounding box center [18, 356] width 12 height 12
click at [46, 472] on span "Publish" at bounding box center [29, 478] width 34 height 12
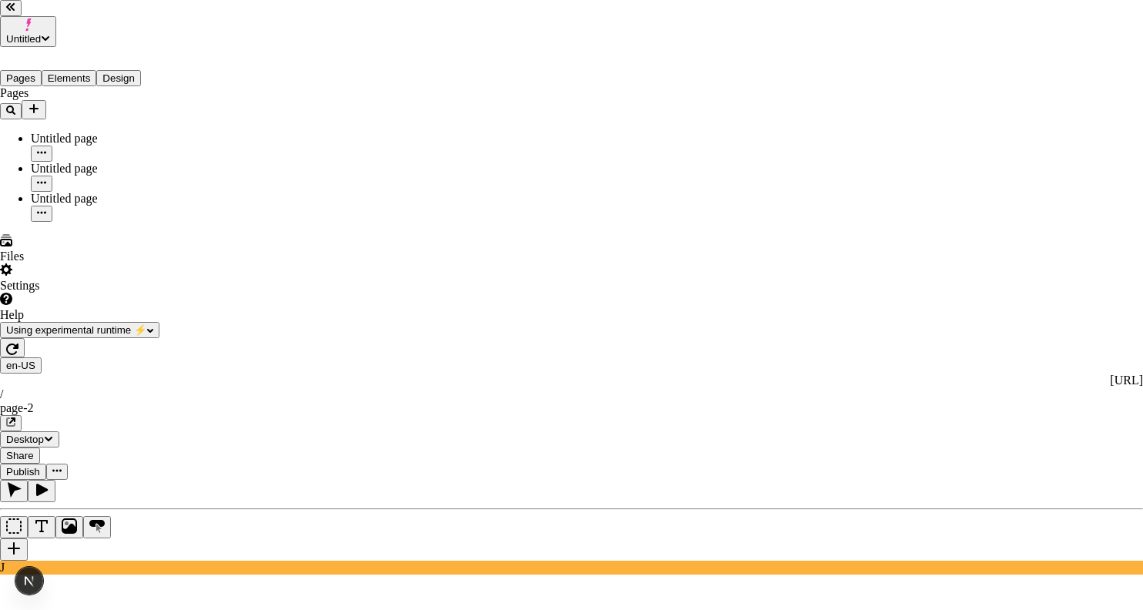
click at [62, 577] on div "Issue s" at bounding box center [70, 581] width 29 height 28
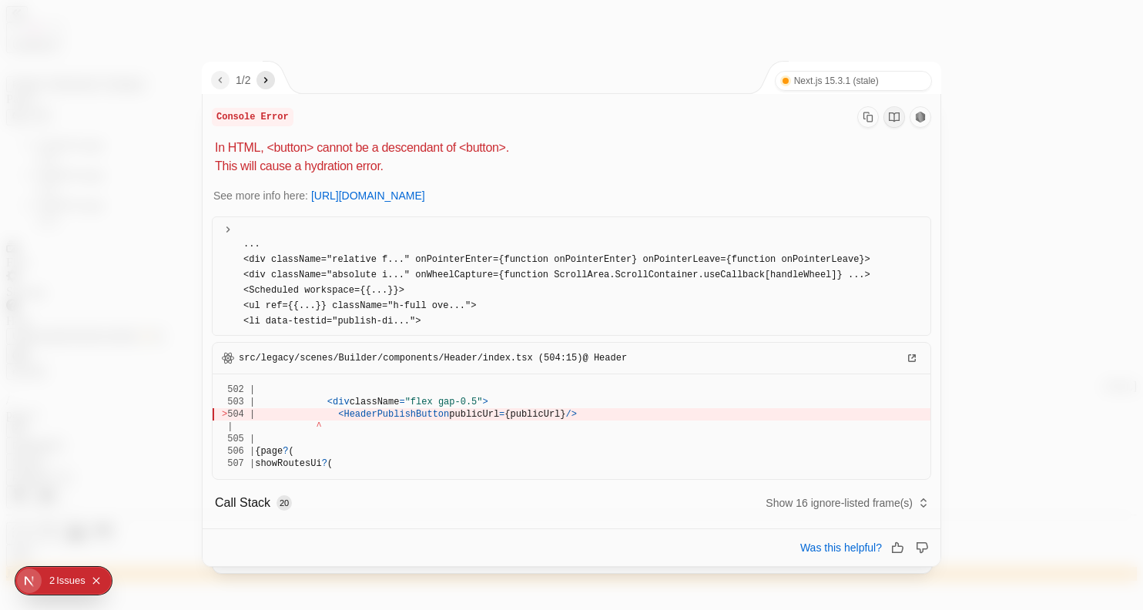
scroll to position [177, 0]
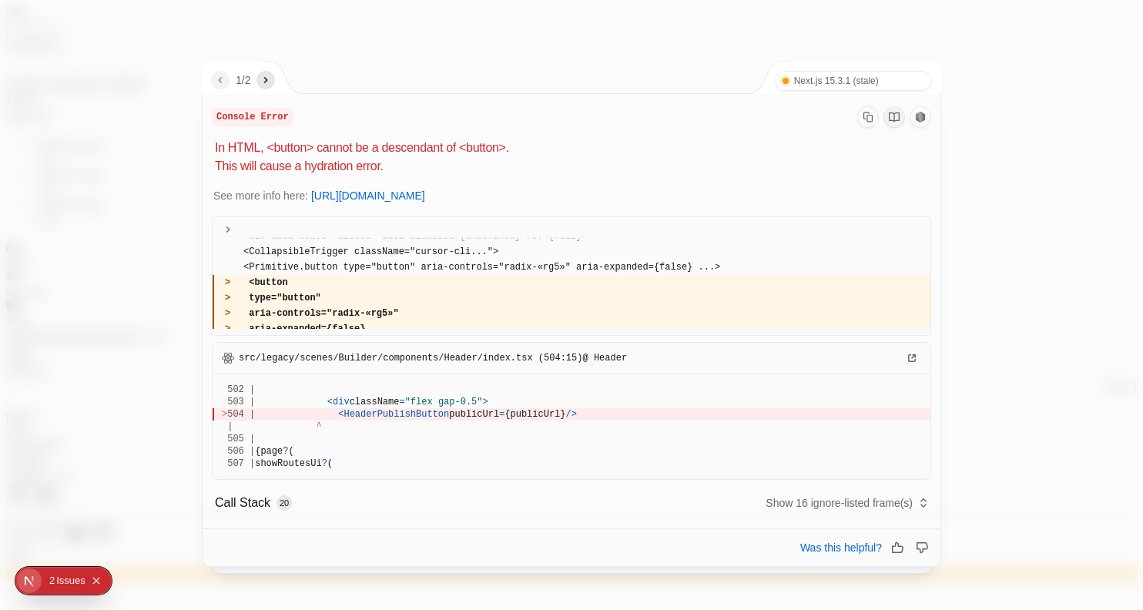
click at [223, 228] on icon at bounding box center [228, 229] width 12 height 12
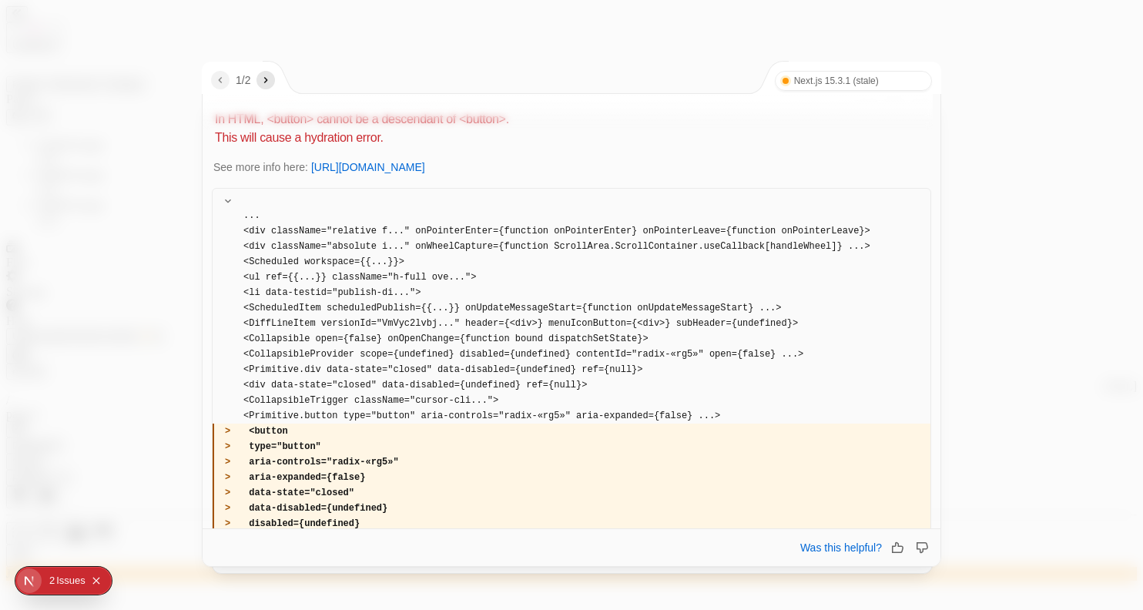
scroll to position [0, 0]
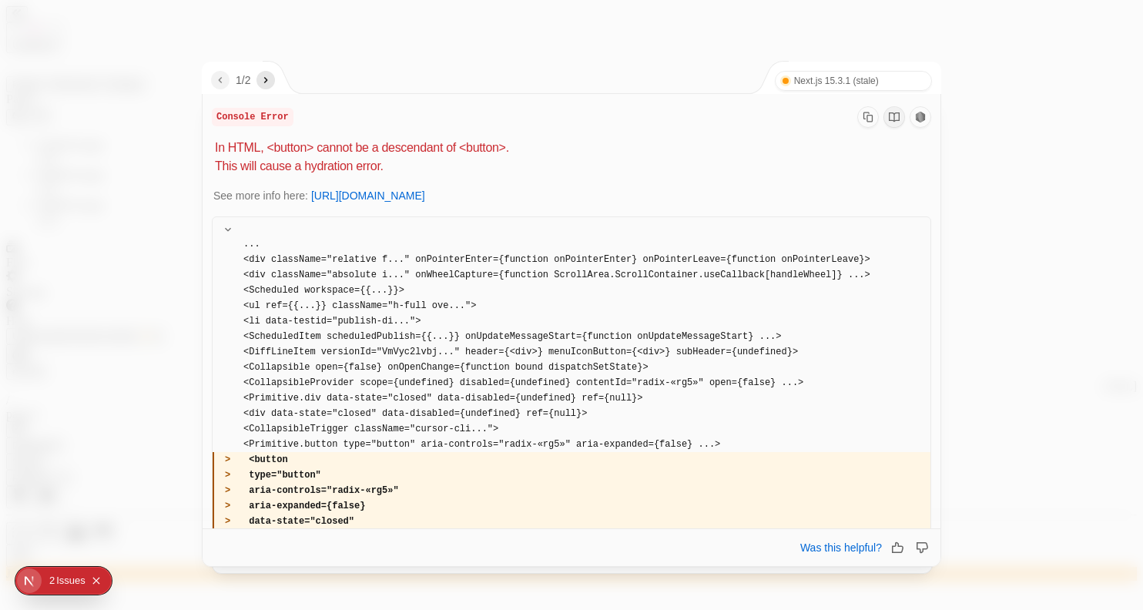
click at [268, 80] on icon "next" at bounding box center [266, 80] width 4 height 6
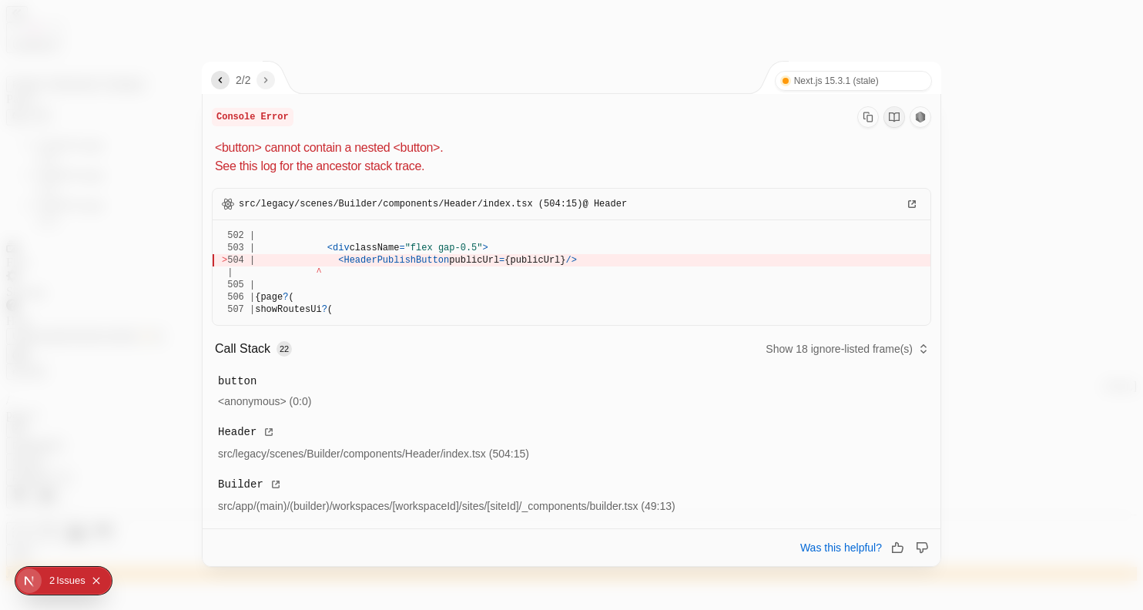
click at [158, 274] on div at bounding box center [571, 305] width 1143 height 610
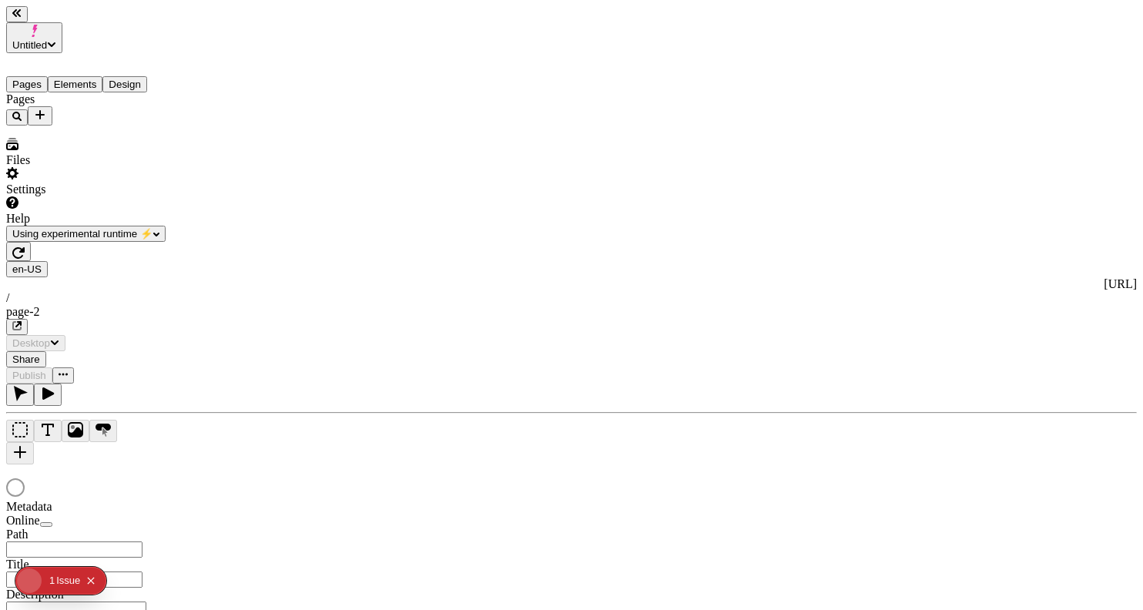
type input "/page-2"
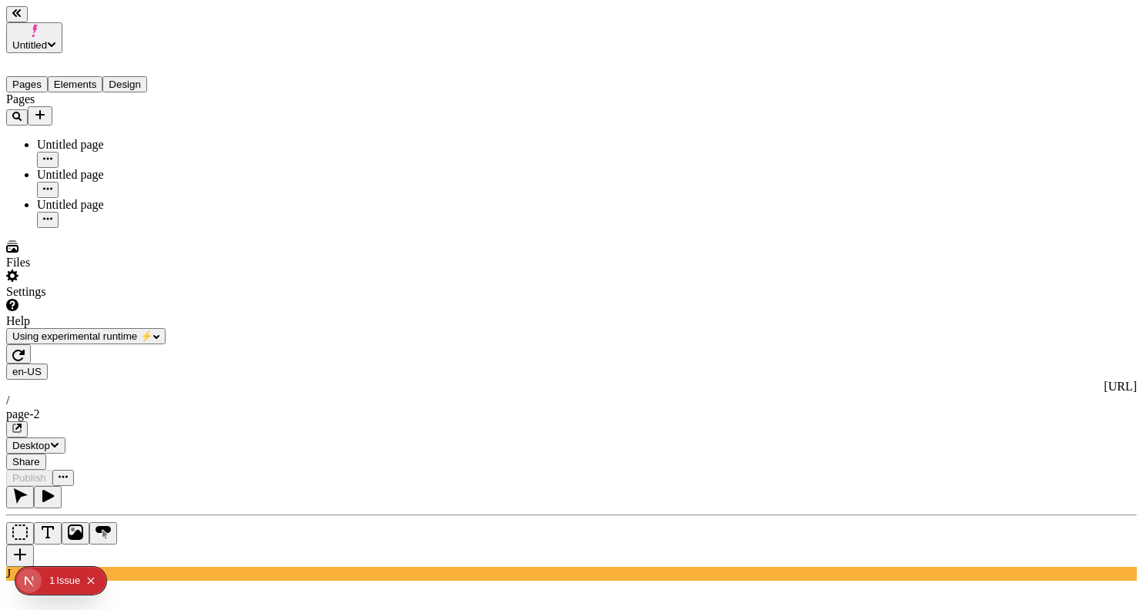
click at [46, 472] on span "Publish" at bounding box center [29, 478] width 34 height 12
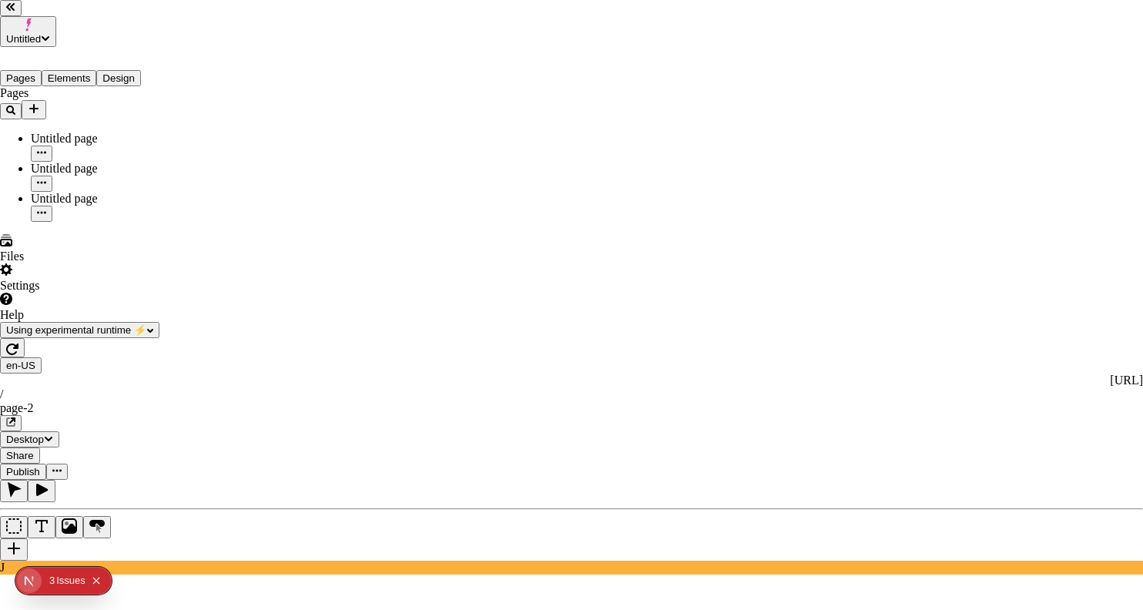
click at [59, 580] on div "Issue s" at bounding box center [70, 581] width 29 height 28
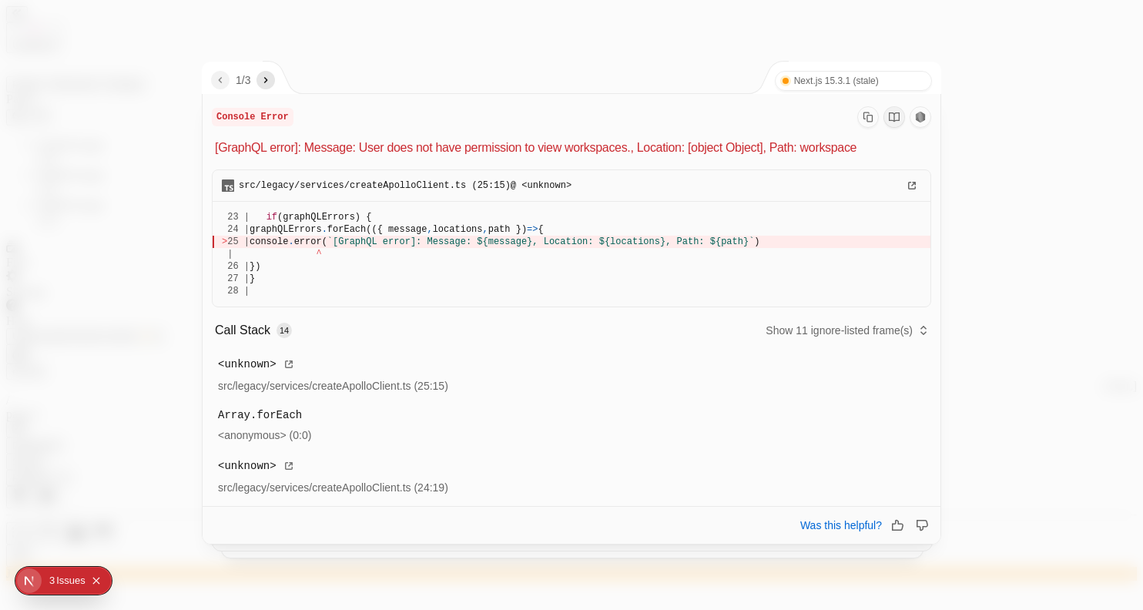
click at [269, 75] on icon "next" at bounding box center [266, 80] width 12 height 12
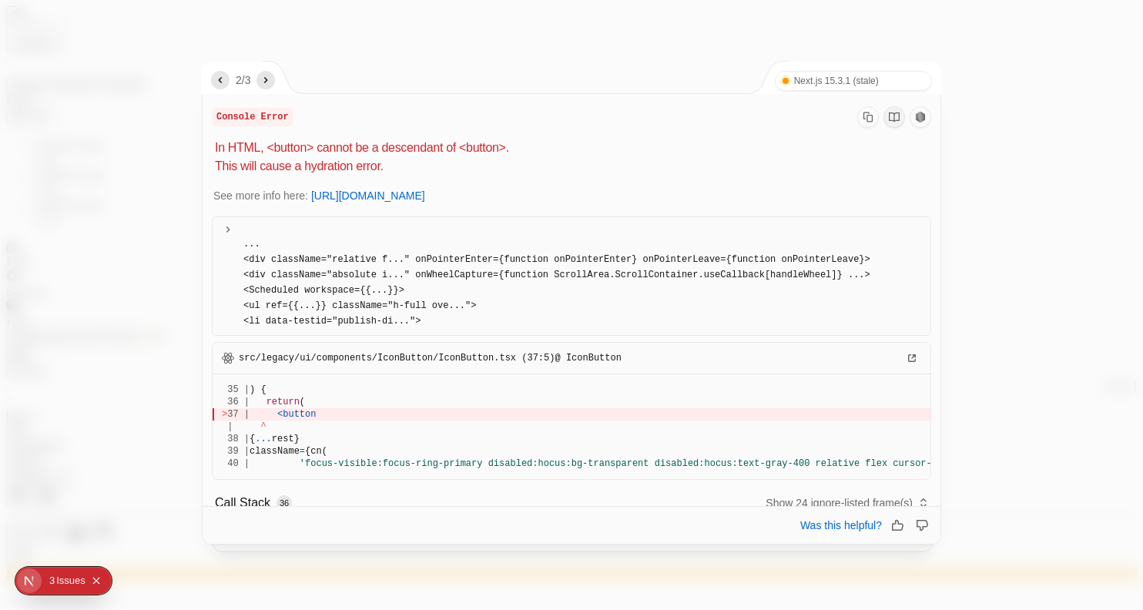
scroll to position [177, 0]
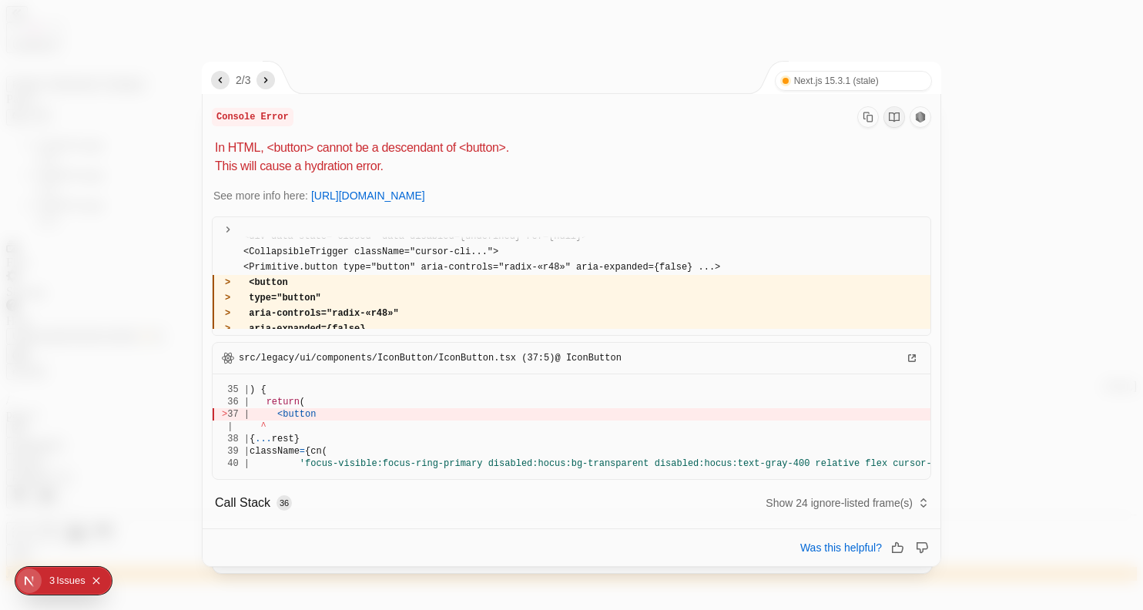
click at [226, 226] on icon at bounding box center [228, 229] width 12 height 12
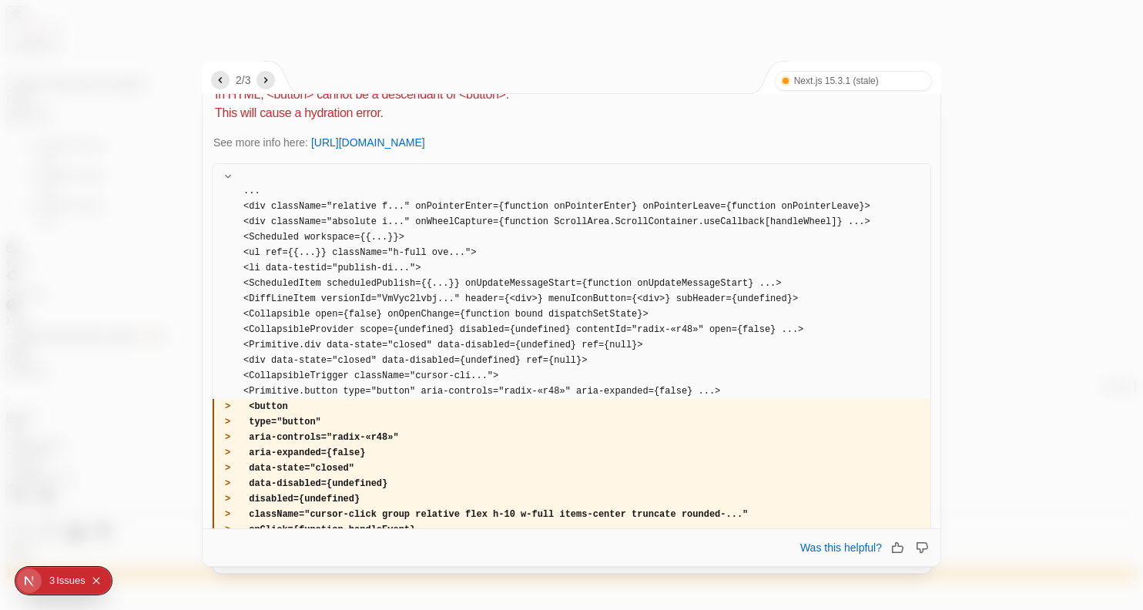
scroll to position [0, 0]
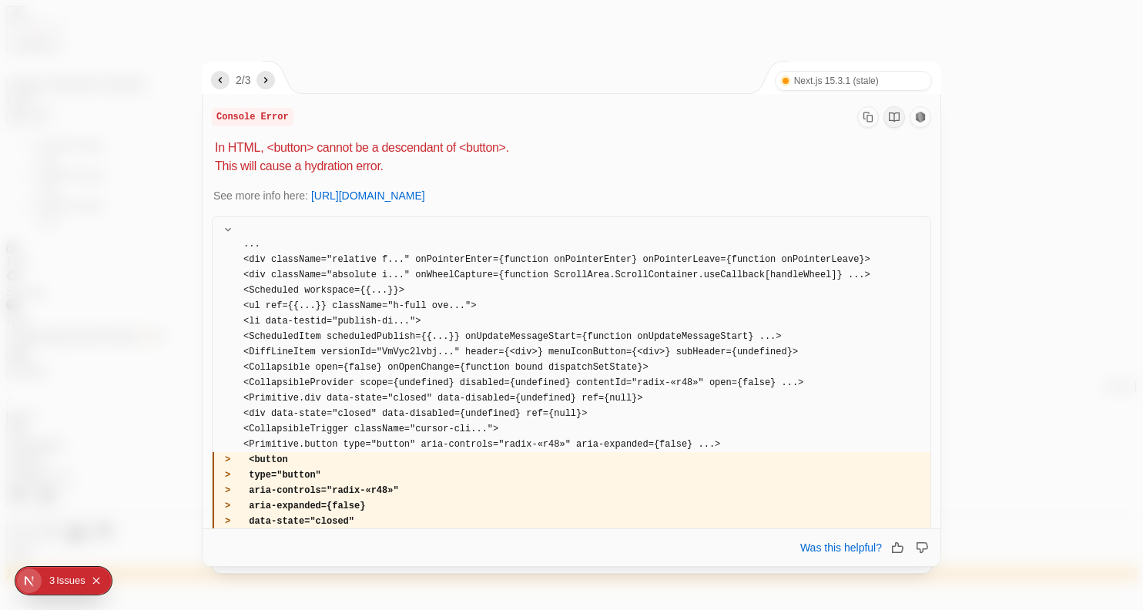
drag, startPoint x: 387, startPoint y: 444, endPoint x: 240, endPoint y: 237, distance: 253.5
click at [240, 237] on code "... <div className="relative f..." onPointerEnter={function onPointerEnter} onP…" at bounding box center [572, 613] width 718 height 755
click at [863, 112] on icon "Copy Stack Trace" at bounding box center [867, 117] width 9 height 10
click at [916, 88] on link "Next.js 15.3.1 (stale) Turbopack" at bounding box center [853, 81] width 157 height 20
